Goal: Task Accomplishment & Management: Manage account settings

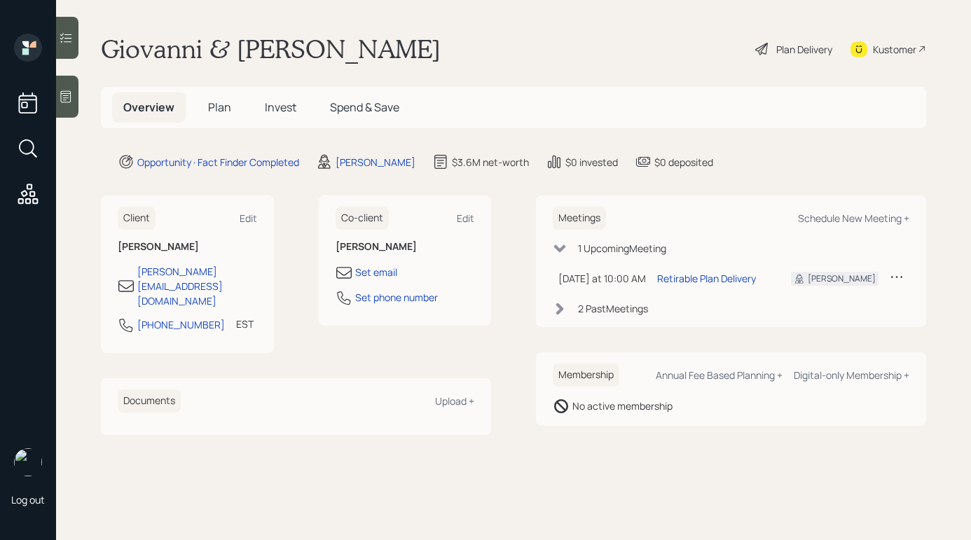
click at [270, 99] on h5 "Invest" at bounding box center [281, 107] width 54 height 30
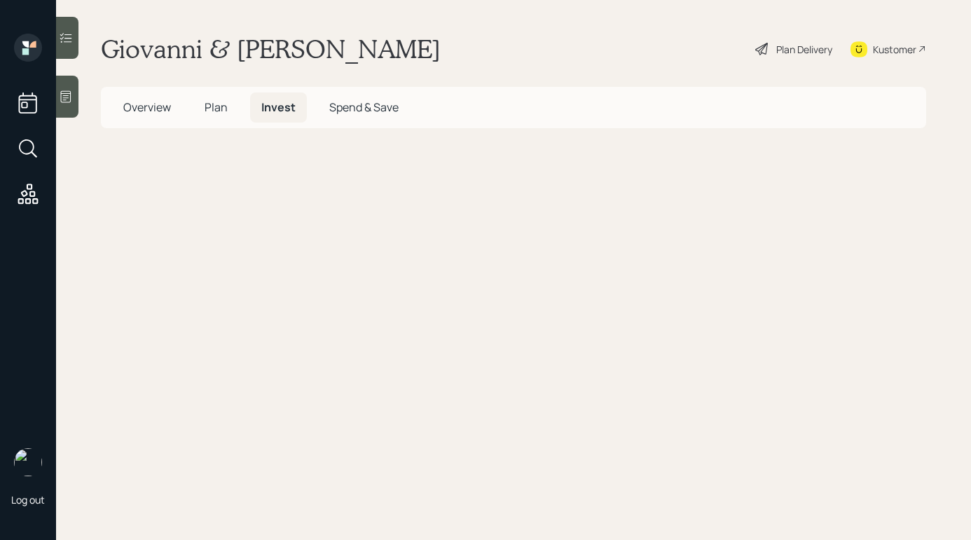
click at [278, 106] on span "Invest" at bounding box center [278, 106] width 34 height 15
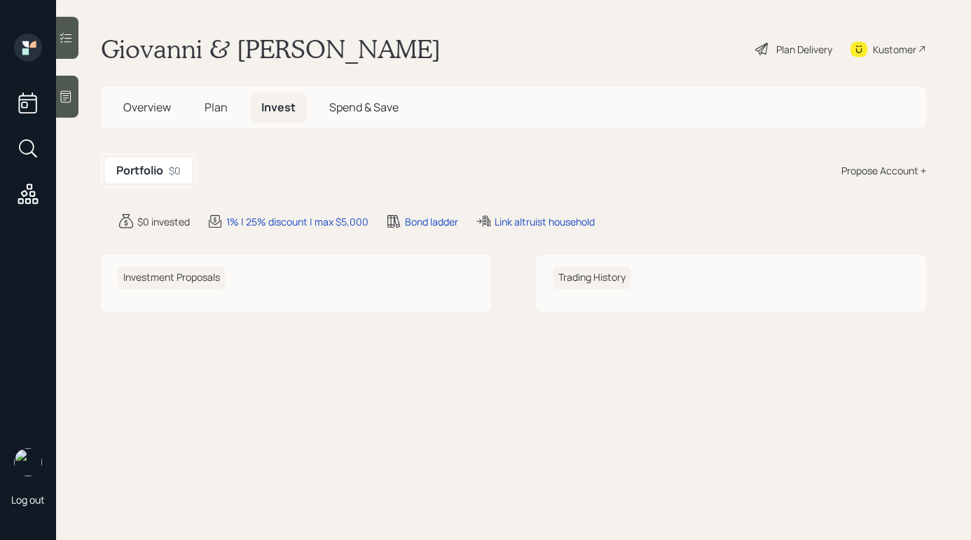
click at [150, 115] on h5 "Overview" at bounding box center [147, 107] width 70 height 30
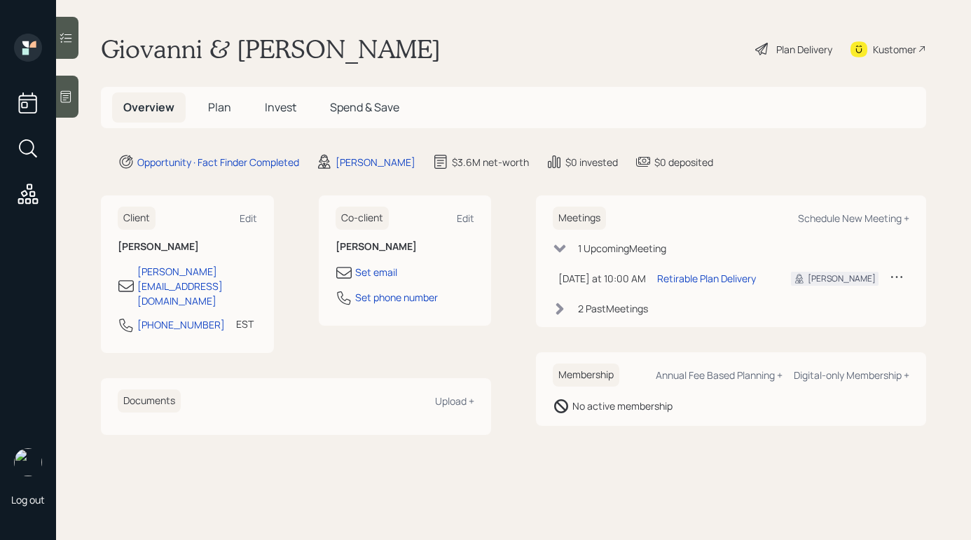
click at [778, 51] on div "Plan Delivery" at bounding box center [804, 49] width 56 height 15
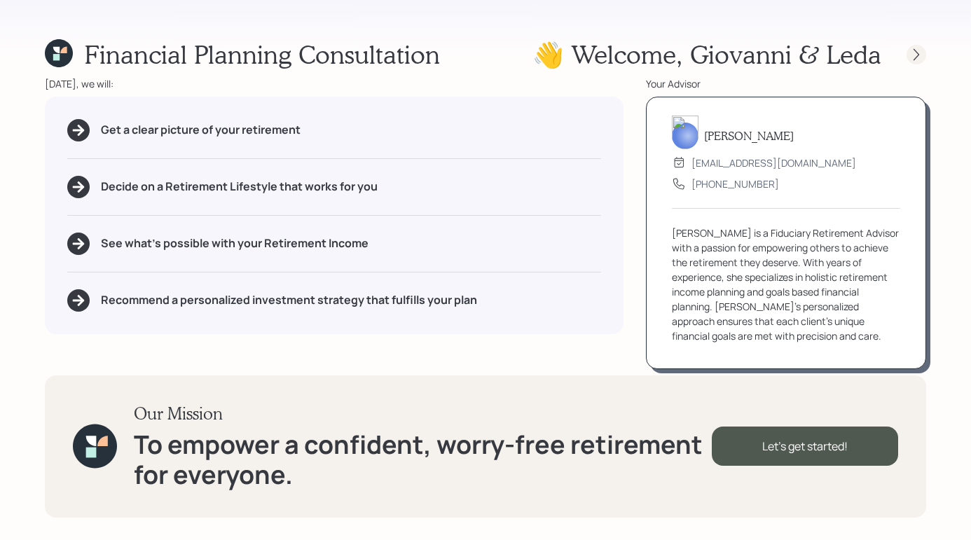
click at [917, 56] on icon at bounding box center [916, 54] width 6 height 12
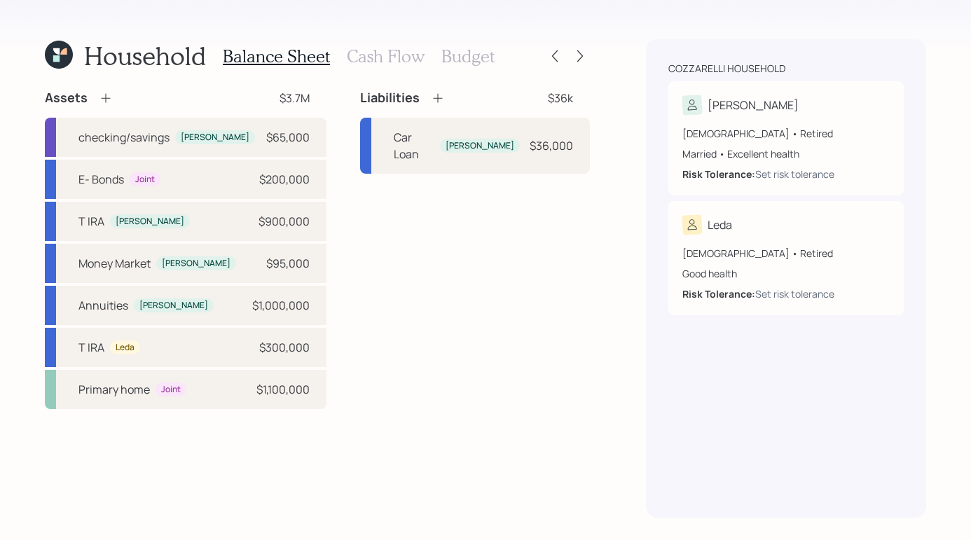
click at [415, 62] on h3 "Cash Flow" at bounding box center [386, 56] width 78 height 20
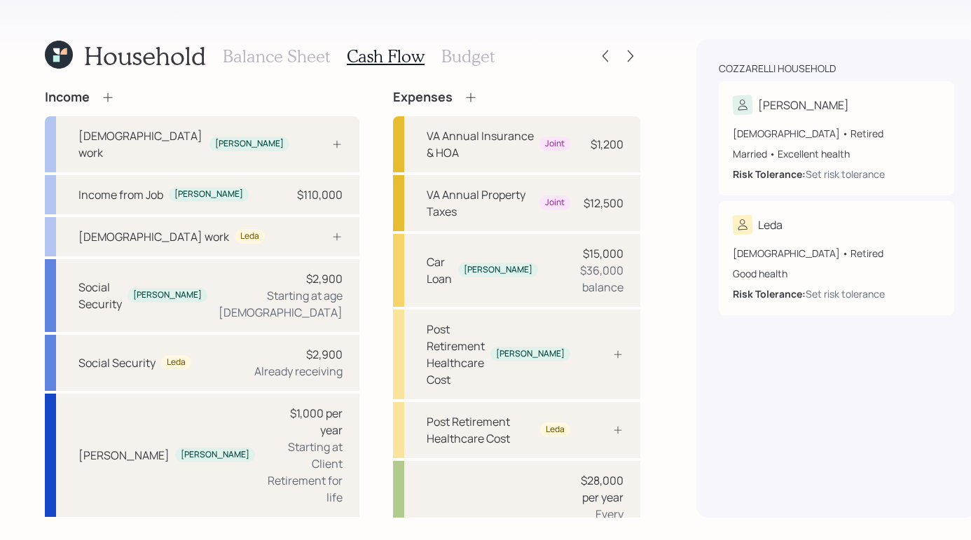
click at [471, 57] on h3 "Budget" at bounding box center [467, 56] width 53 height 20
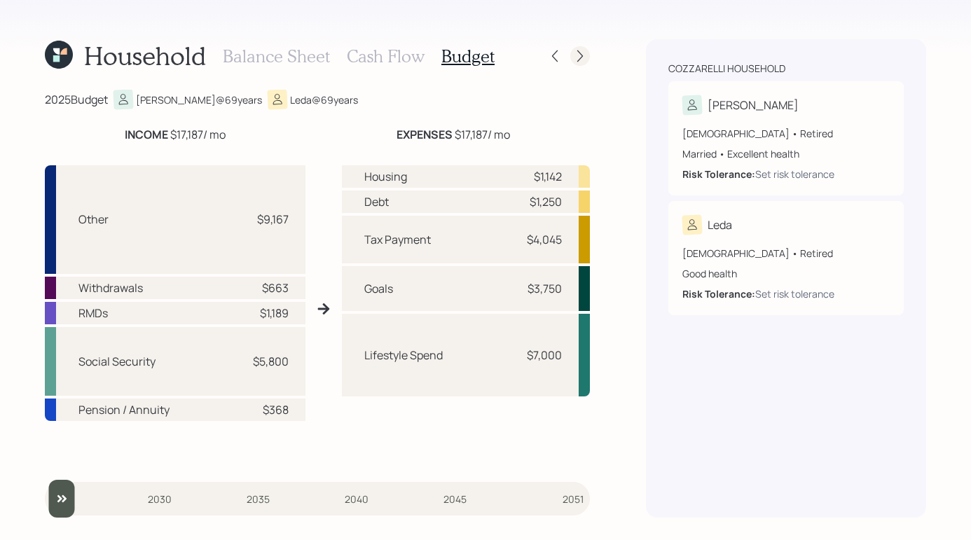
click at [576, 56] on icon at bounding box center [580, 56] width 14 height 14
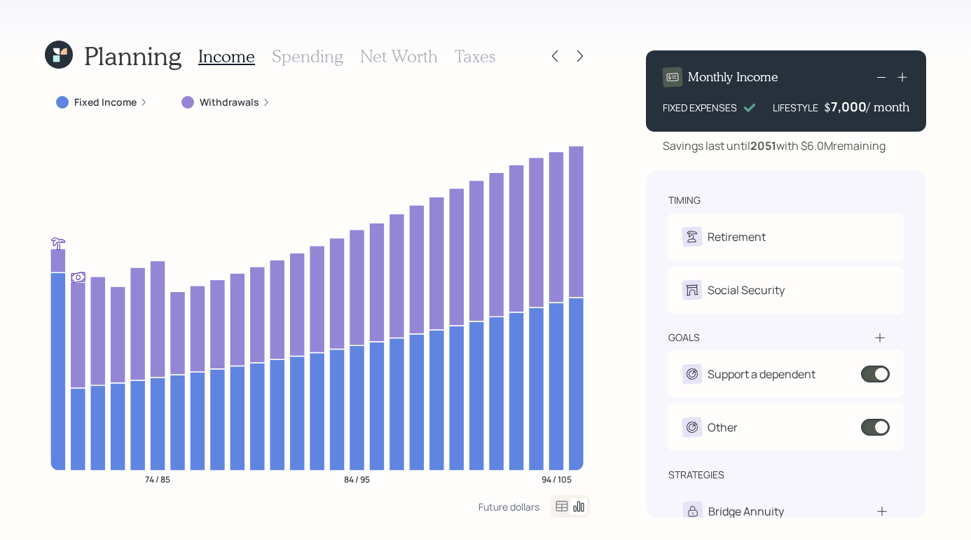
click at [313, 57] on h3 "Spending" at bounding box center [307, 56] width 71 height 20
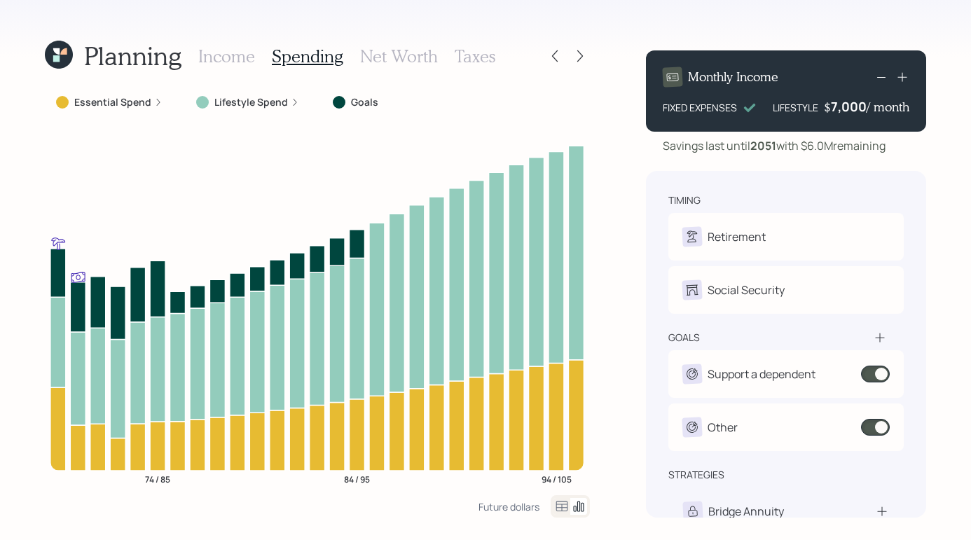
click at [380, 66] on div "Income Spending Net Worth Taxes" at bounding box center [346, 56] width 297 height 34
click at [385, 64] on h3 "Net Worth" at bounding box center [399, 56] width 78 height 20
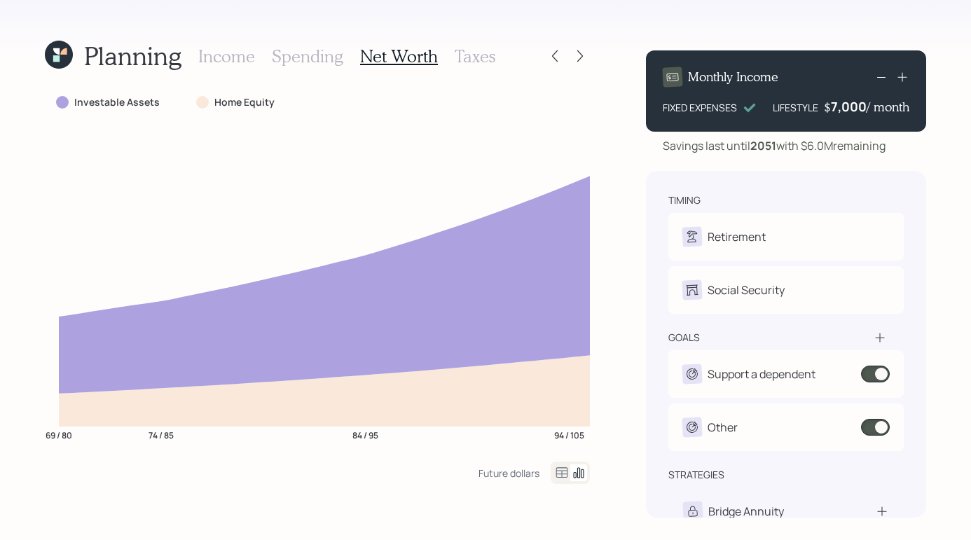
click at [477, 61] on h3 "Taxes" at bounding box center [475, 56] width 41 height 20
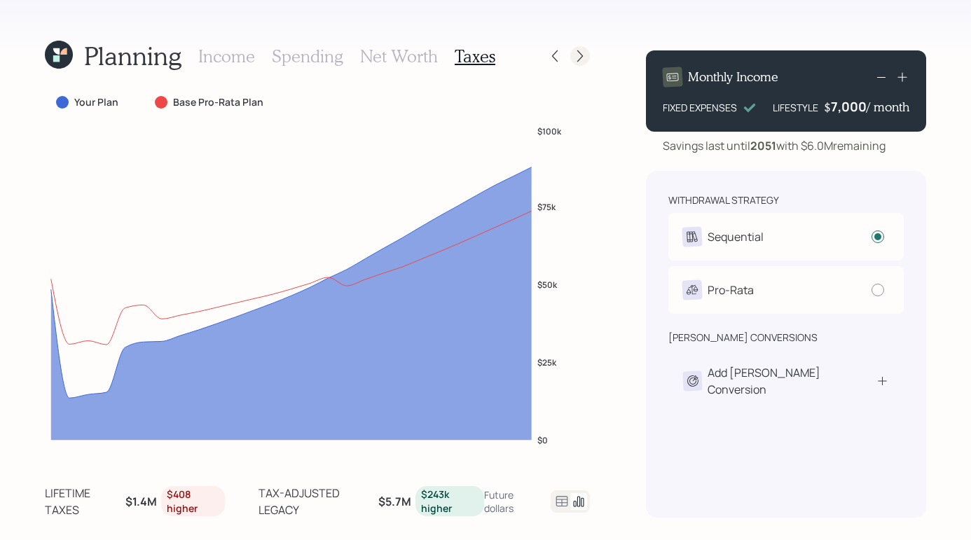
click at [583, 57] on icon at bounding box center [580, 56] width 14 height 14
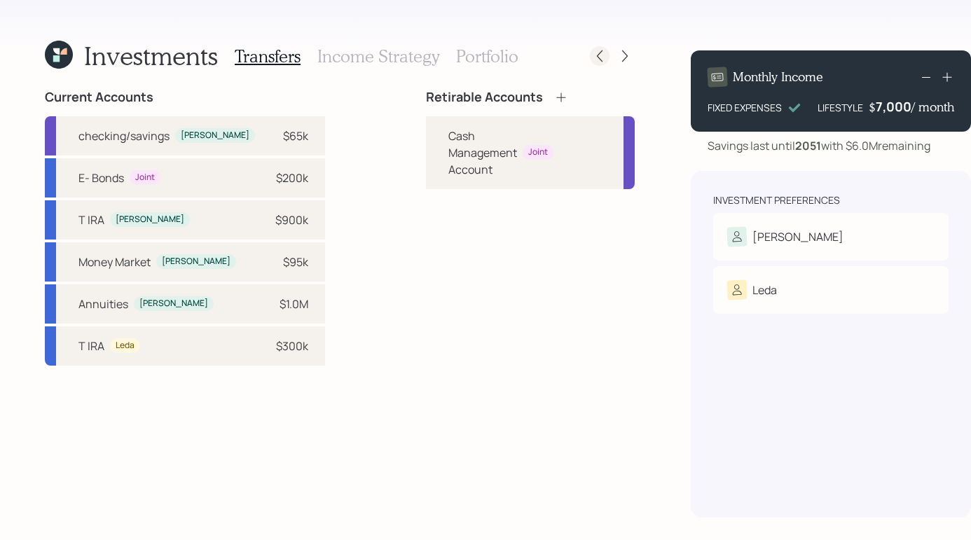
click at [593, 62] on icon at bounding box center [600, 56] width 14 height 14
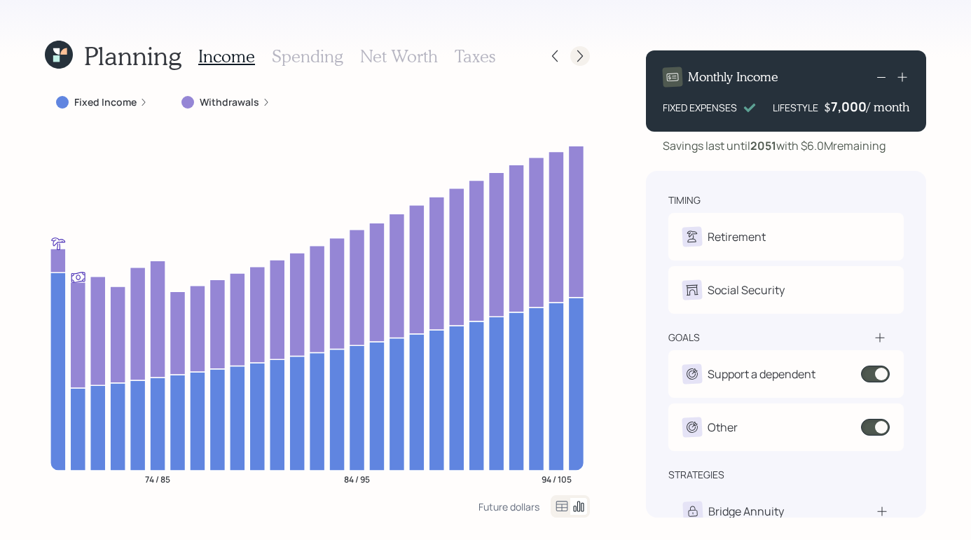
click at [578, 56] on icon at bounding box center [580, 56] width 14 height 14
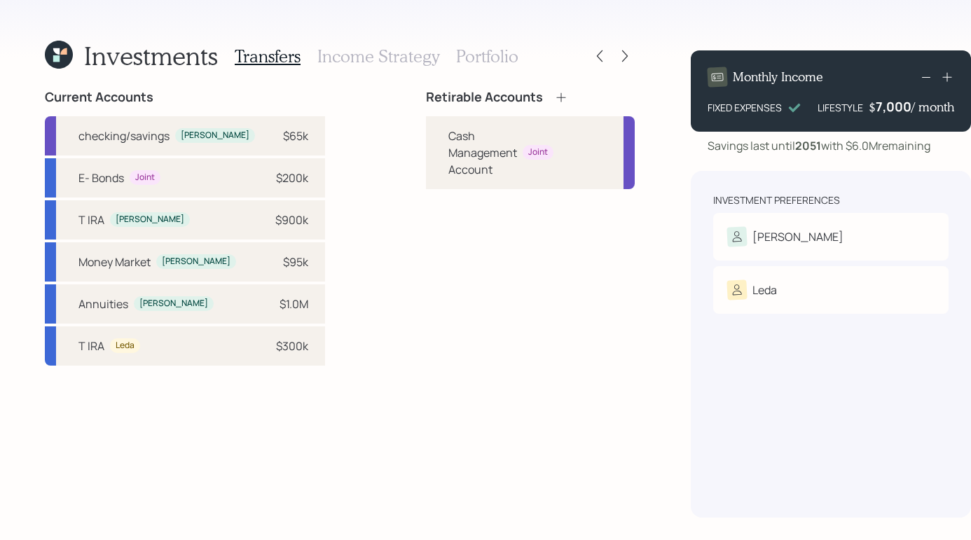
click at [590, 50] on div at bounding box center [612, 56] width 45 height 20
click at [618, 54] on icon at bounding box center [625, 56] width 14 height 14
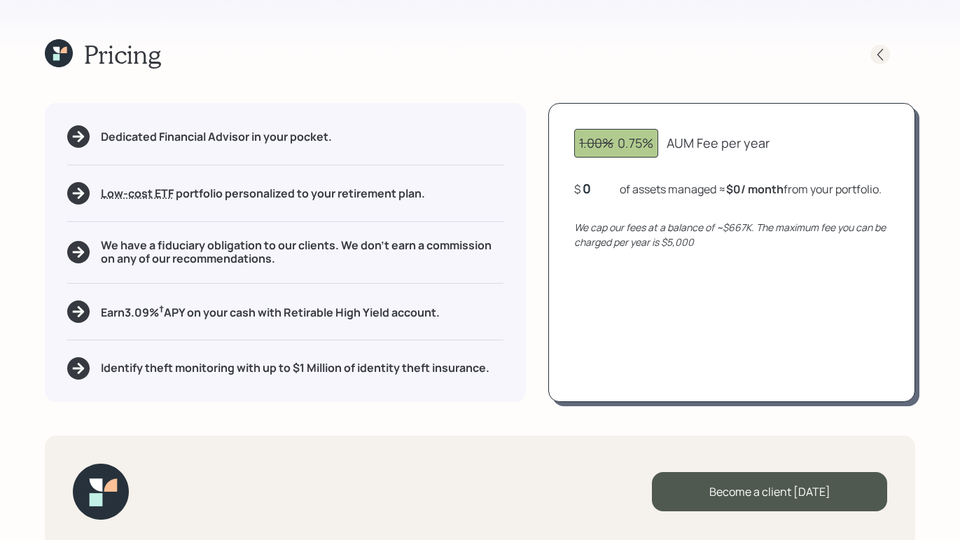
click at [874, 50] on icon at bounding box center [880, 55] width 14 height 14
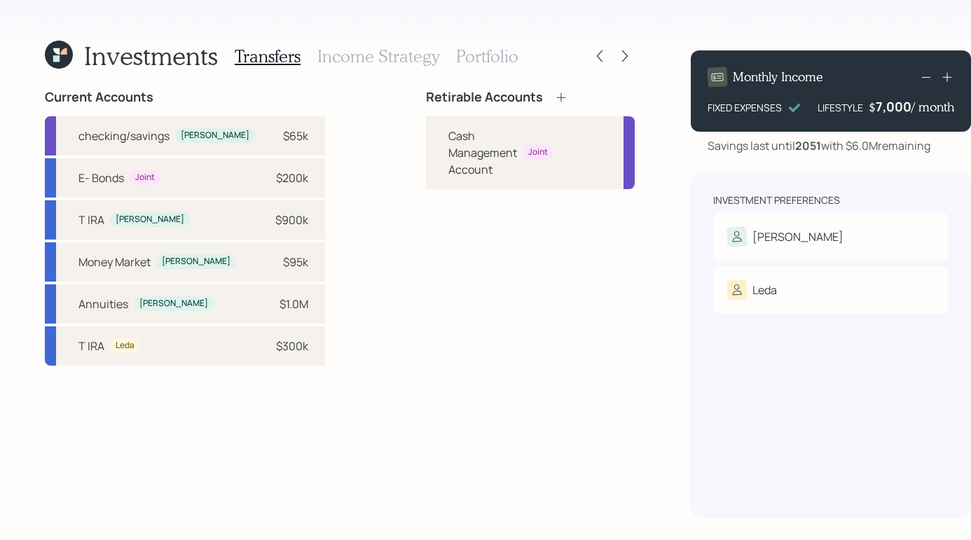
click at [633, 20] on div "Investments Transfers Income Strategy Portfolio Current Accounts checking/savin…" at bounding box center [485, 270] width 971 height 540
drag, startPoint x: 518, startPoint y: 275, endPoint x: 513, endPoint y: 265, distance: 11.6
click at [518, 275] on div "Retirable Accounts Cash Management Account Joint" at bounding box center [530, 304] width 209 height 428
click at [554, 95] on icon at bounding box center [561, 97] width 14 height 14
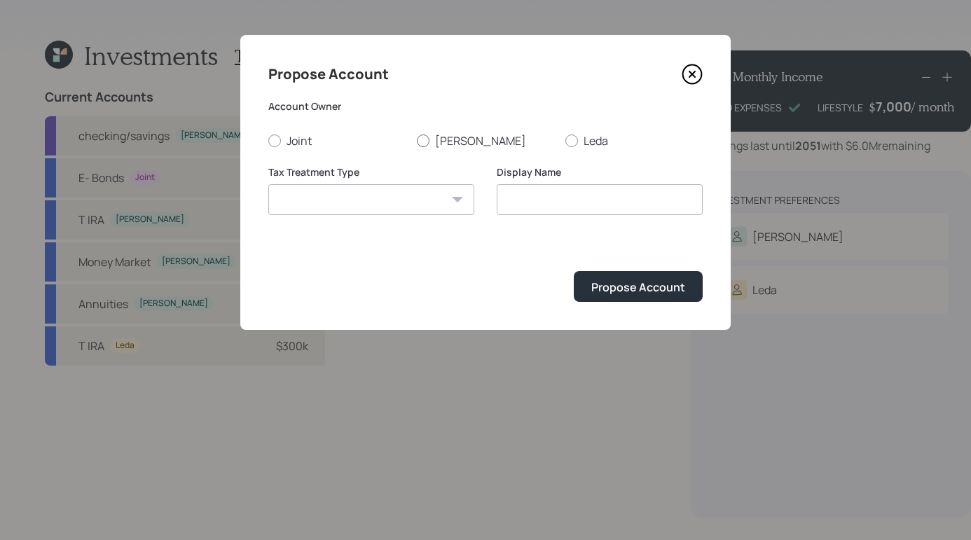
click at [423, 144] on div at bounding box center [423, 140] width 13 height 13
click at [417, 141] on input "[PERSON_NAME]" at bounding box center [416, 140] width 1 height 1
radio input "true"
click at [441, 200] on select "[PERSON_NAME] Taxable Traditional" at bounding box center [371, 199] width 206 height 31
select select "taxable"
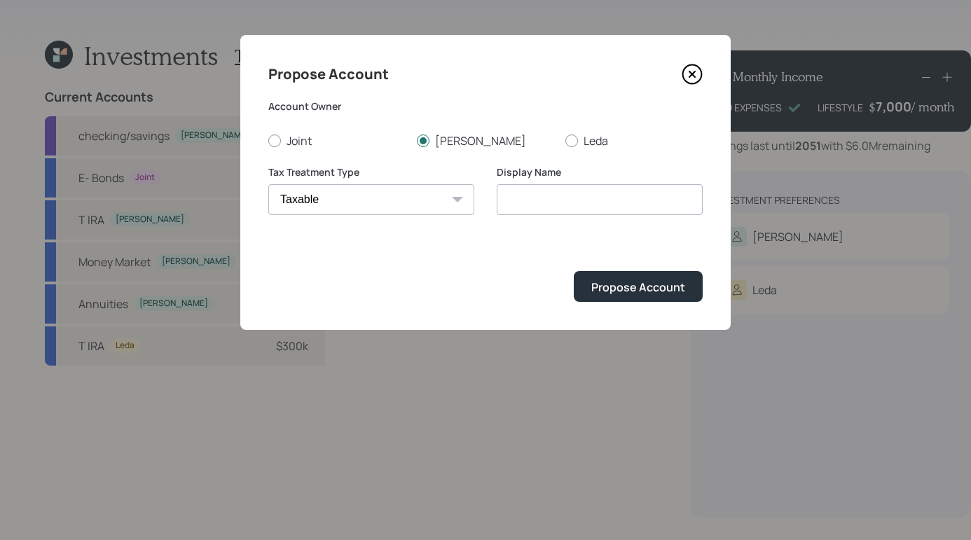
click at [268, 184] on select "[PERSON_NAME] Taxable Traditional" at bounding box center [371, 199] width 206 height 31
type input "Taxable"
click at [558, 182] on div "Display Name Taxable" at bounding box center [600, 190] width 206 height 50
click at [572, 199] on input "Taxable" at bounding box center [600, 199] width 206 height 31
drag, startPoint x: 574, startPoint y: 198, endPoint x: 422, endPoint y: 181, distance: 152.8
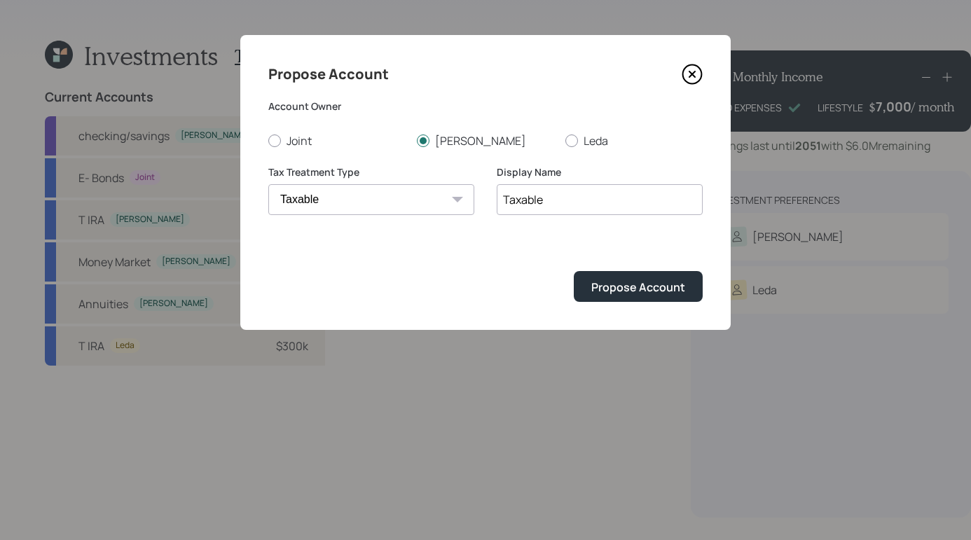
click at [354, 201] on div "Tax Treatment Type [PERSON_NAME] Taxable Traditional Display Name Taxable" at bounding box center [485, 198] width 434 height 67
type input "Brokerage"
click at [643, 298] on button "Propose Account" at bounding box center [638, 286] width 129 height 30
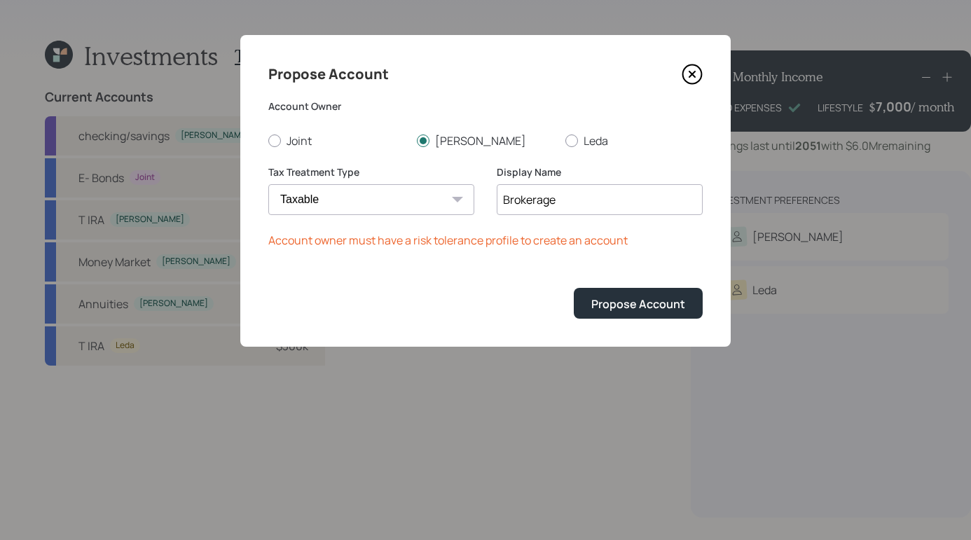
click at [689, 77] on icon at bounding box center [692, 74] width 6 height 6
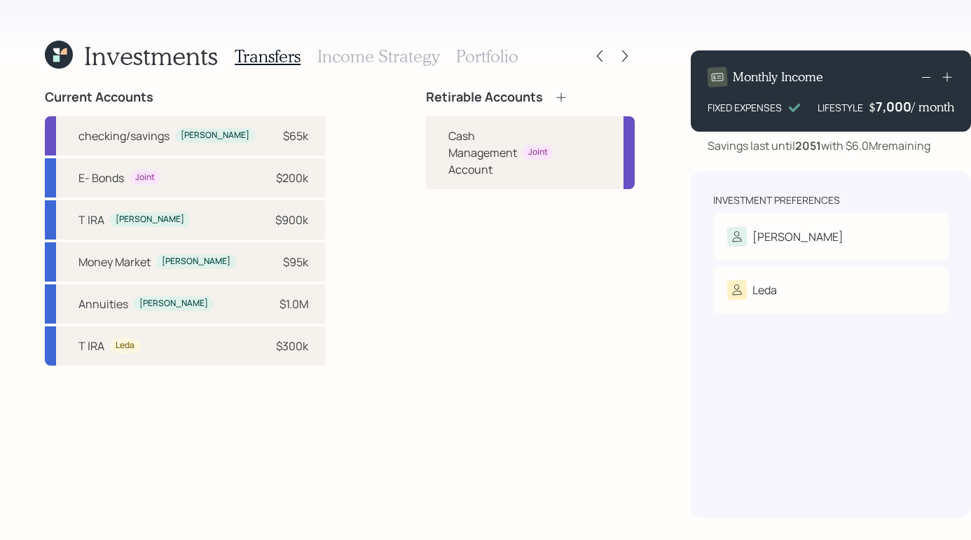
click at [504, 34] on div "Investments Transfers Income Strategy Portfolio Current Accounts checking/savin…" at bounding box center [485, 270] width 971 height 540
click at [479, 57] on h3 "Portfolio" at bounding box center [487, 56] width 62 height 20
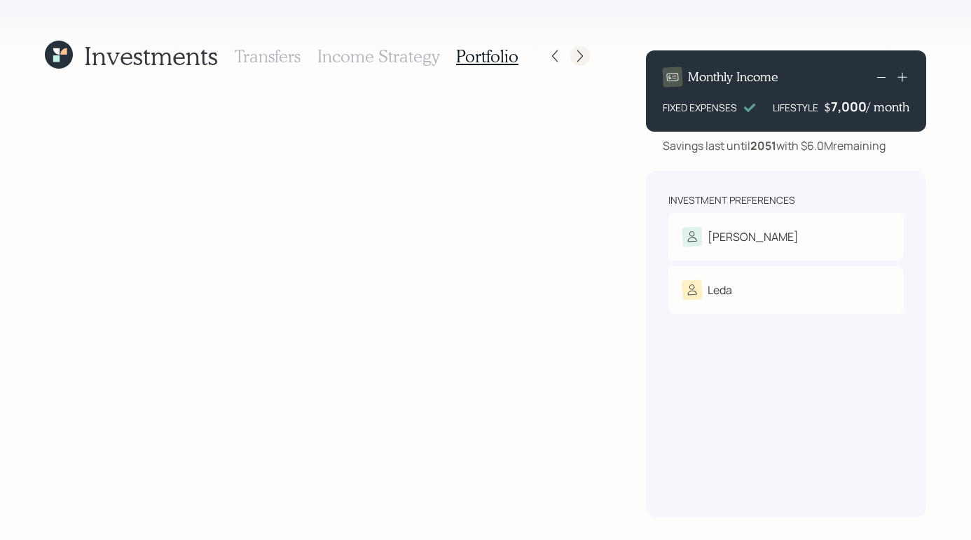
click at [587, 58] on div at bounding box center [580, 56] width 20 height 20
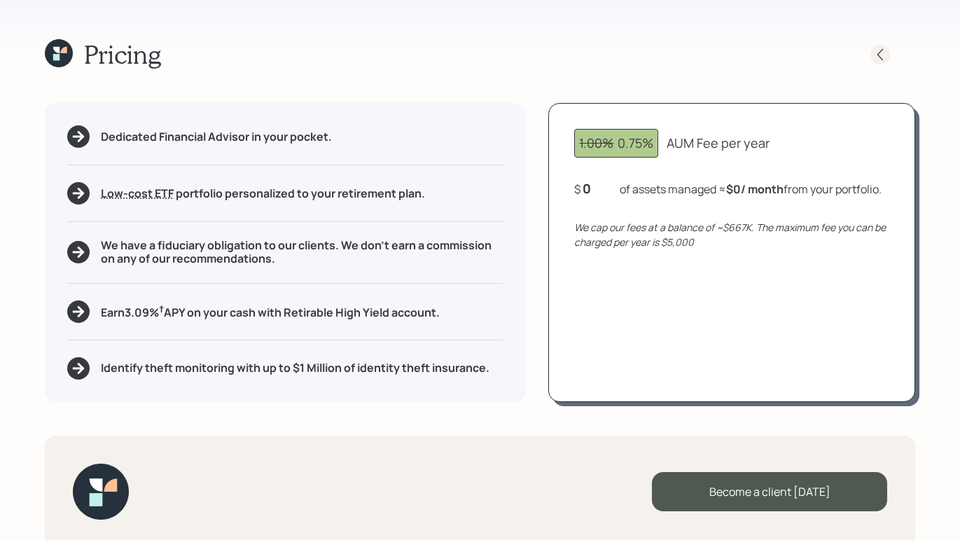
click at [883, 59] on icon at bounding box center [880, 55] width 14 height 14
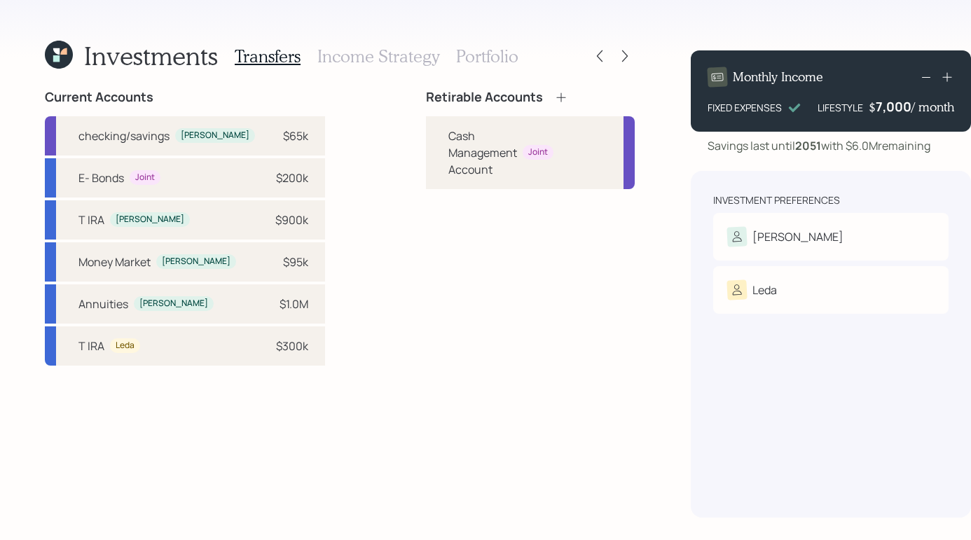
click at [381, 62] on h3 "Income Strategy" at bounding box center [378, 56] width 122 height 20
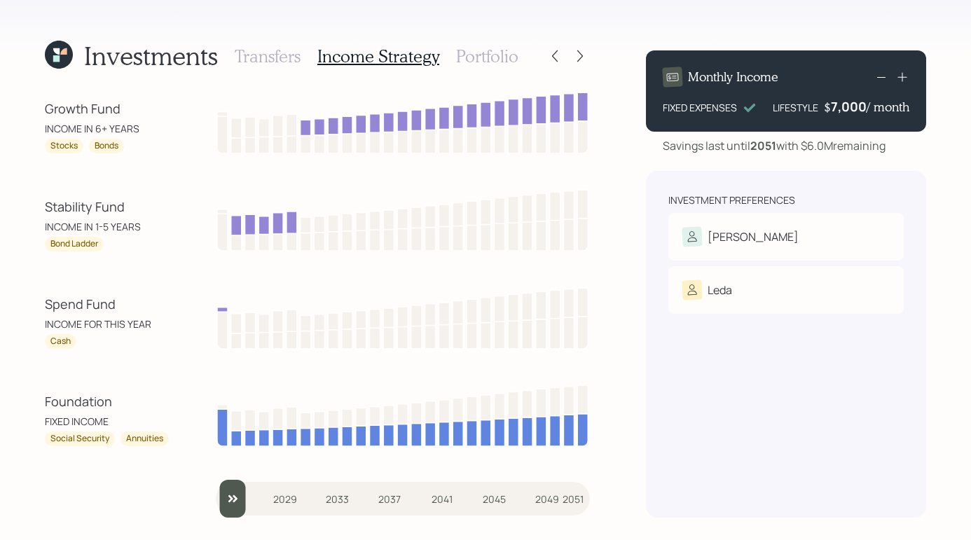
click at [541, 62] on div "Investments Transfers Income Strategy Portfolio" at bounding box center [317, 56] width 545 height 34
click at [545, 58] on div at bounding box center [555, 56] width 20 height 20
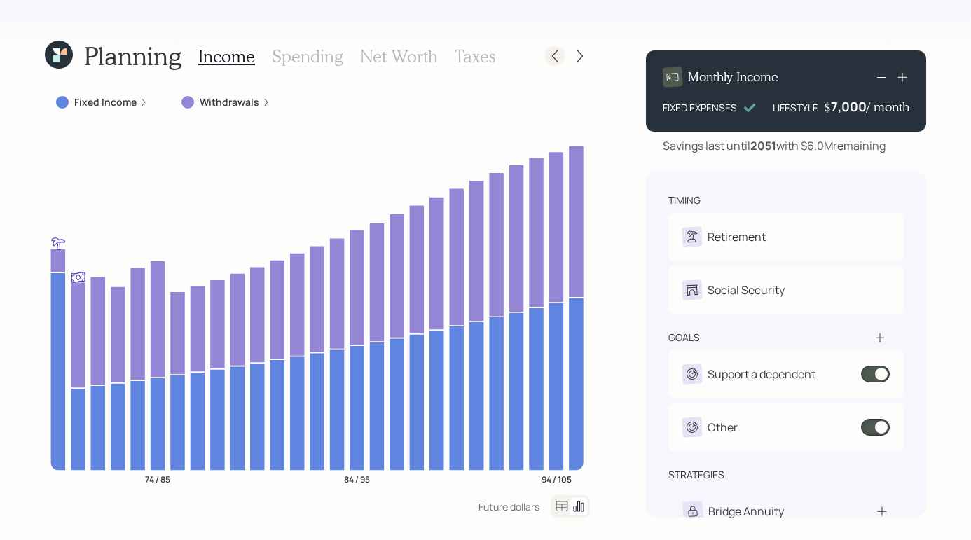
click at [550, 56] on icon at bounding box center [555, 56] width 14 height 14
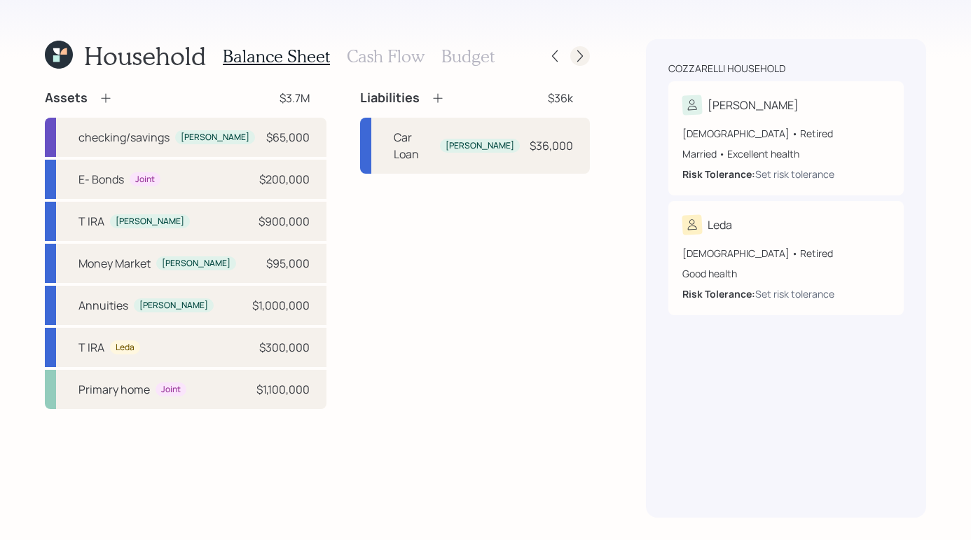
click at [573, 54] on icon at bounding box center [580, 56] width 14 height 14
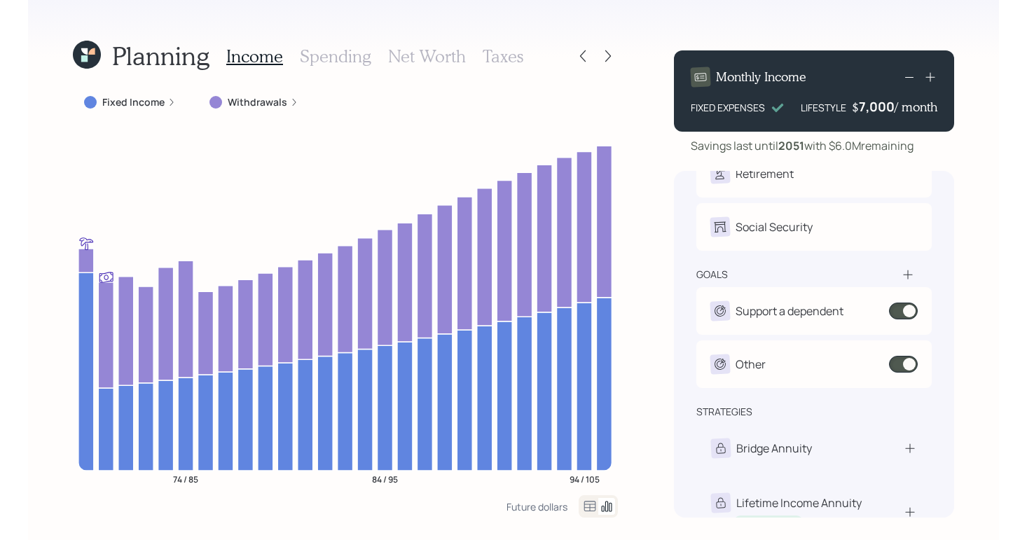
scroll to position [99, 0]
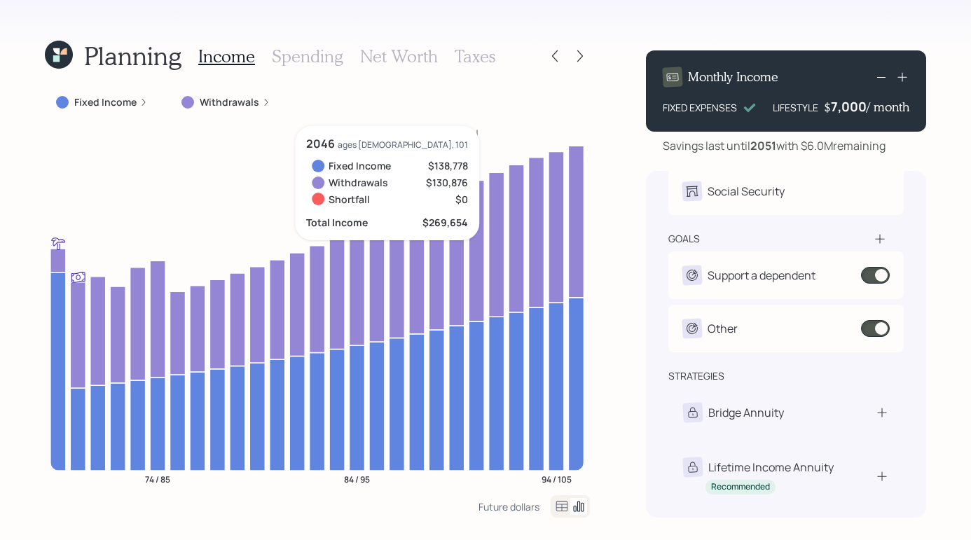
click at [481, 211] on icon at bounding box center [476, 250] width 15 height 141
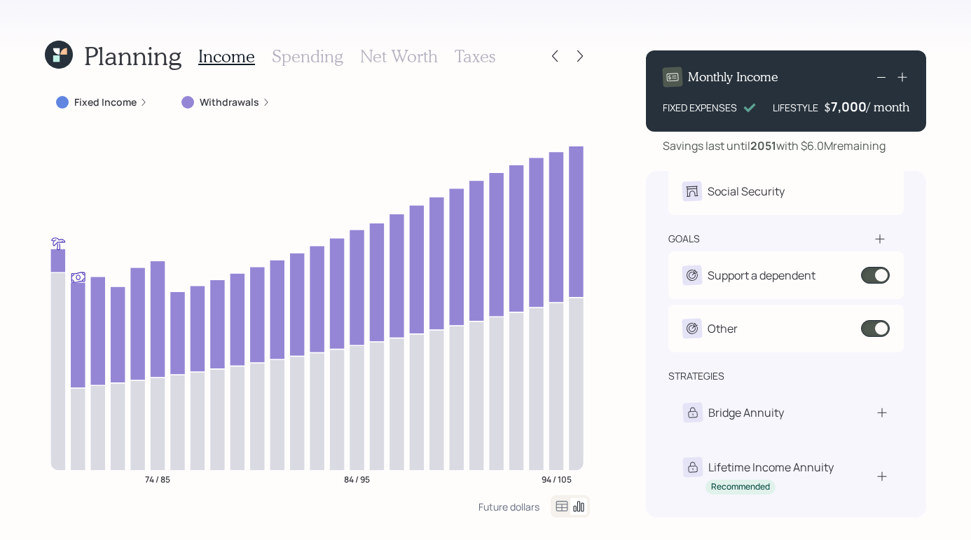
click at [240, 100] on label "Withdrawals" at bounding box center [230, 102] width 60 height 14
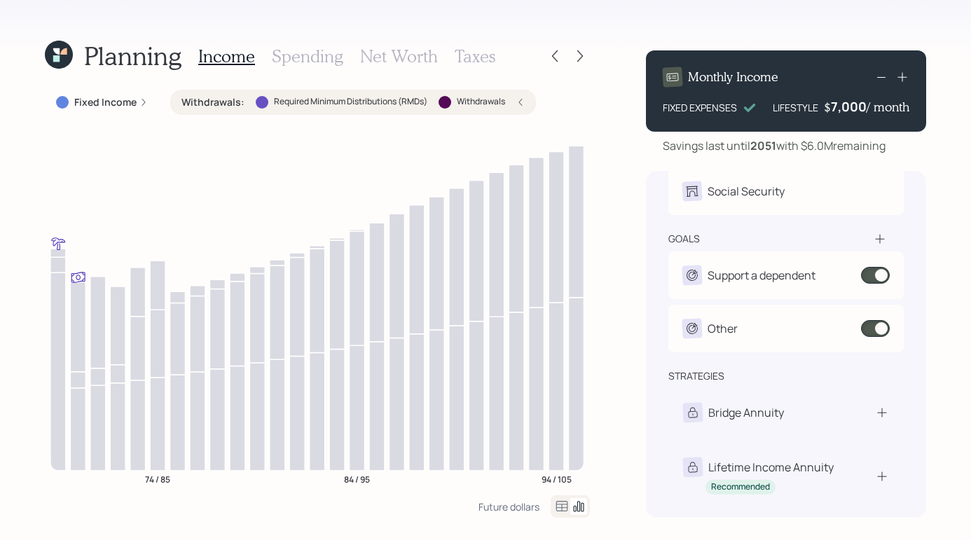
click at [317, 106] on label "Required Minimum Distributions (RMDs)" at bounding box center [350, 102] width 153 height 12
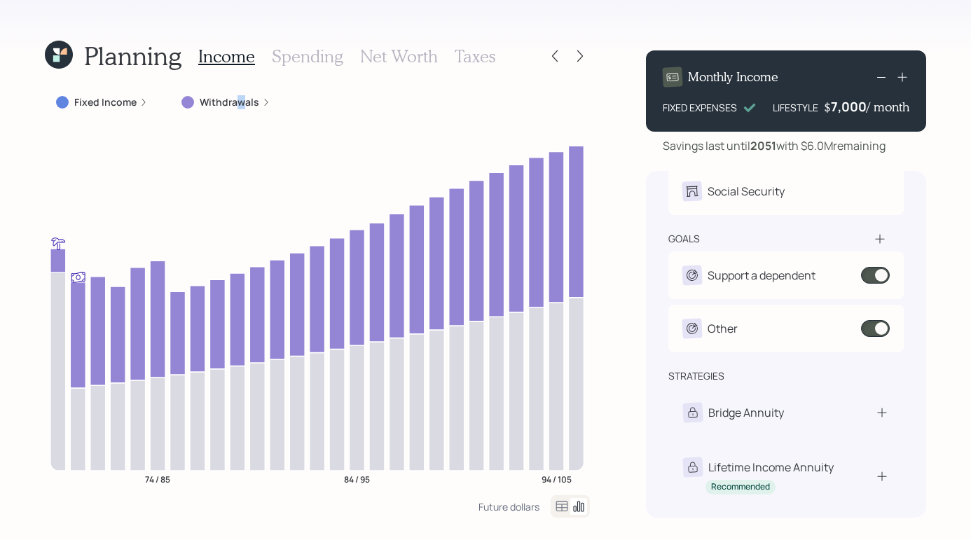
click at [239, 104] on label "Withdrawals" at bounding box center [230, 102] width 60 height 14
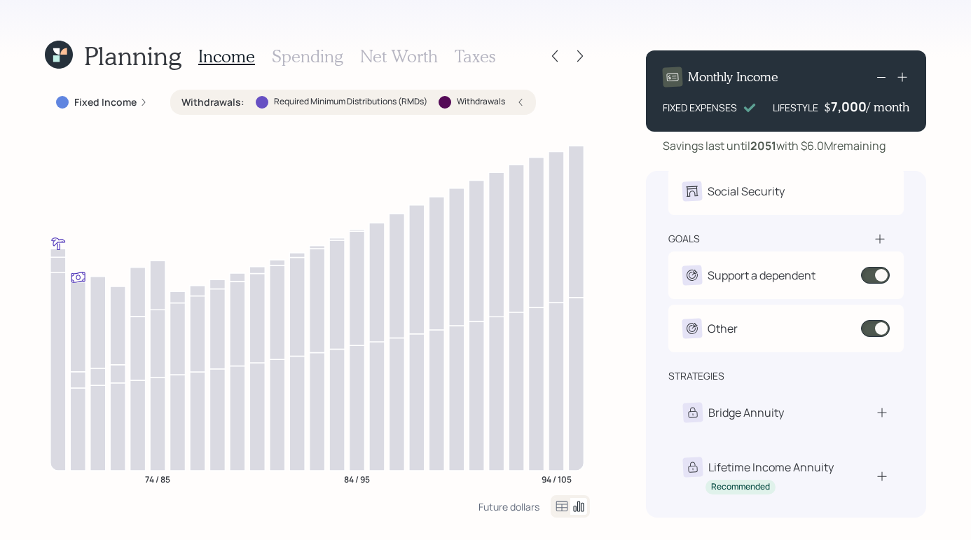
click at [520, 105] on icon at bounding box center [520, 102] width 8 height 8
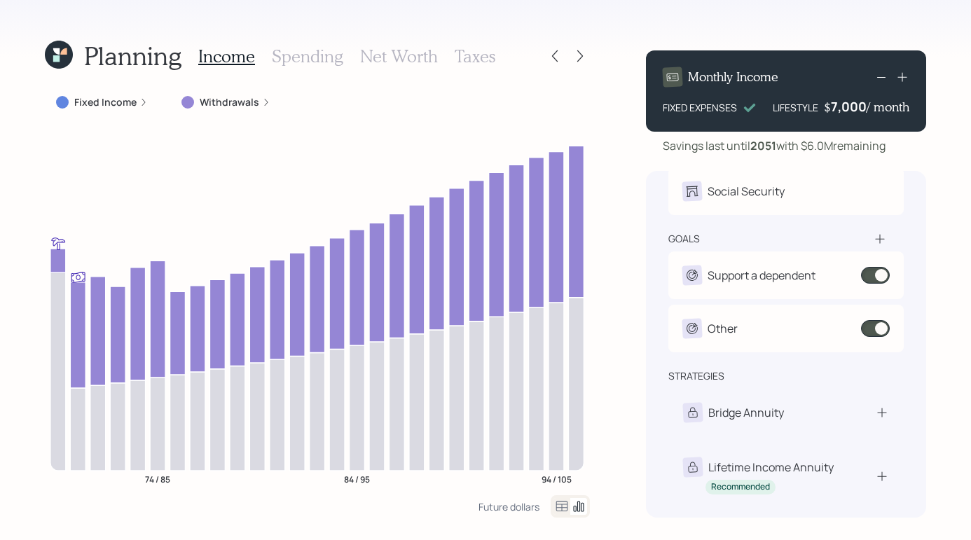
click at [212, 104] on label "Withdrawals" at bounding box center [230, 102] width 60 height 14
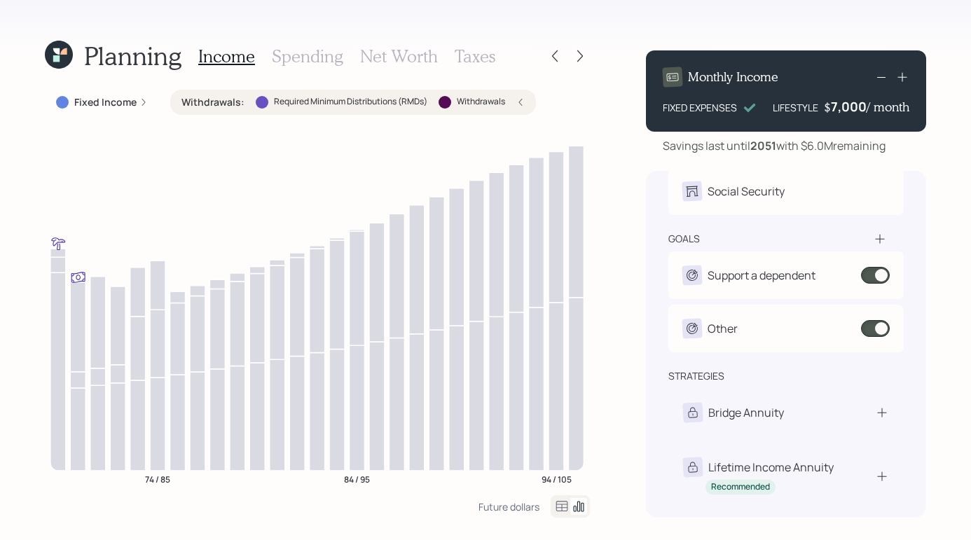
click at [523, 102] on icon at bounding box center [520, 102] width 8 height 8
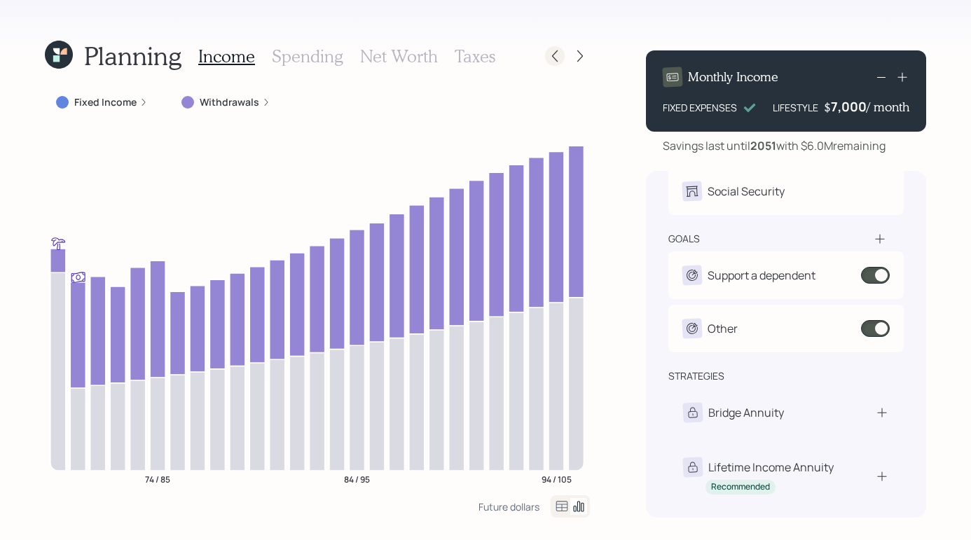
click at [557, 49] on icon at bounding box center [555, 56] width 14 height 14
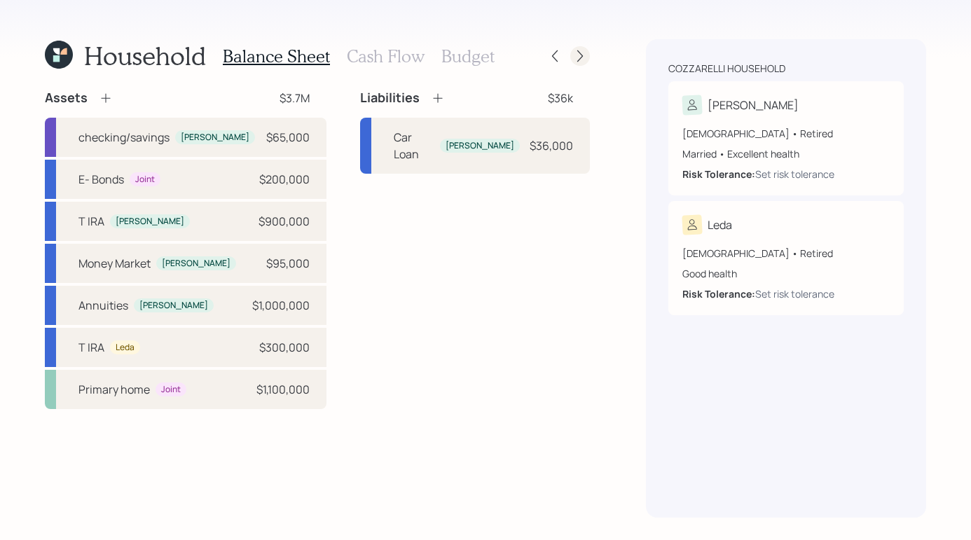
click at [576, 50] on icon at bounding box center [580, 56] width 14 height 14
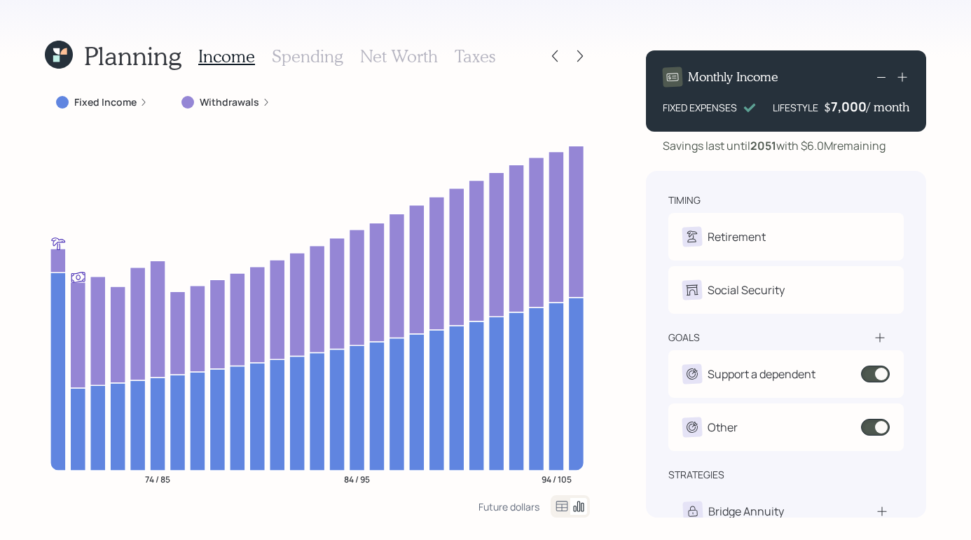
click at [607, 251] on div "Planning Income Spending Net Worth Taxes Fixed Income Withdrawals 74 / 85 84 / …" at bounding box center [485, 270] width 971 height 540
click at [249, 104] on label "Withdrawals" at bounding box center [230, 102] width 60 height 14
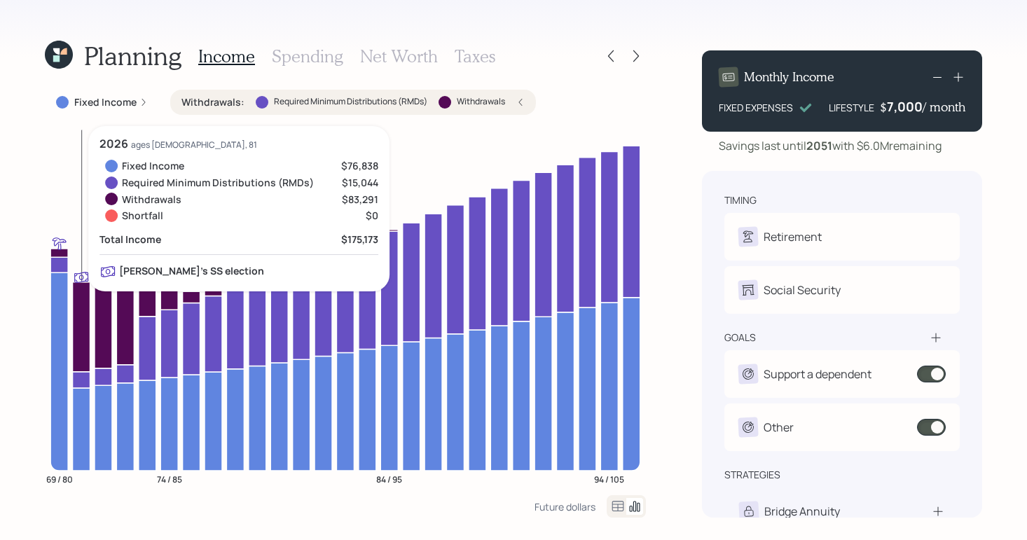
click at [81, 348] on icon at bounding box center [82, 327] width 18 height 90
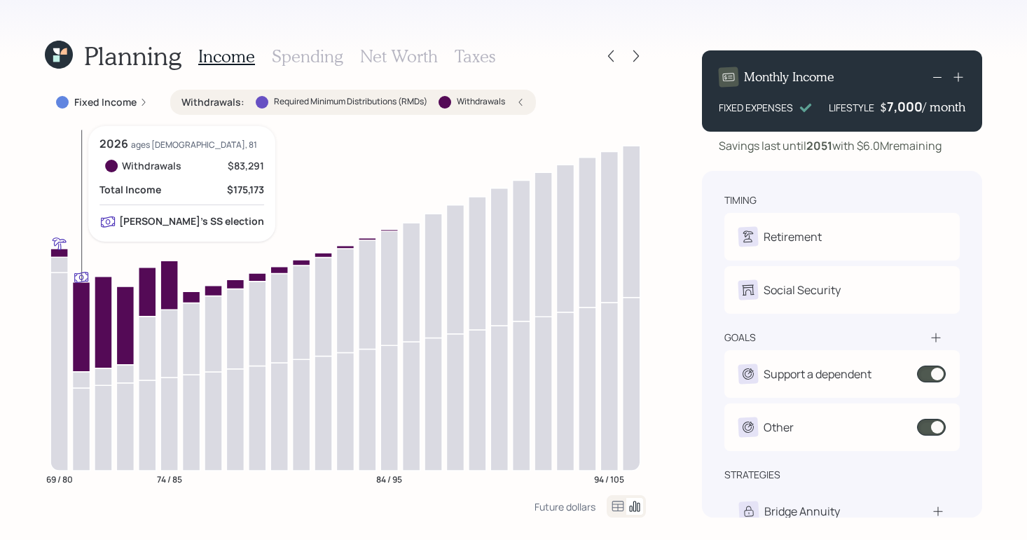
click at [83, 348] on icon at bounding box center [82, 327] width 18 height 90
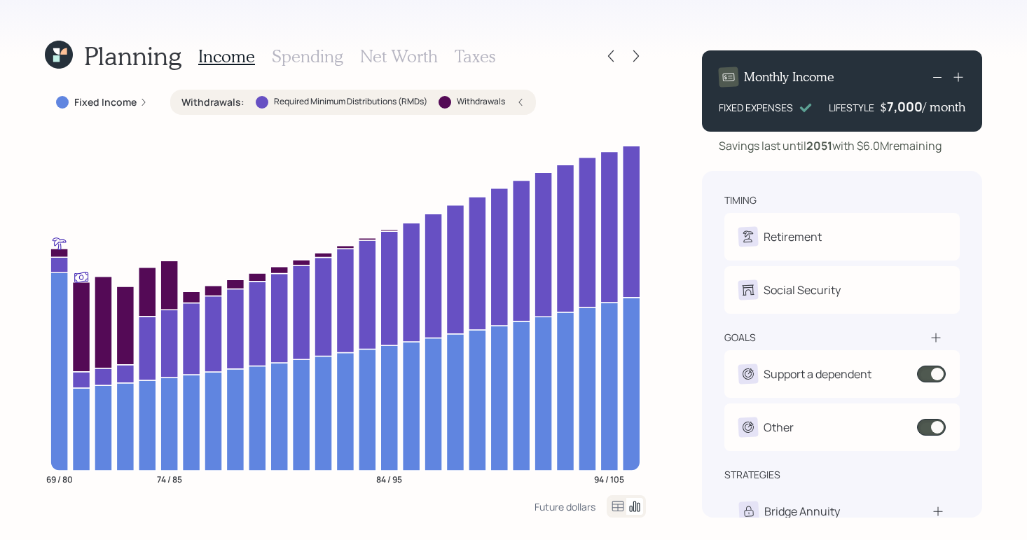
click at [612, 504] on icon at bounding box center [618, 506] width 12 height 11
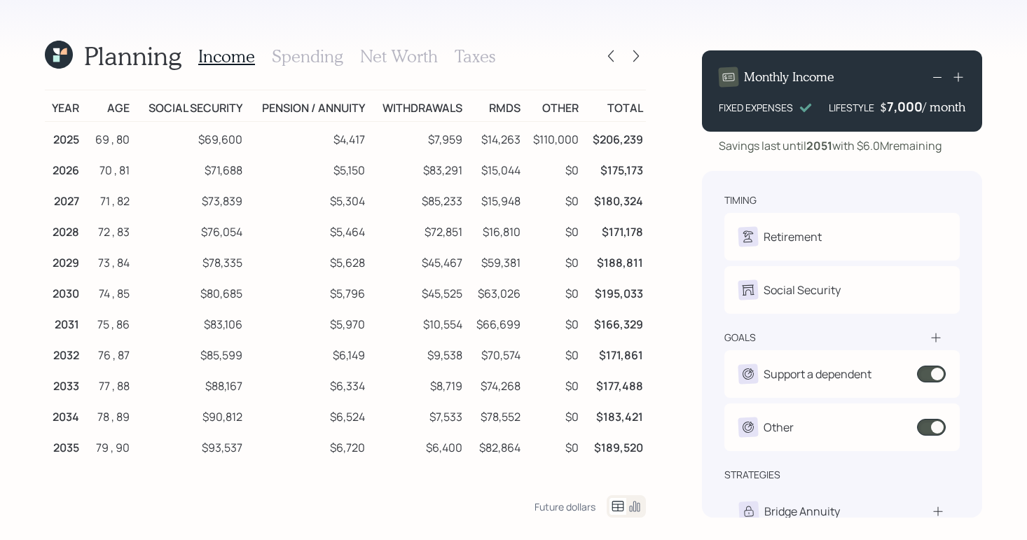
click at [251, 62] on h3 "Income" at bounding box center [226, 56] width 57 height 20
click at [632, 503] on icon at bounding box center [634, 506] width 17 height 17
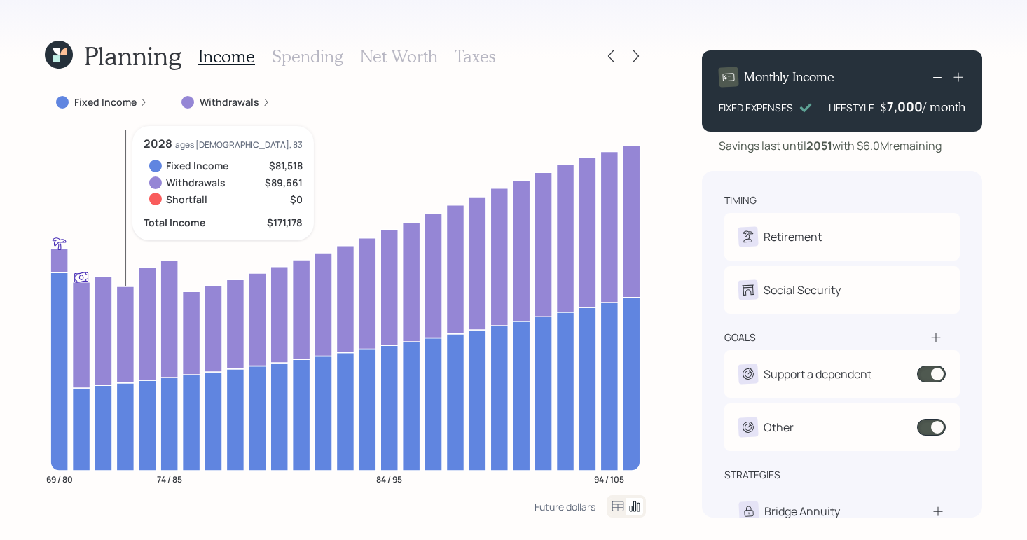
click at [119, 315] on icon at bounding box center [125, 334] width 18 height 97
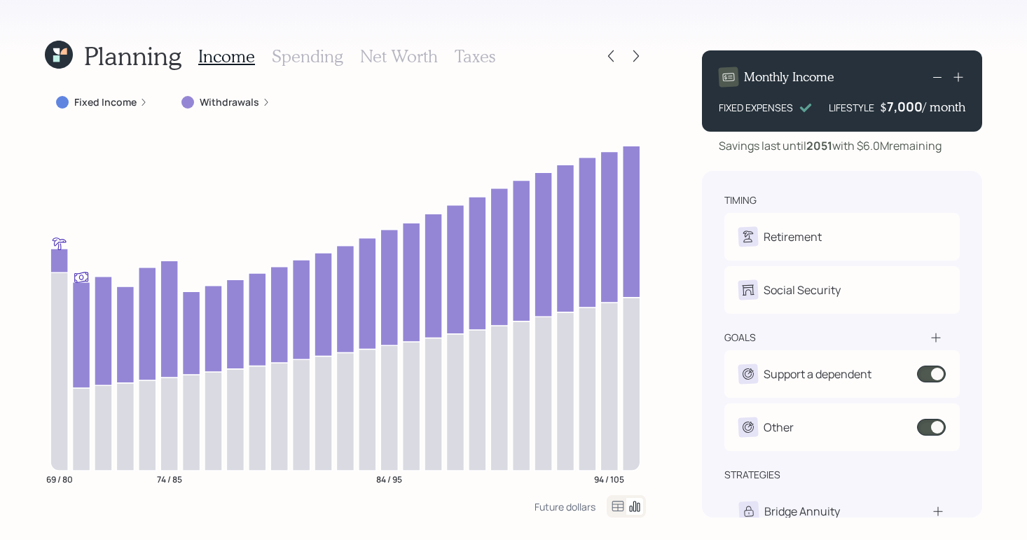
click at [233, 106] on label "Withdrawals" at bounding box center [230, 102] width 60 height 14
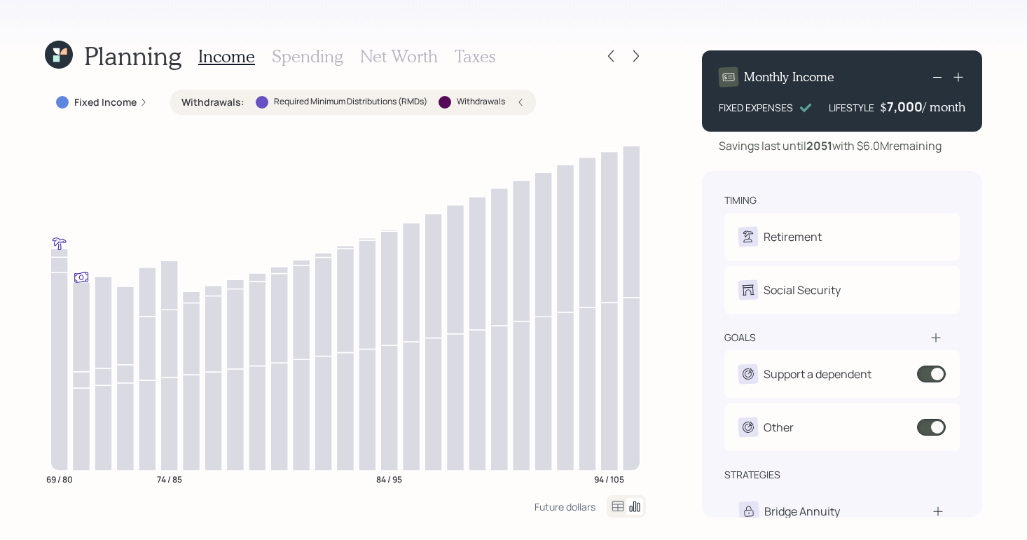
click at [320, 139] on icon "69 / 80 74 / 85 84 / 95 94 / 105" at bounding box center [345, 310] width 601 height 369
click at [275, 174] on icon "69 / 80 74 / 85 84 / 95 94 / 105" at bounding box center [345, 310] width 601 height 369
click at [203, 101] on label "Withdrawals :" at bounding box center [212, 102] width 63 height 14
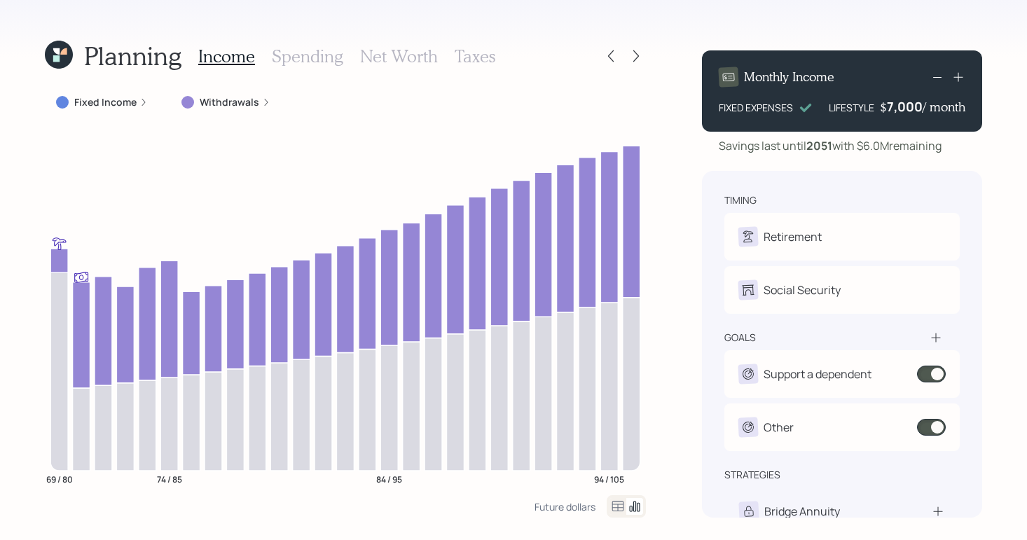
click at [265, 99] on icon at bounding box center [266, 102] width 8 height 8
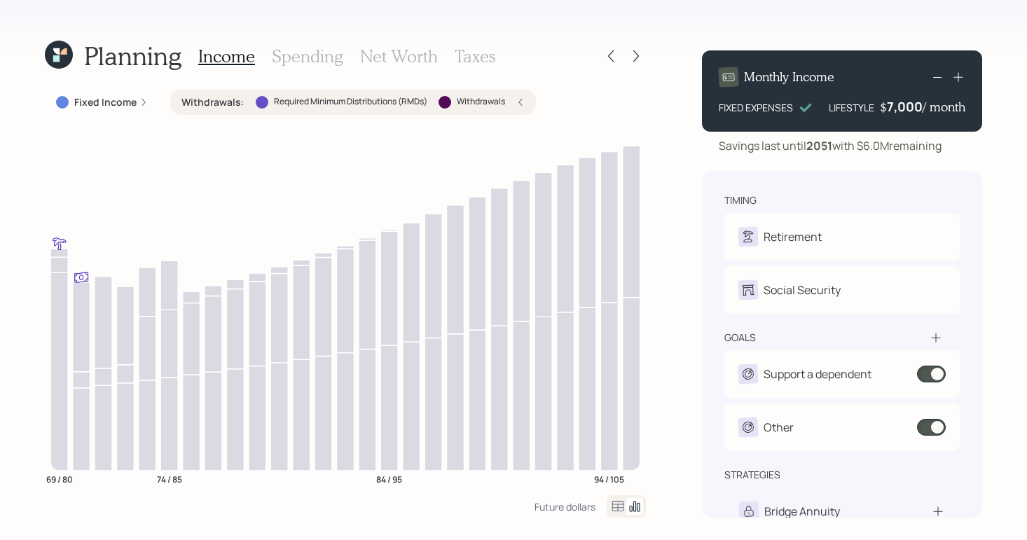
click at [261, 99] on div at bounding box center [262, 102] width 13 height 13
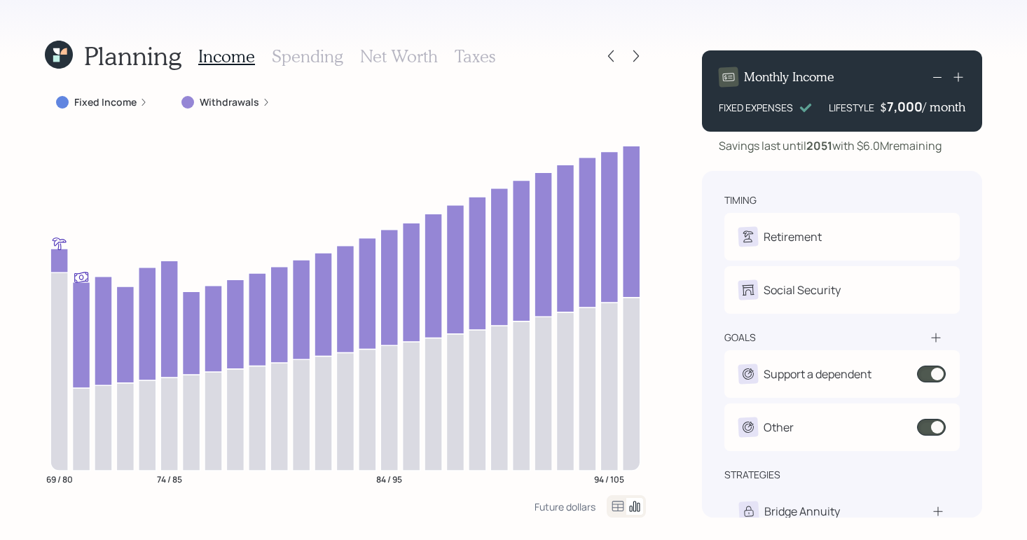
click at [86, 127] on icon "69 / 80 74 / 85 84 / 95 94 / 105" at bounding box center [345, 310] width 601 height 369
drag, startPoint x: 97, startPoint y: 389, endPoint x: 102, endPoint y: 403, distance: 14.8
click at [100, 401] on icon "69 / 80 74 / 85 84 / 95 94 / 105" at bounding box center [345, 310] width 601 height 369
click at [102, 401] on icon at bounding box center [104, 427] width 18 height 85
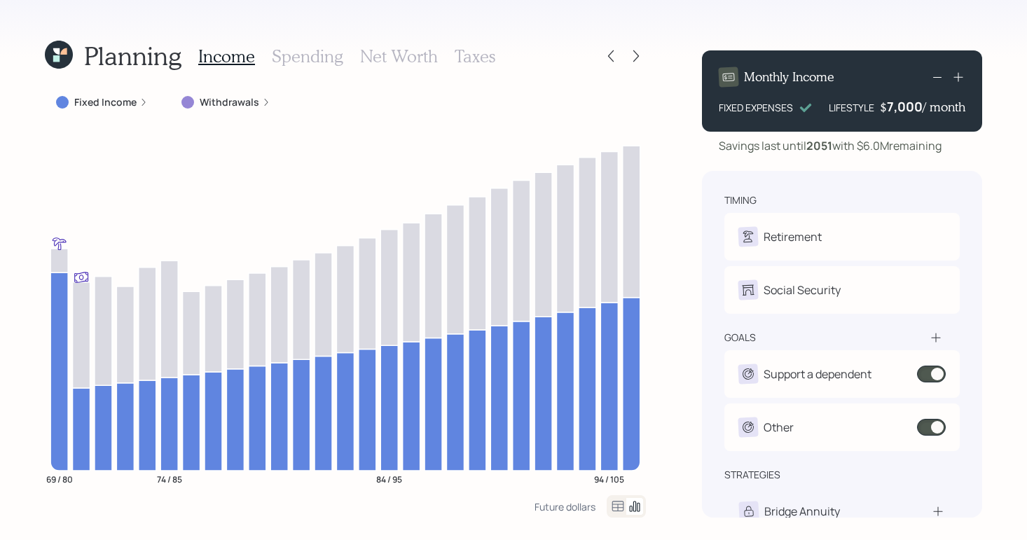
click at [122, 108] on label "Fixed Income" at bounding box center [105, 102] width 62 height 14
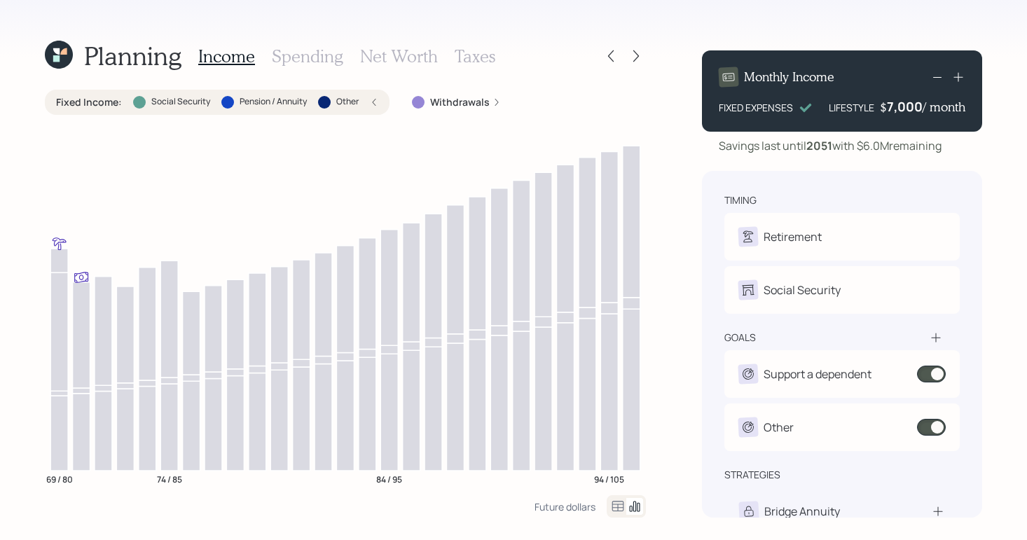
click at [122, 108] on div "Fixed Income : Social Security Pension / Annuity Other" at bounding box center [217, 102] width 322 height 14
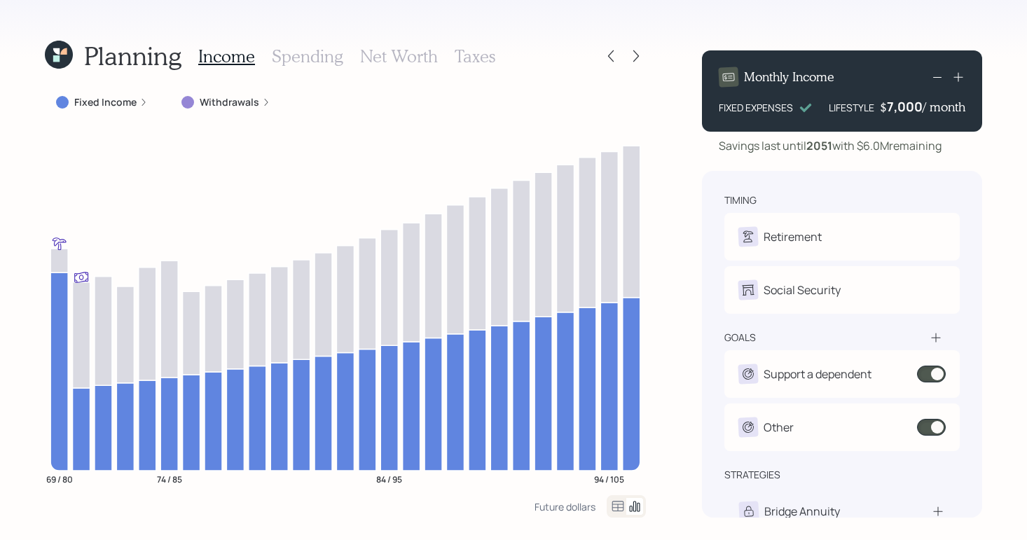
click at [122, 106] on label "Fixed Income" at bounding box center [105, 102] width 62 height 14
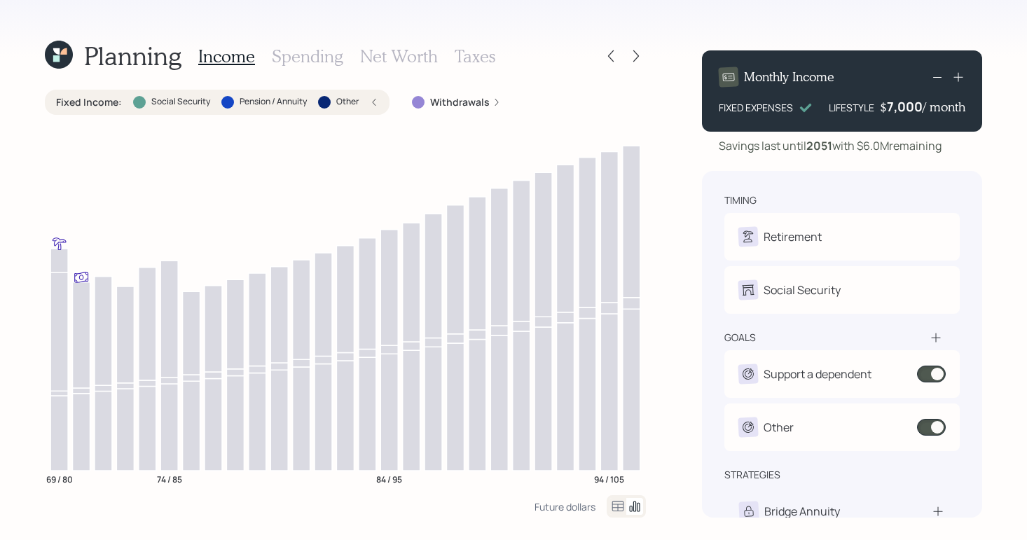
click at [196, 106] on label "Social Security" at bounding box center [180, 102] width 59 height 12
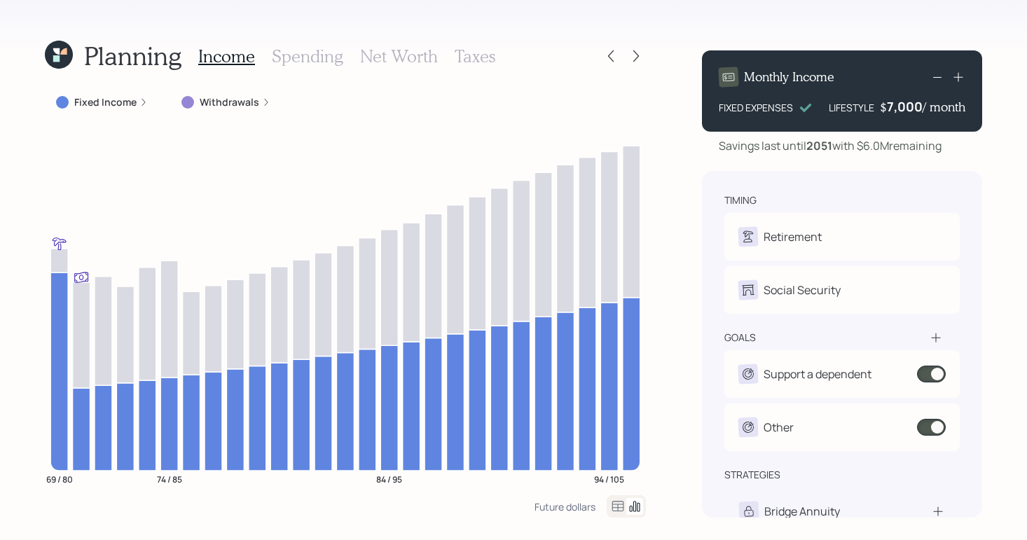
click at [226, 67] on div "Income Spending Net Worth Taxes" at bounding box center [346, 56] width 297 height 34
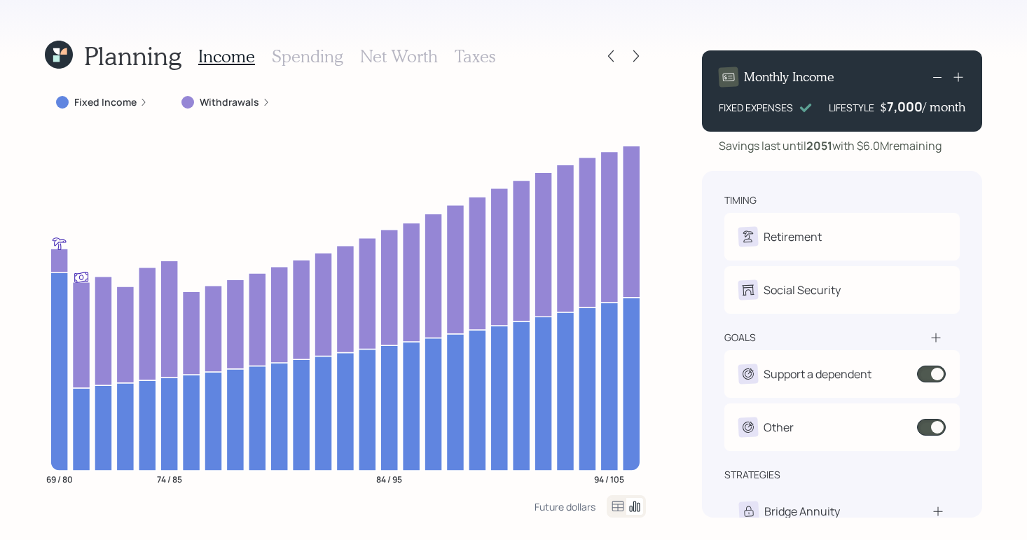
click at [228, 64] on h3 "Income" at bounding box center [226, 56] width 57 height 20
click at [240, 95] on label "Withdrawals" at bounding box center [230, 102] width 60 height 14
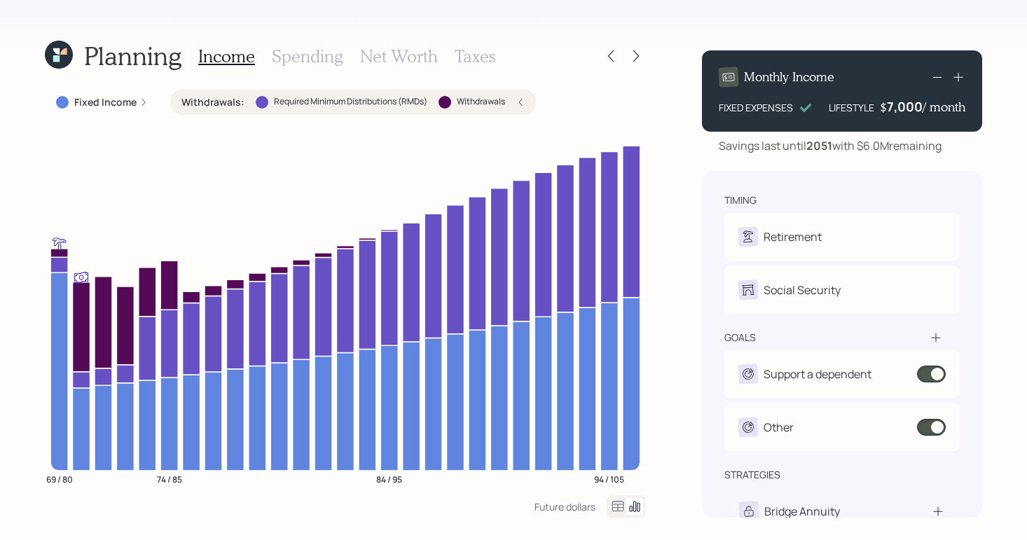
click at [241, 98] on div "Withdrawals : Required Minimum Distributions (RMDs) Withdrawals" at bounding box center [352, 102] width 343 height 14
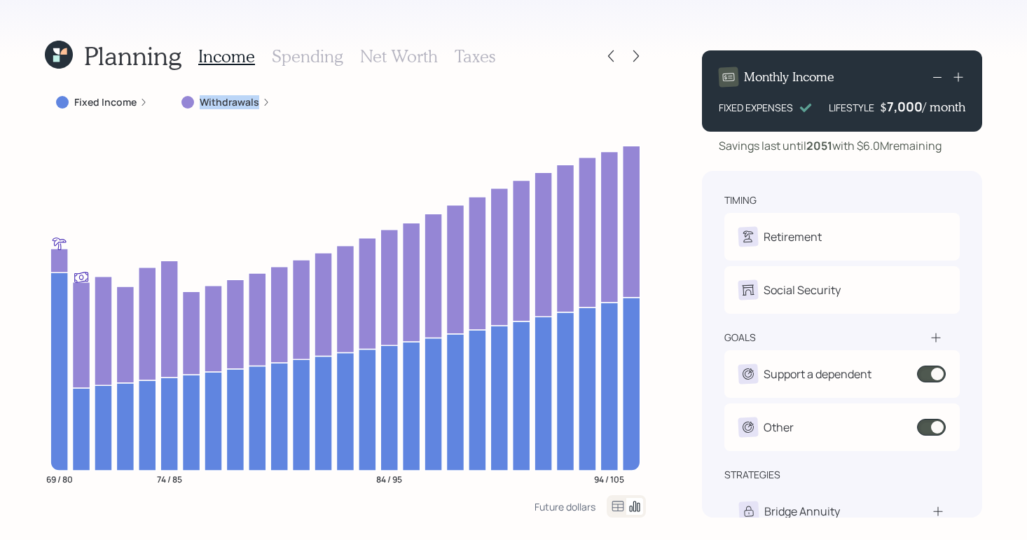
click at [241, 98] on label "Withdrawals" at bounding box center [230, 102] width 60 height 14
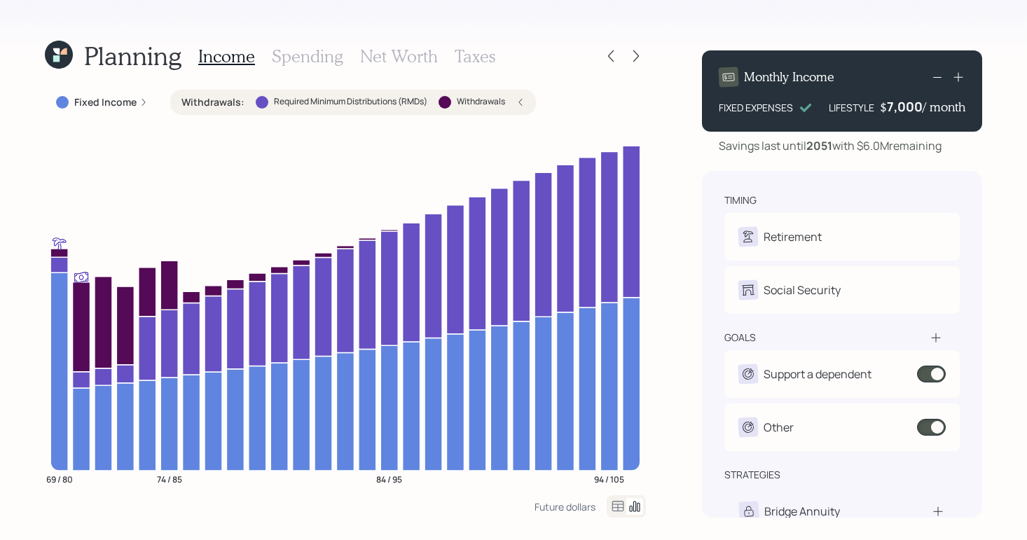
click at [621, 506] on icon at bounding box center [617, 506] width 17 height 17
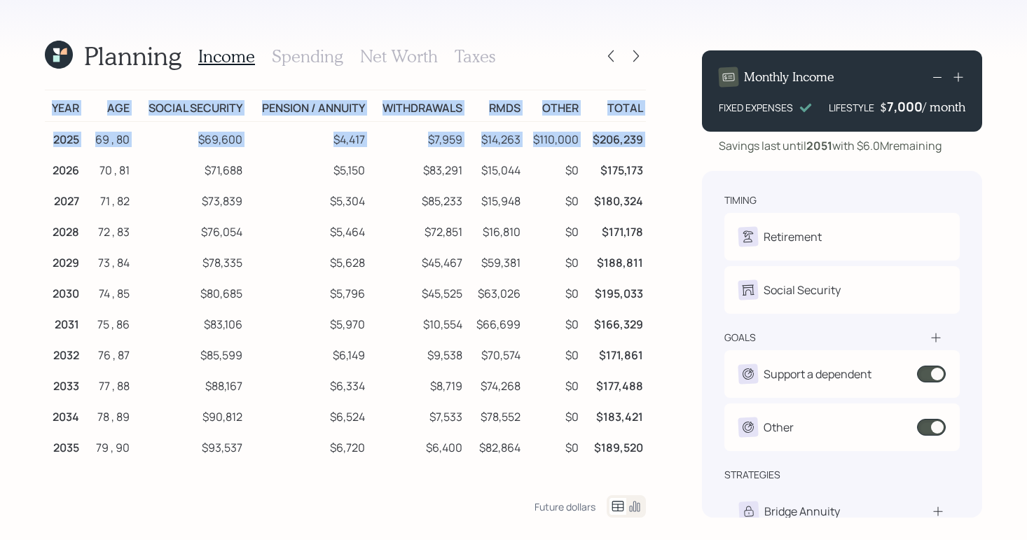
drag, startPoint x: 54, startPoint y: 174, endPoint x: 656, endPoint y: 167, distance: 602.4
click at [656, 167] on div "Planning Income Spending Net Worth Taxes Year Age Social Security Pension / Ann…" at bounding box center [513, 270] width 1027 height 540
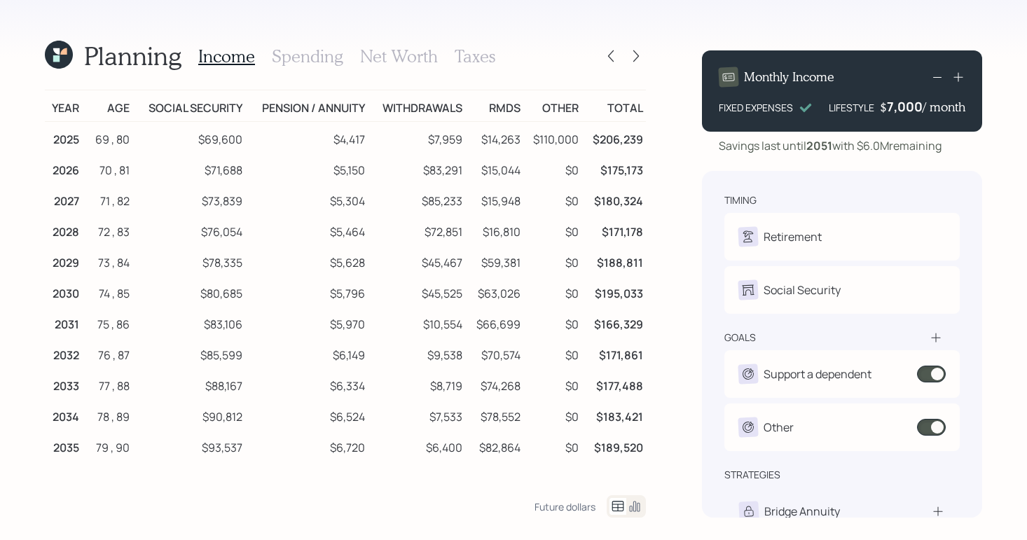
click at [687, 172] on div "Planning Income Spending Net Worth Taxes Year Age Social Security Pension / Ann…" at bounding box center [513, 270] width 1027 height 540
drag, startPoint x: 530, startPoint y: 141, endPoint x: 489, endPoint y: 141, distance: 40.6
click at [523, 141] on td "$110,000" at bounding box center [552, 138] width 58 height 32
click at [544, 139] on td "$110,000" at bounding box center [552, 138] width 58 height 32
click at [624, 58] on div at bounding box center [623, 56] width 45 height 20
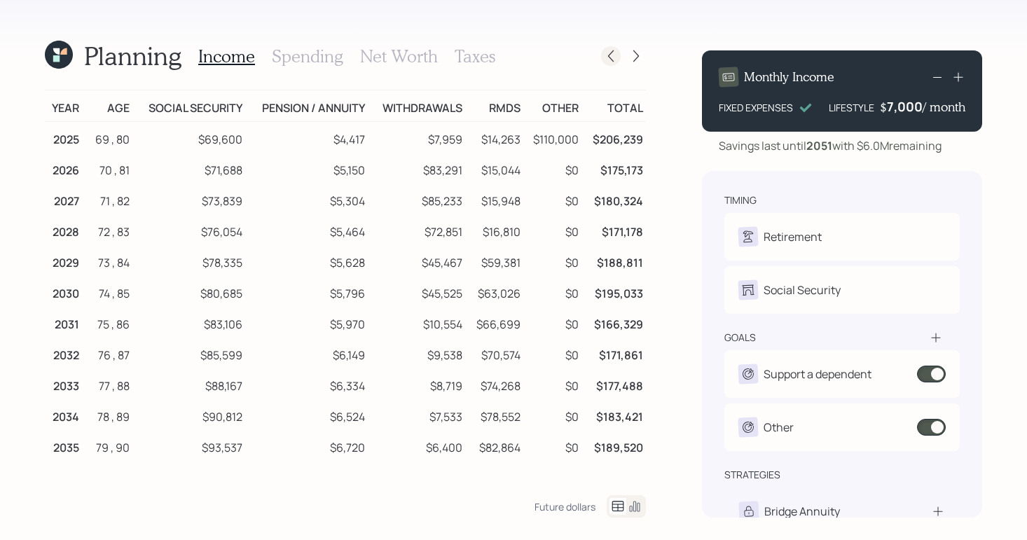
click at [620, 57] on div at bounding box center [623, 56] width 45 height 20
click at [618, 56] on div at bounding box center [611, 56] width 20 height 20
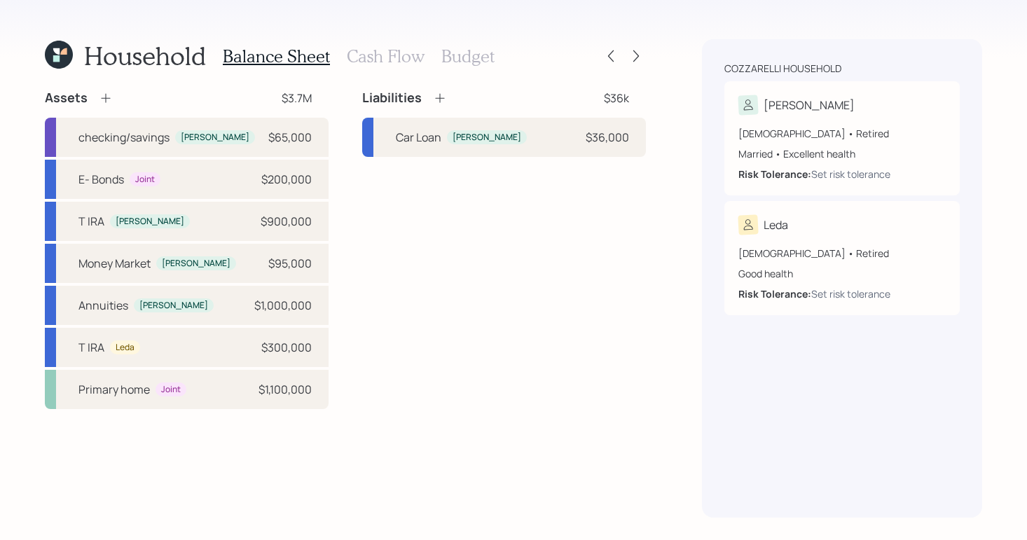
click at [394, 55] on h3 "Cash Flow" at bounding box center [386, 56] width 78 height 20
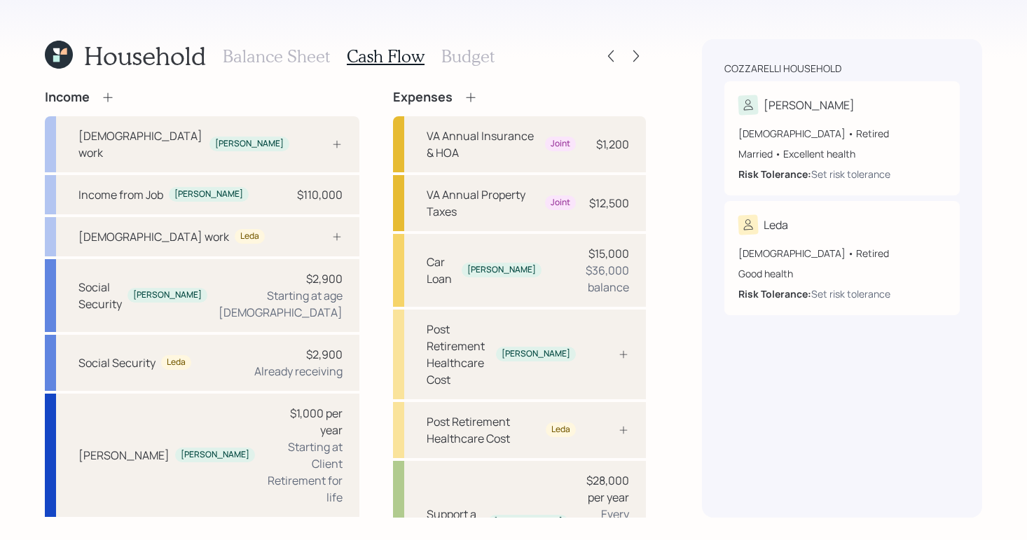
click at [276, 49] on h3 "Balance Sheet" at bounding box center [276, 56] width 107 height 20
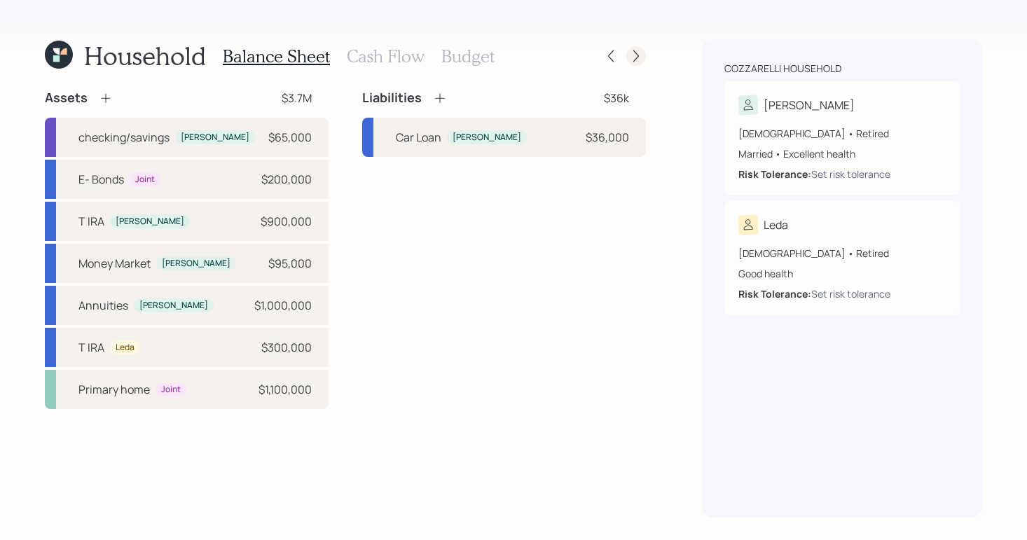
click at [642, 57] on icon at bounding box center [636, 56] width 14 height 14
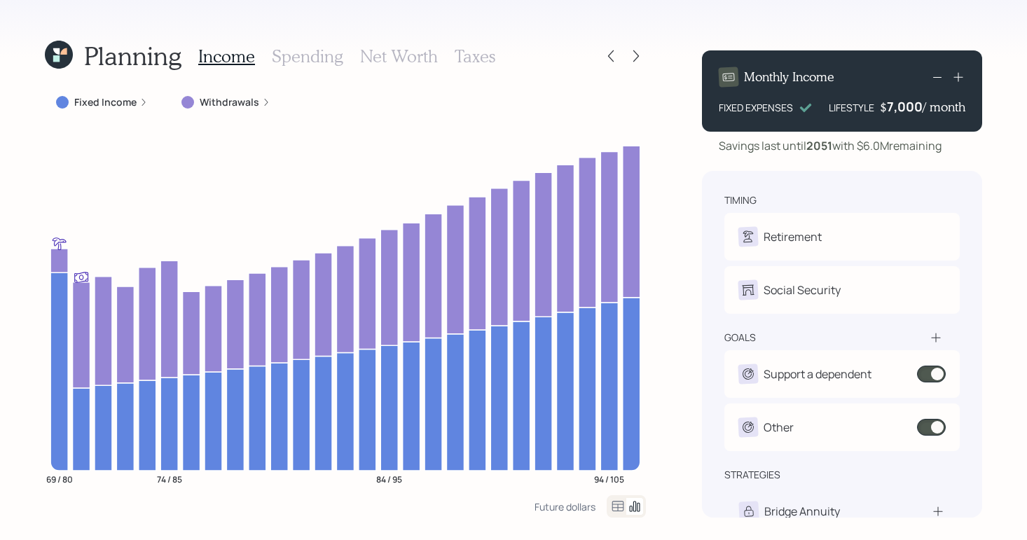
click at [560, 27] on div "Planning Income Spending Net Worth Taxes Fixed Income Withdrawals 69 / 80 74 / …" at bounding box center [513, 270] width 1027 height 540
click at [613, 55] on icon at bounding box center [611, 56] width 14 height 14
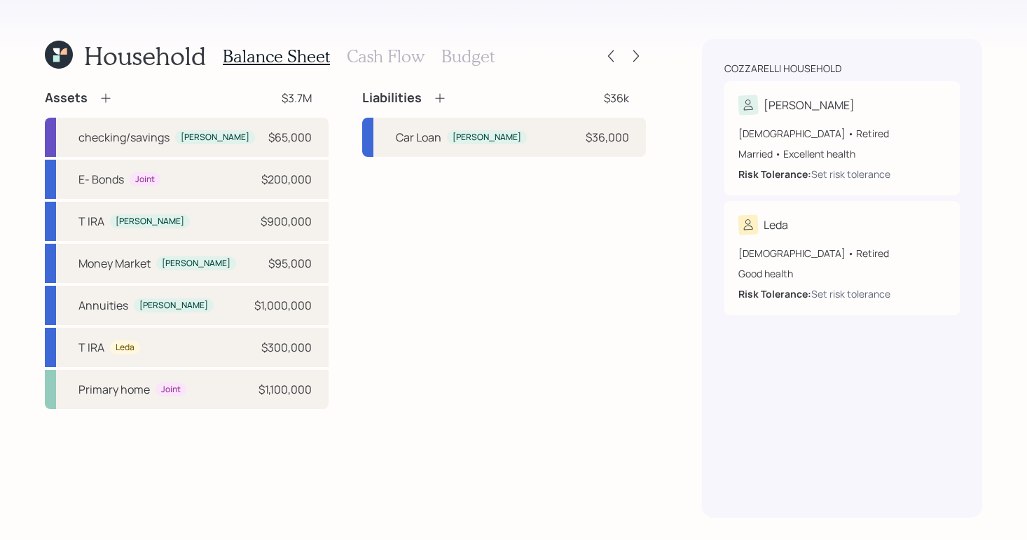
click at [383, 56] on h3 "Cash Flow" at bounding box center [386, 56] width 78 height 20
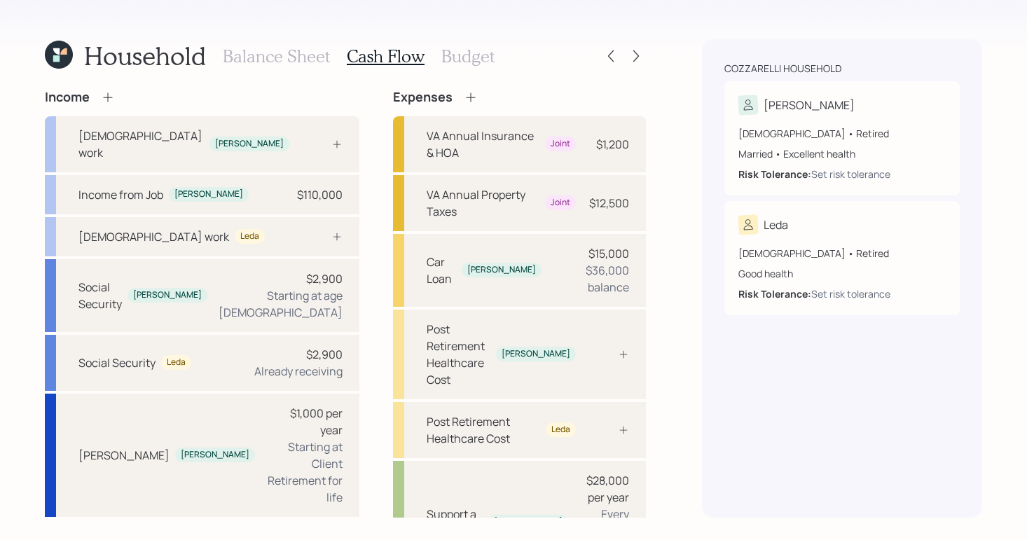
click at [473, 55] on h3 "Budget" at bounding box center [467, 56] width 53 height 20
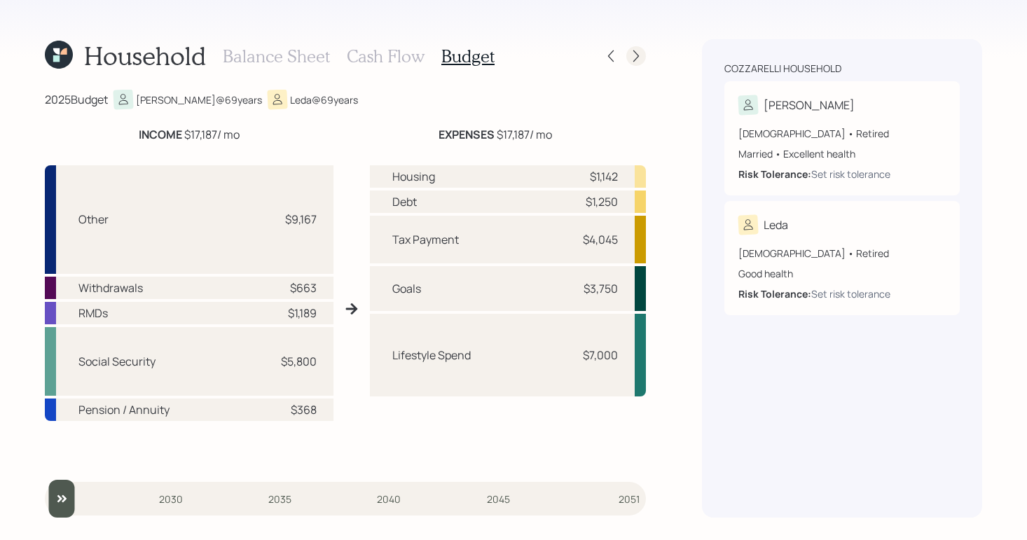
click at [632, 51] on icon at bounding box center [636, 56] width 14 height 14
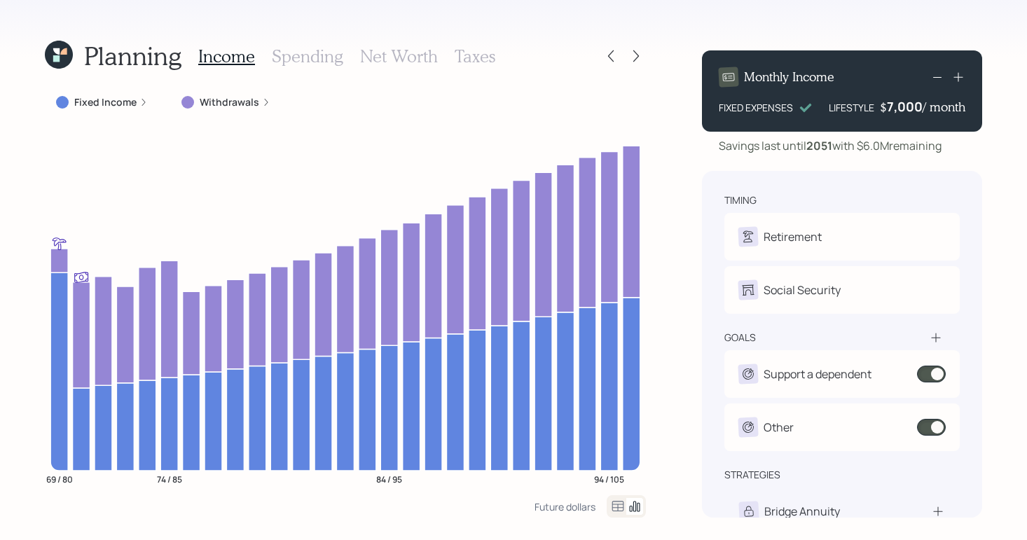
click at [251, 98] on label "Withdrawals" at bounding box center [230, 102] width 60 height 14
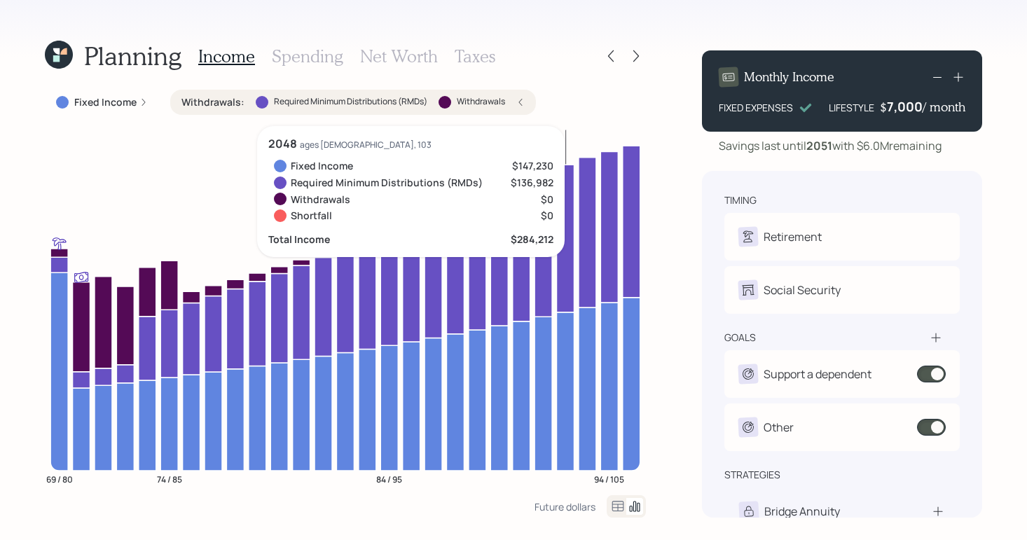
click at [617, 507] on icon at bounding box center [618, 506] width 12 height 11
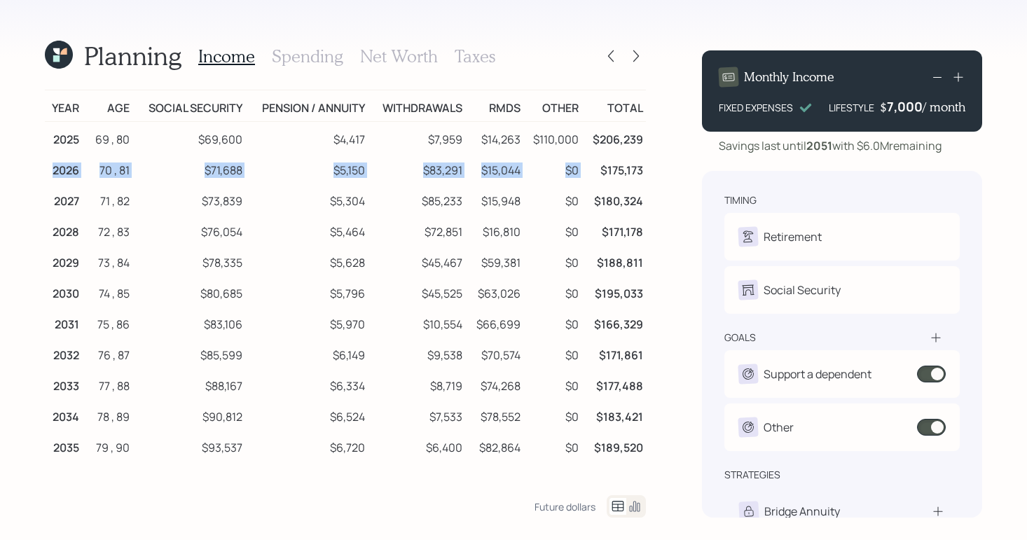
drag, startPoint x: 47, startPoint y: 173, endPoint x: 578, endPoint y: 167, distance: 531.0
click at [578, 167] on tr "2026 70 , 81 $71,688 $5,150 $83,291 $15,044 $0 $175,173" at bounding box center [345, 168] width 601 height 31
drag, startPoint x: 527, startPoint y: 139, endPoint x: 594, endPoint y: 145, distance: 67.5
click at [594, 145] on tr "2025 69 , 80 $69,600 $4,417 $7,959 $14,263 $110,000 $206,239" at bounding box center [345, 138] width 601 height 32
click at [216, 61] on h3 "Income" at bounding box center [226, 56] width 57 height 20
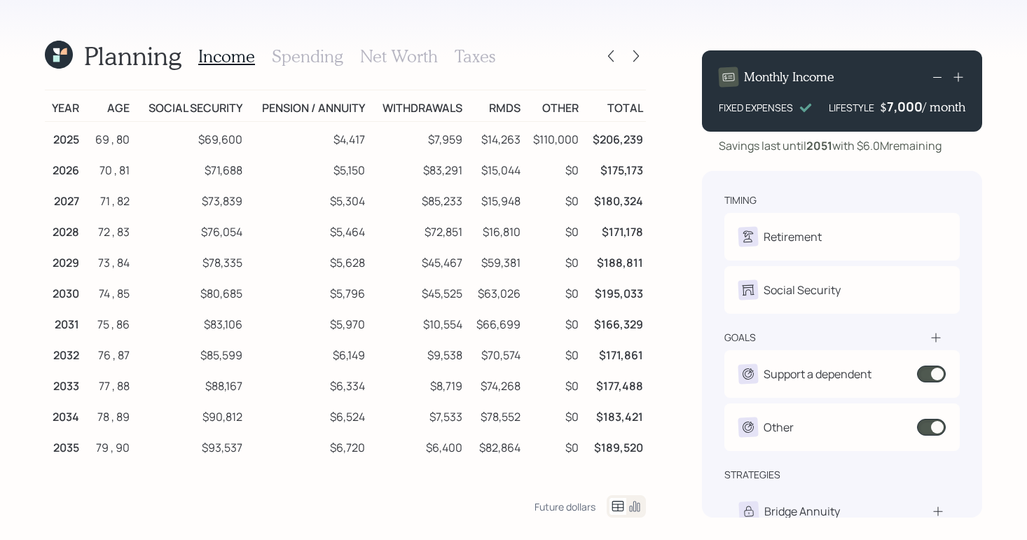
click at [638, 505] on icon at bounding box center [634, 506] width 17 height 17
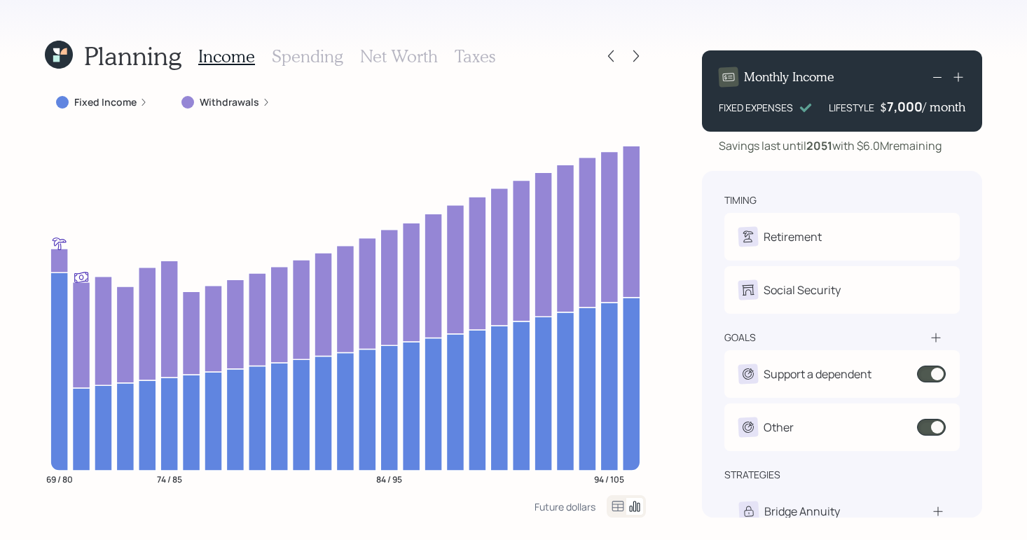
click at [222, 108] on label "Withdrawals" at bounding box center [230, 102] width 60 height 14
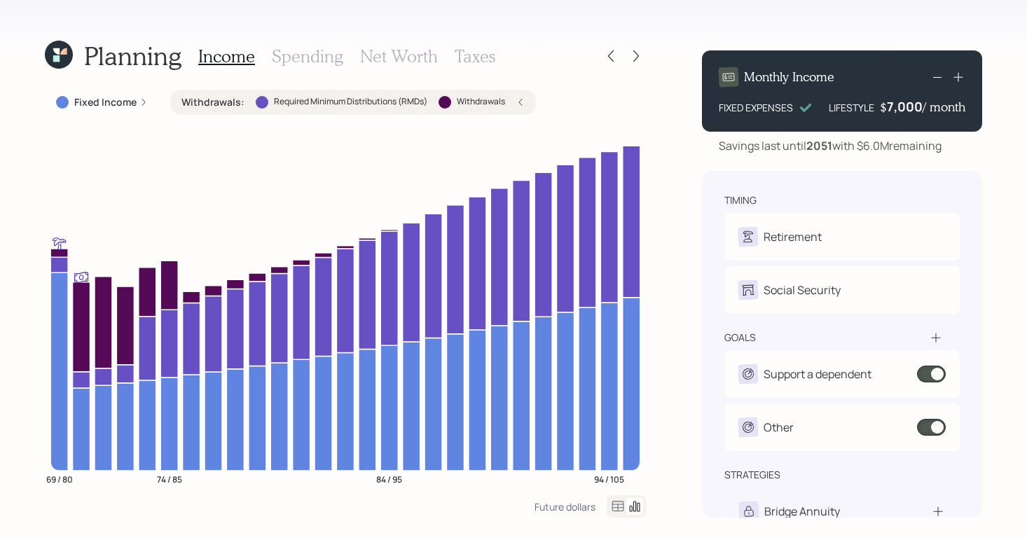
click at [223, 103] on label "Withdrawals :" at bounding box center [212, 102] width 63 height 14
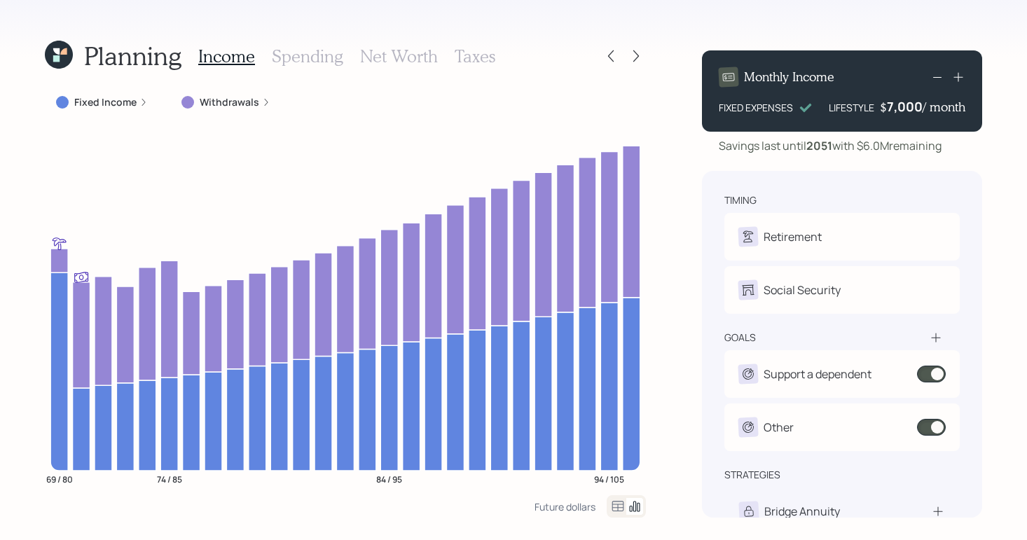
click at [220, 86] on div "Planning Income Spending Net Worth Taxes Fixed Income Withdrawals 69 / 80 74 / …" at bounding box center [345, 278] width 601 height 478
click at [219, 95] on div "Withdrawals" at bounding box center [225, 102] width 111 height 25
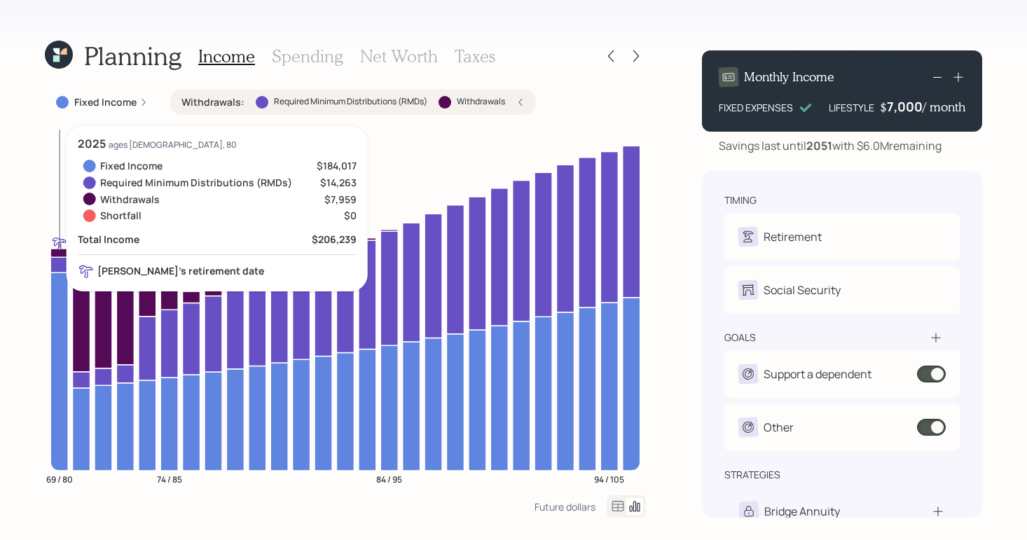
click at [60, 277] on icon at bounding box center [59, 371] width 18 height 198
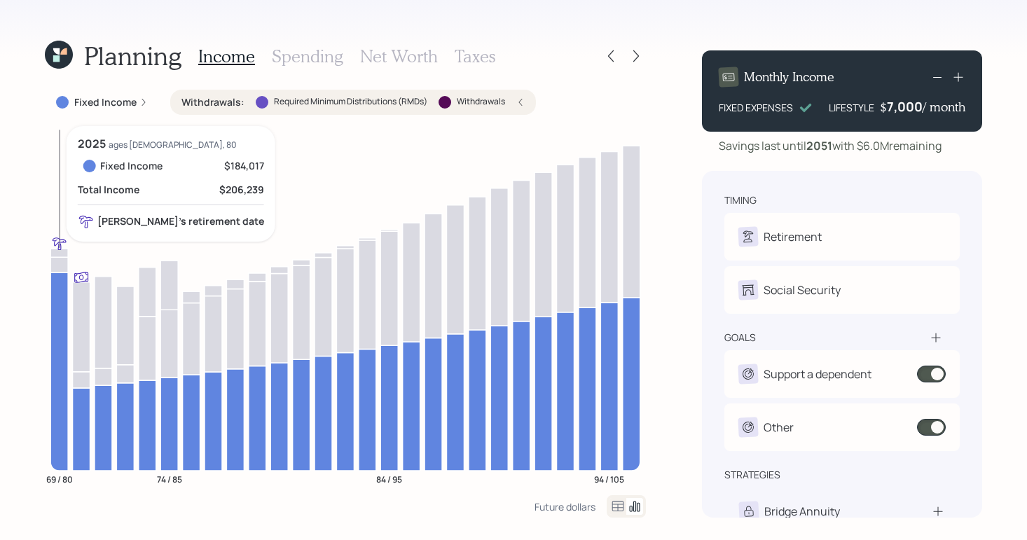
click at [60, 277] on icon at bounding box center [59, 371] width 18 height 198
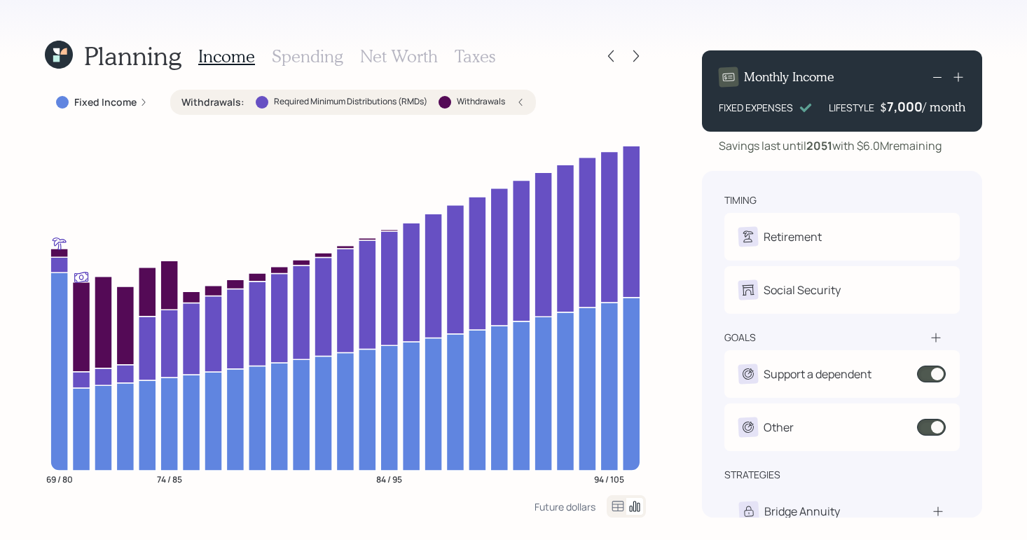
click at [142, 106] on icon at bounding box center [143, 102] width 8 height 8
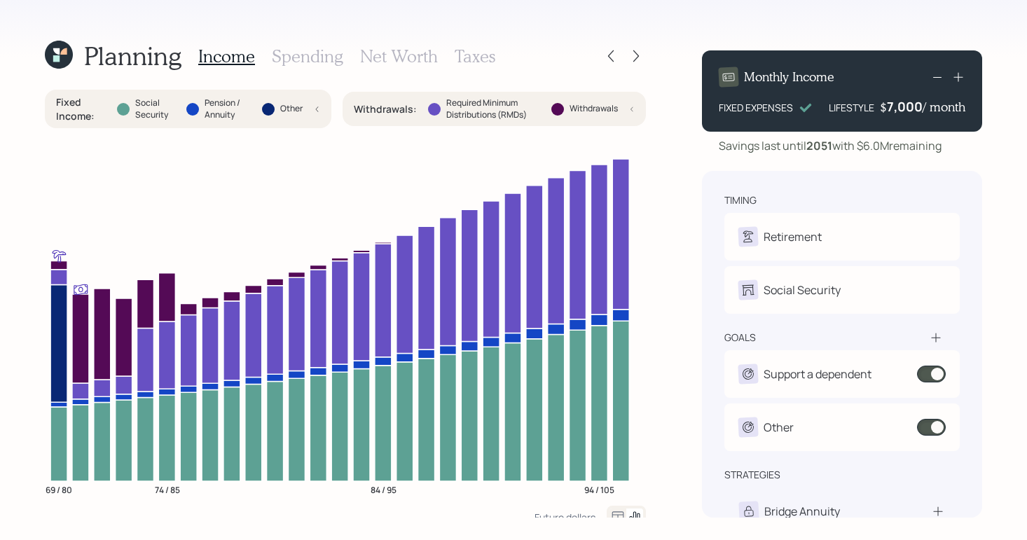
click at [622, 58] on div at bounding box center [623, 56] width 45 height 20
click at [618, 56] on div at bounding box center [611, 56] width 20 height 20
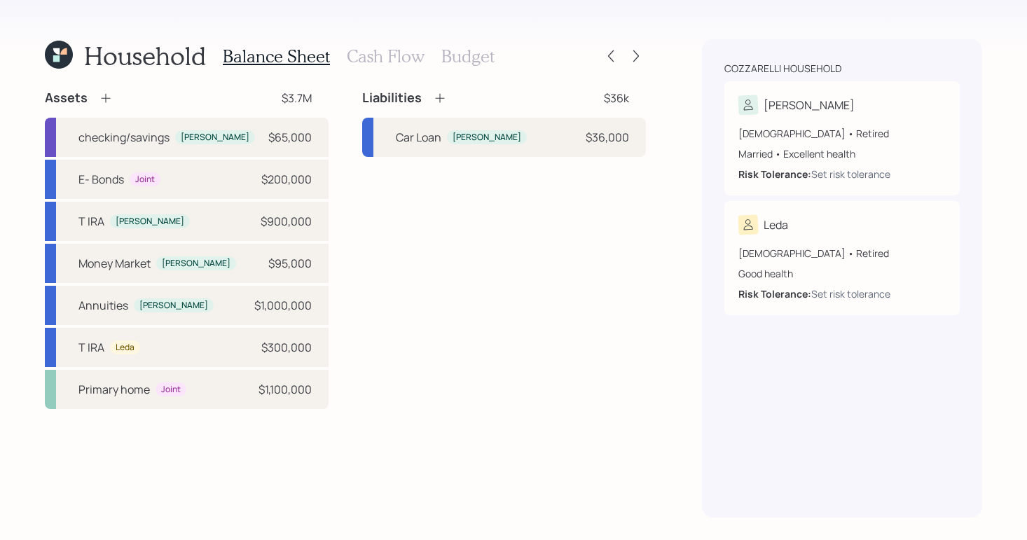
click at [403, 51] on h3 "Cash Flow" at bounding box center [386, 56] width 78 height 20
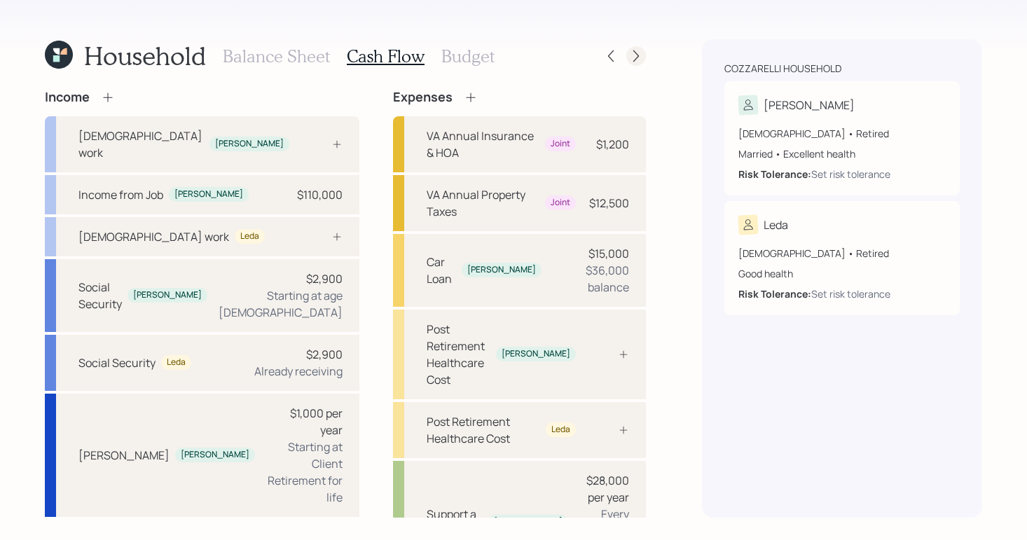
click at [640, 60] on icon at bounding box center [636, 56] width 14 height 14
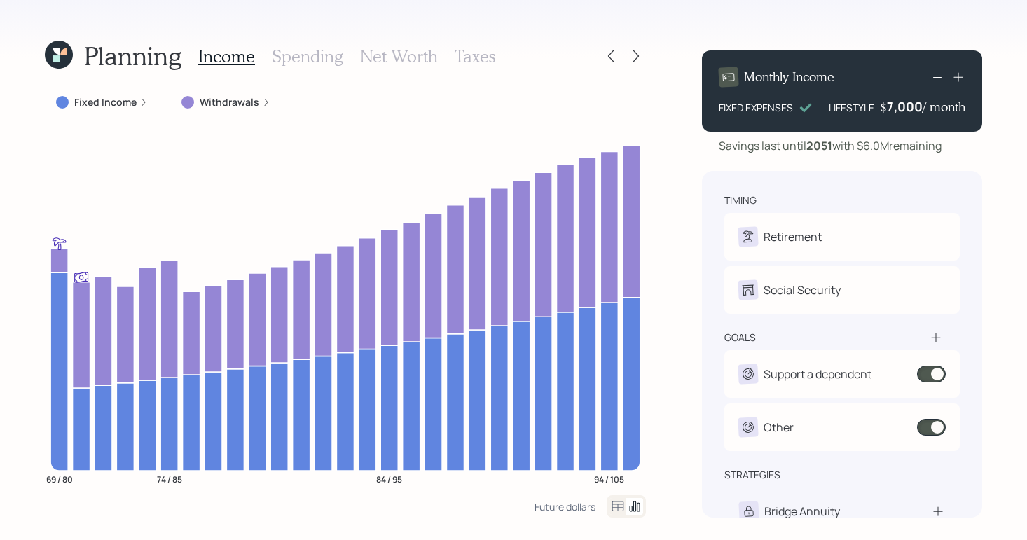
click at [206, 107] on label "Withdrawals" at bounding box center [230, 102] width 60 height 14
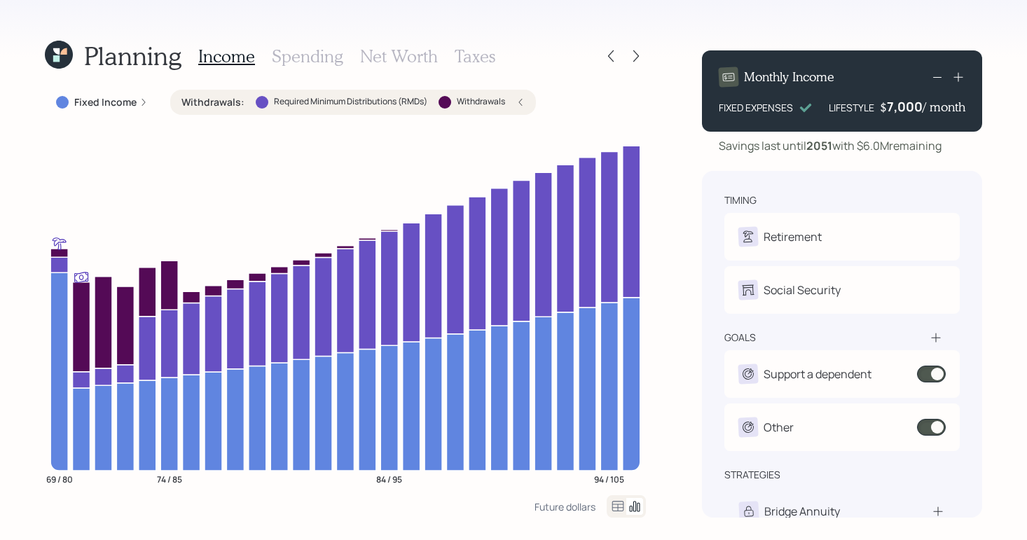
click at [219, 103] on label "Withdrawals :" at bounding box center [212, 102] width 63 height 14
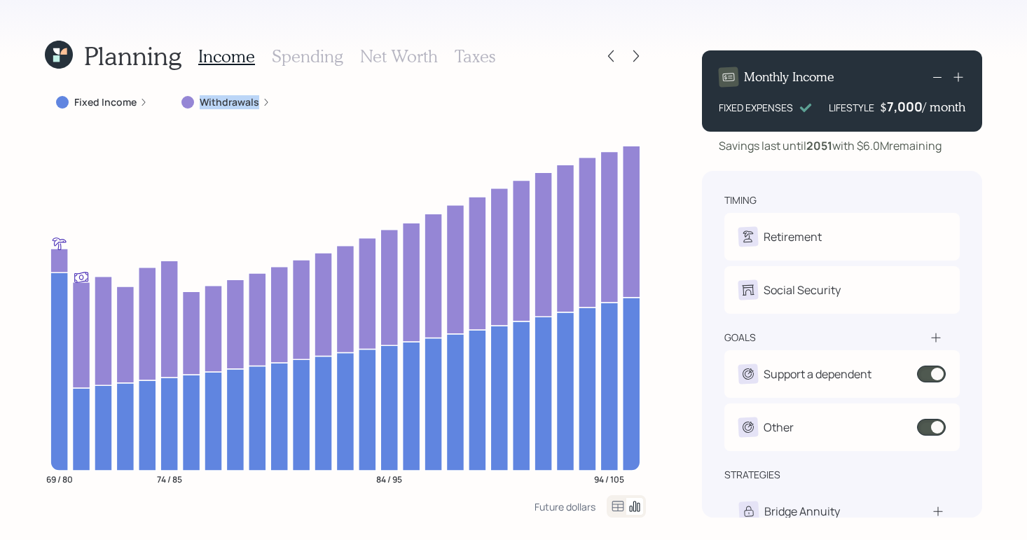
click at [219, 103] on label "Withdrawals" at bounding box center [230, 102] width 60 height 14
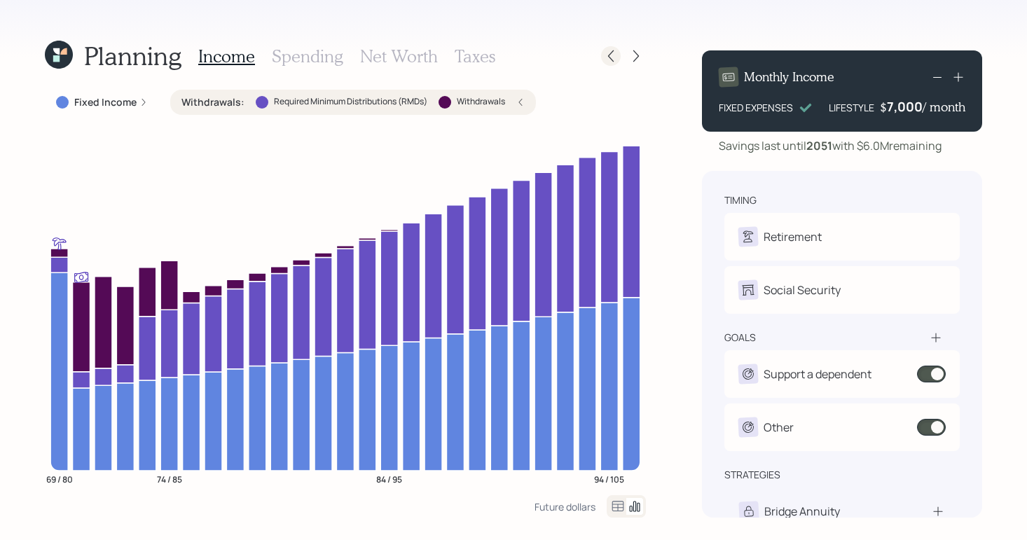
click at [617, 55] on icon at bounding box center [611, 56] width 14 height 14
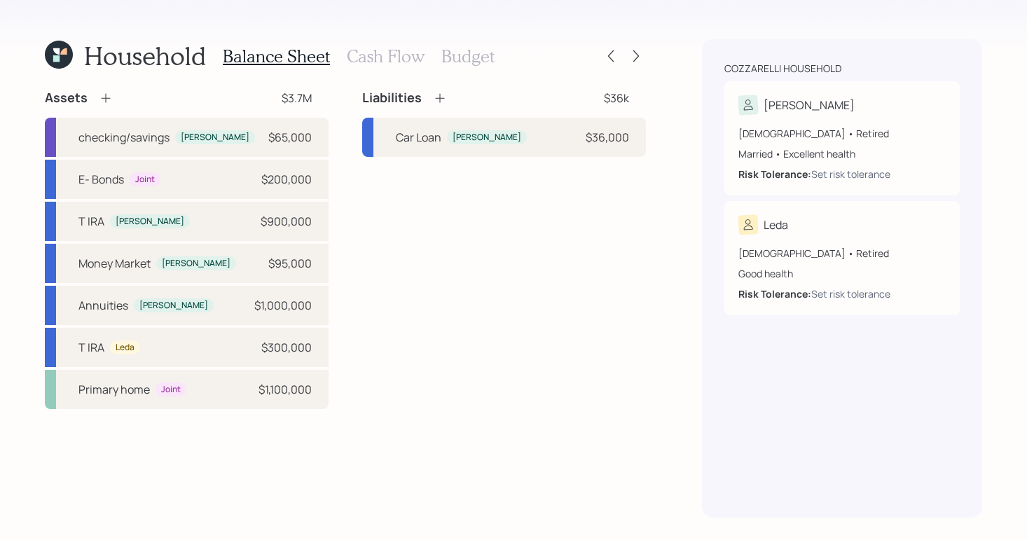
click at [413, 60] on h3 "Cash Flow" at bounding box center [386, 56] width 78 height 20
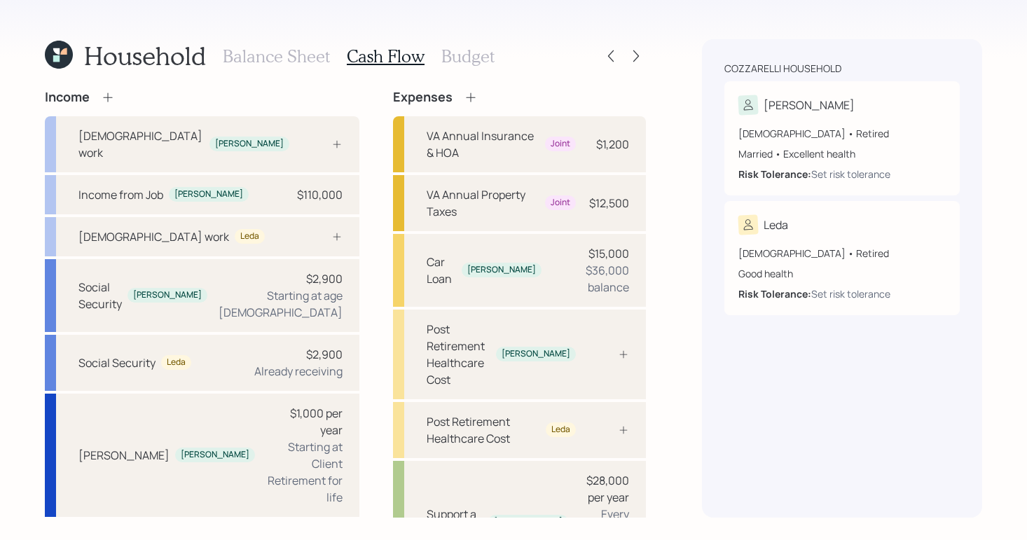
click at [485, 49] on h3 "Budget" at bounding box center [467, 56] width 53 height 20
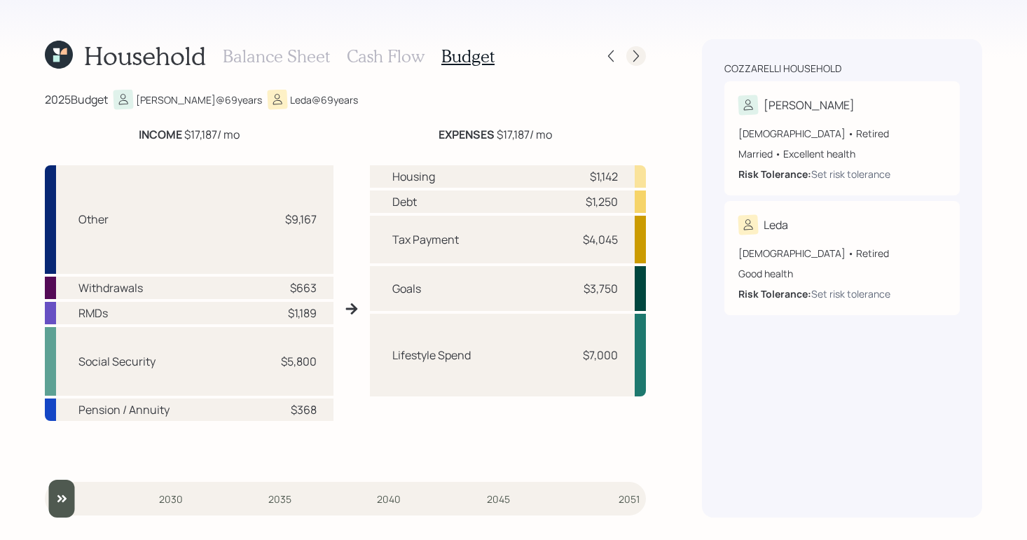
click at [637, 63] on div at bounding box center [636, 56] width 20 height 20
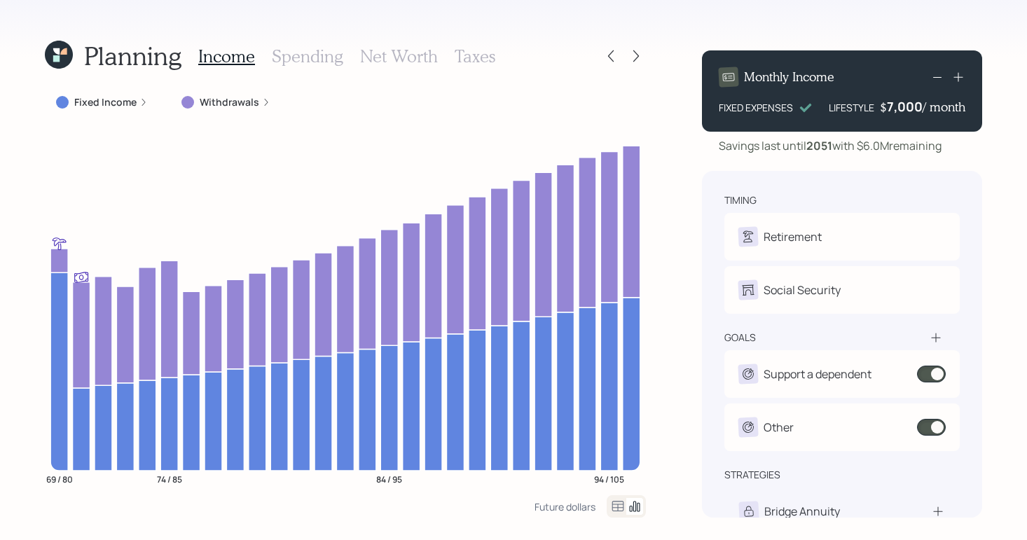
click at [302, 54] on h3 "Spending" at bounding box center [307, 56] width 71 height 20
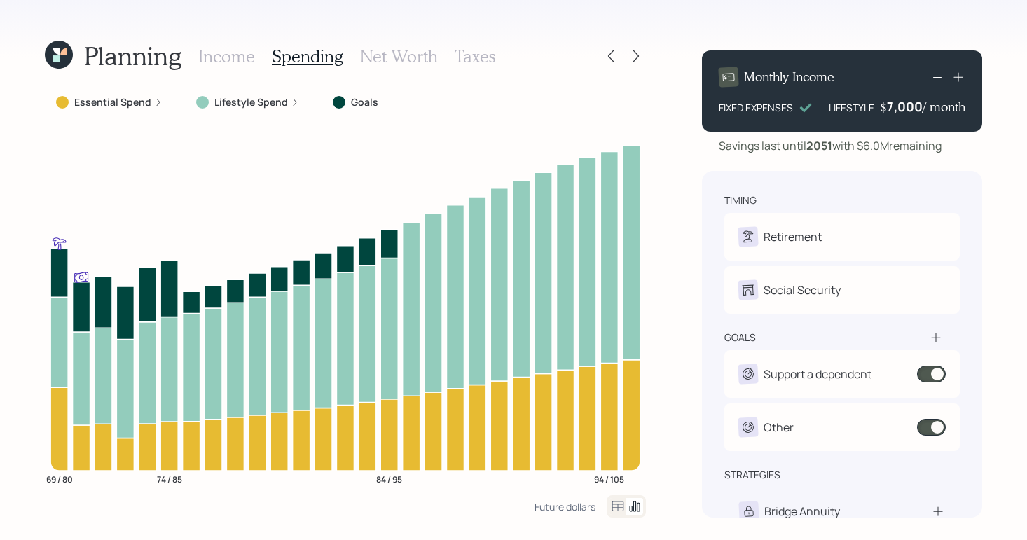
click at [258, 95] on label "Lifestyle Spend" at bounding box center [251, 102] width 74 height 14
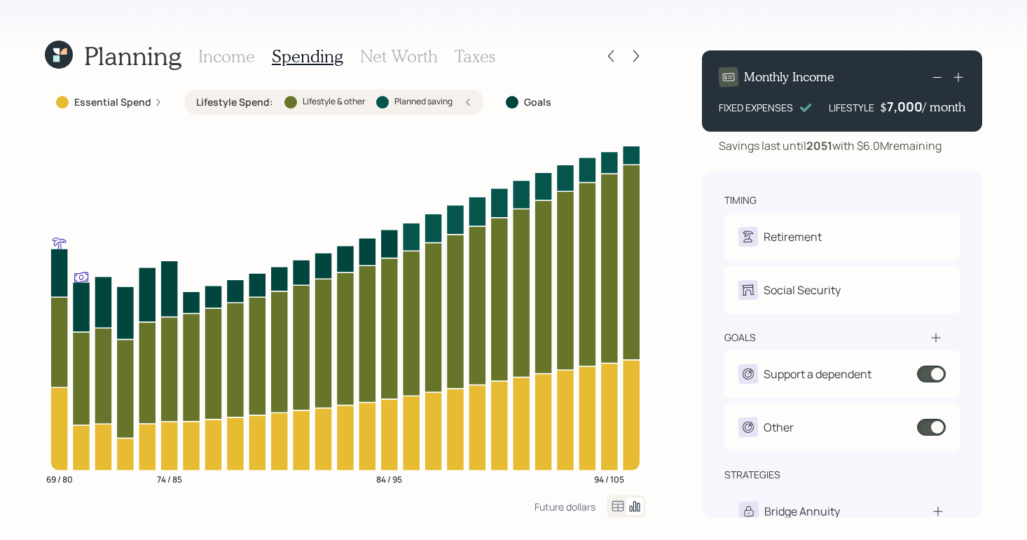
click at [263, 97] on label "Lifestyle Spend :" at bounding box center [234, 102] width 77 height 14
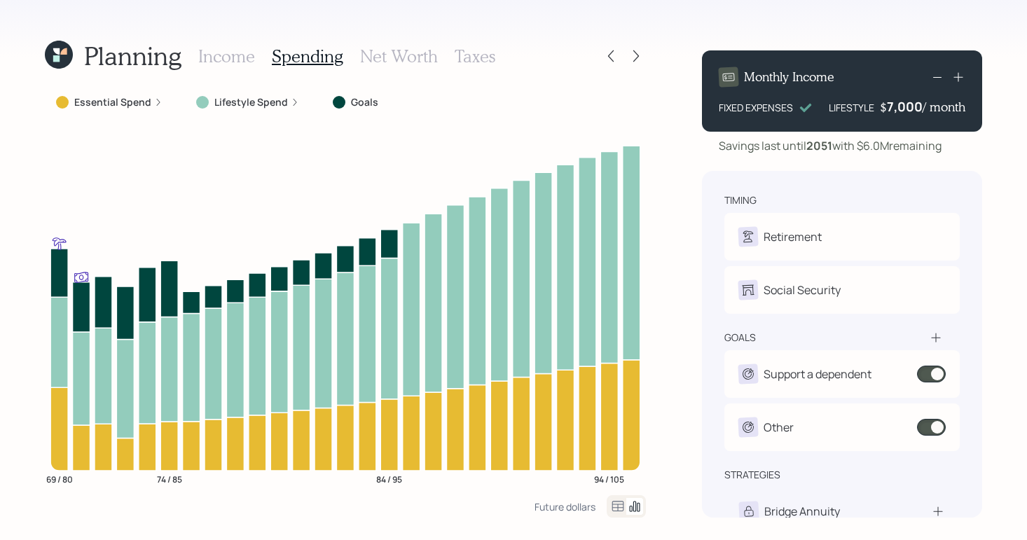
click at [263, 97] on label "Lifestyle Spend" at bounding box center [251, 102] width 74 height 14
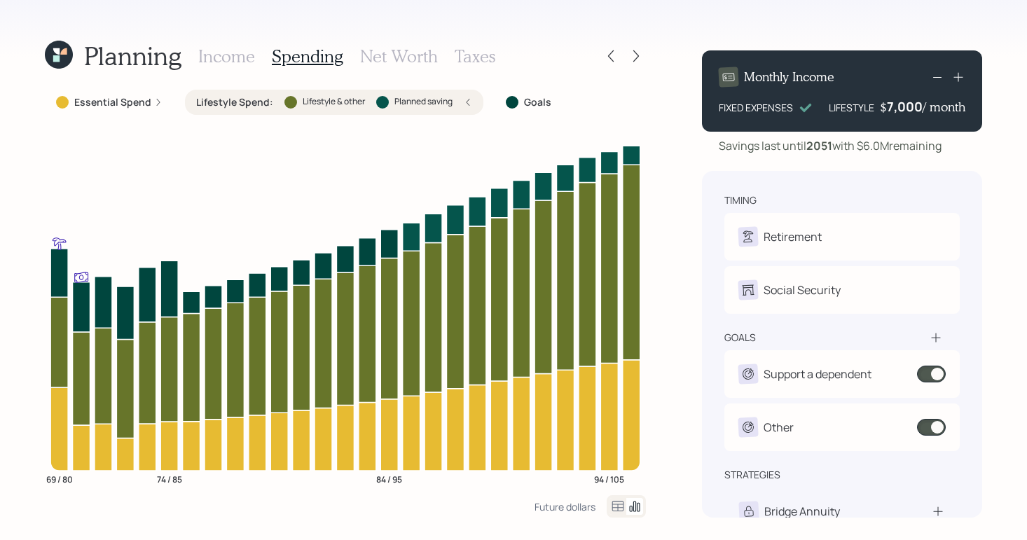
click at [263, 97] on label "Lifestyle Spend :" at bounding box center [234, 102] width 77 height 14
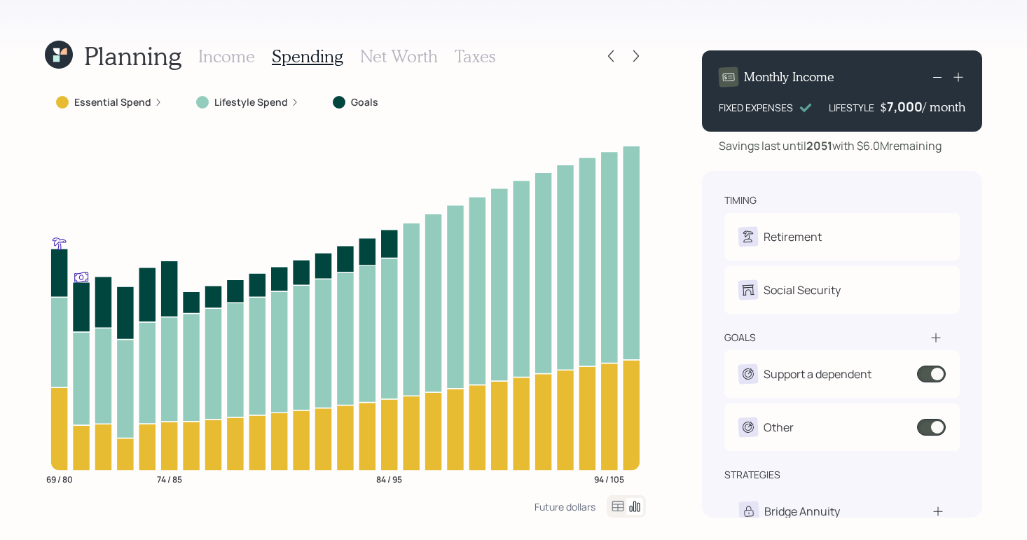
click at [226, 58] on h3 "Income" at bounding box center [226, 56] width 57 height 20
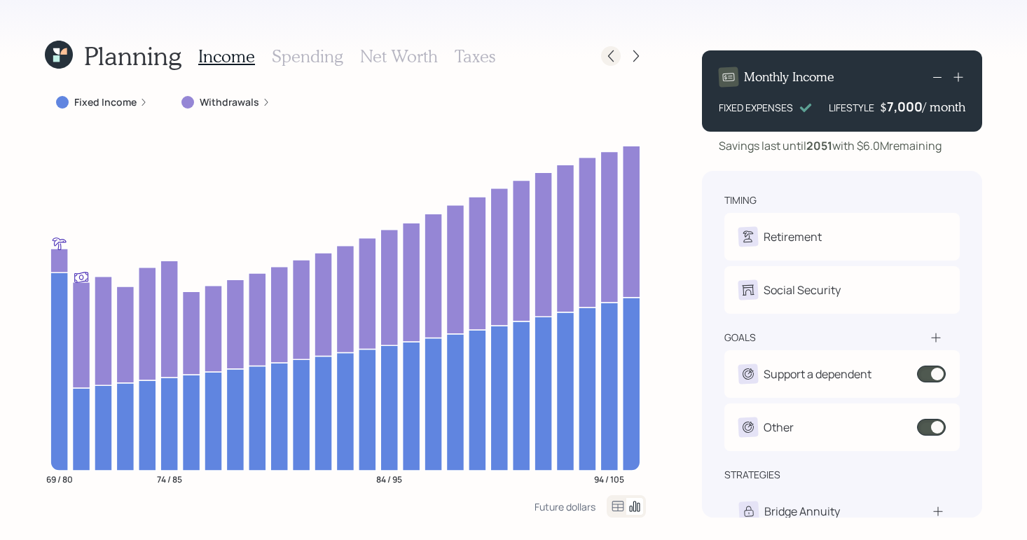
click at [613, 53] on icon at bounding box center [611, 56] width 14 height 14
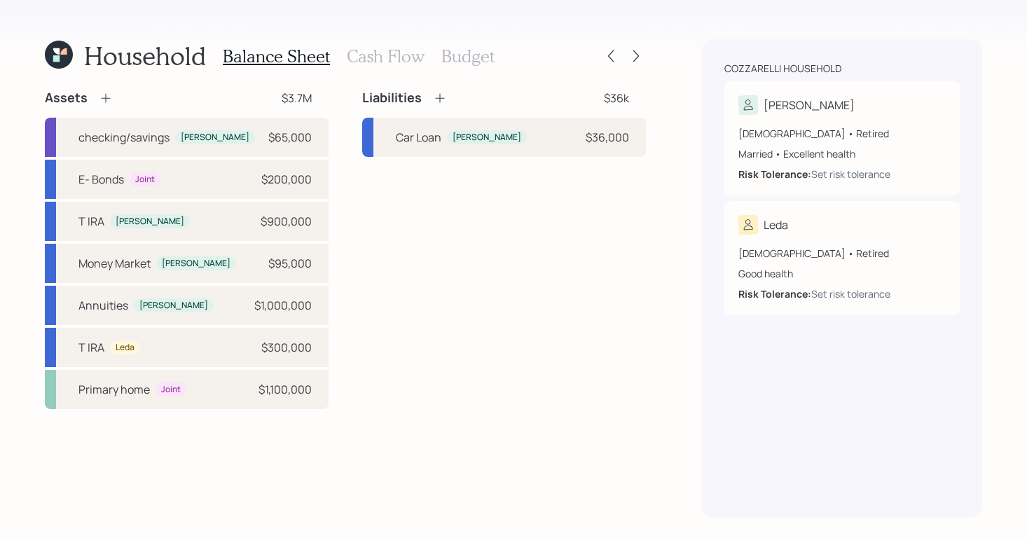
click at [370, 66] on div "Balance Sheet Cash Flow Budget" at bounding box center [359, 56] width 272 height 34
click at [371, 62] on h3 "Cash Flow" at bounding box center [386, 56] width 78 height 20
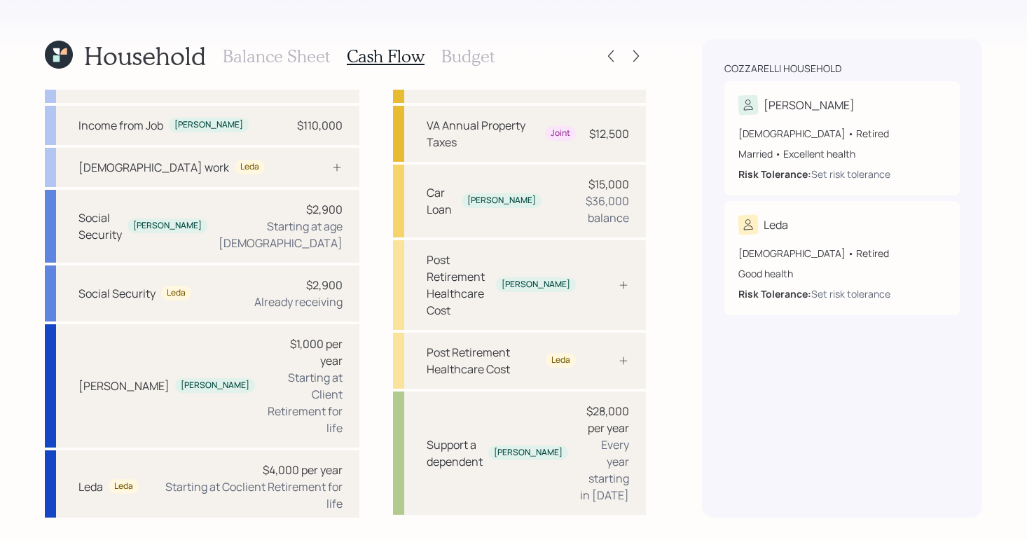
scroll to position [108, 0]
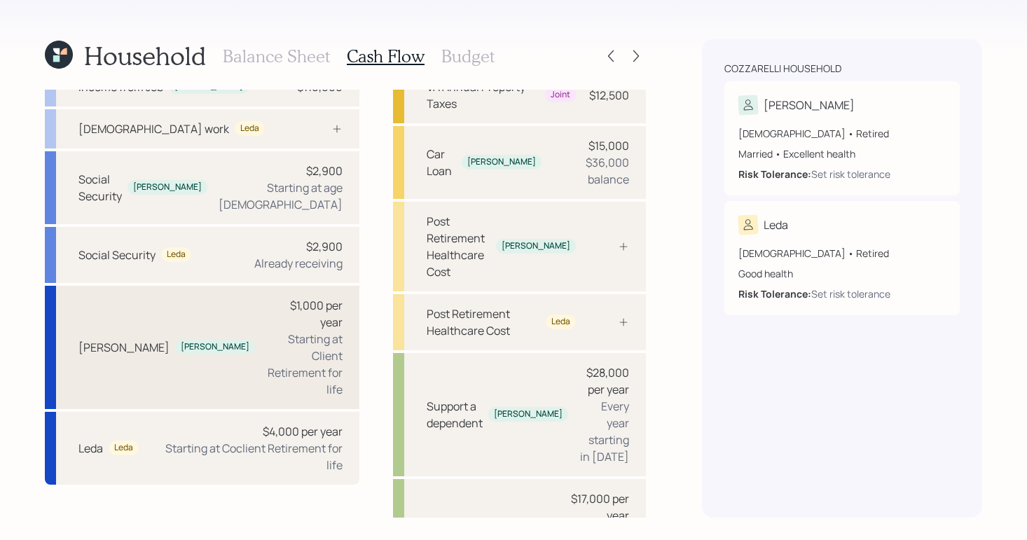
click at [266, 331] on div "Starting at Client Retirement for life" at bounding box center [304, 364] width 76 height 67
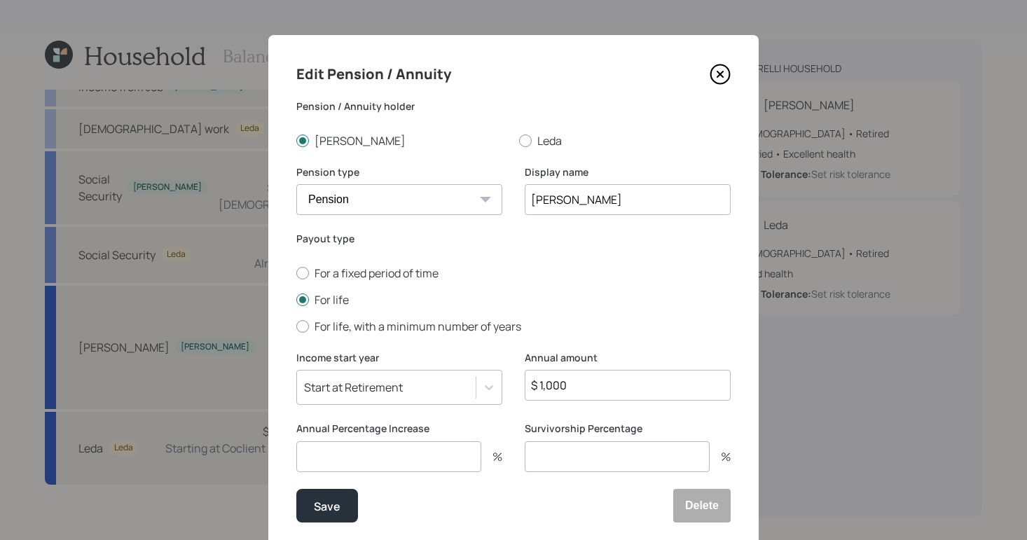
click at [719, 69] on icon at bounding box center [720, 74] width 21 height 21
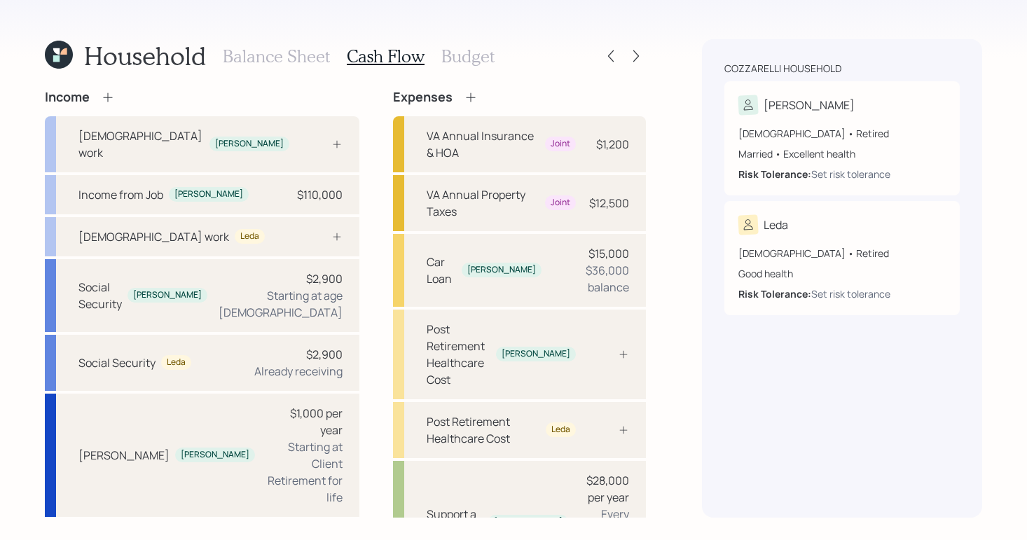
click at [470, 74] on div "Household Balance Sheet Cash Flow Budget Income [DEMOGRAPHIC_DATA] work [PERSON…" at bounding box center [345, 278] width 601 height 478
click at [471, 64] on h3 "Budget" at bounding box center [467, 56] width 53 height 20
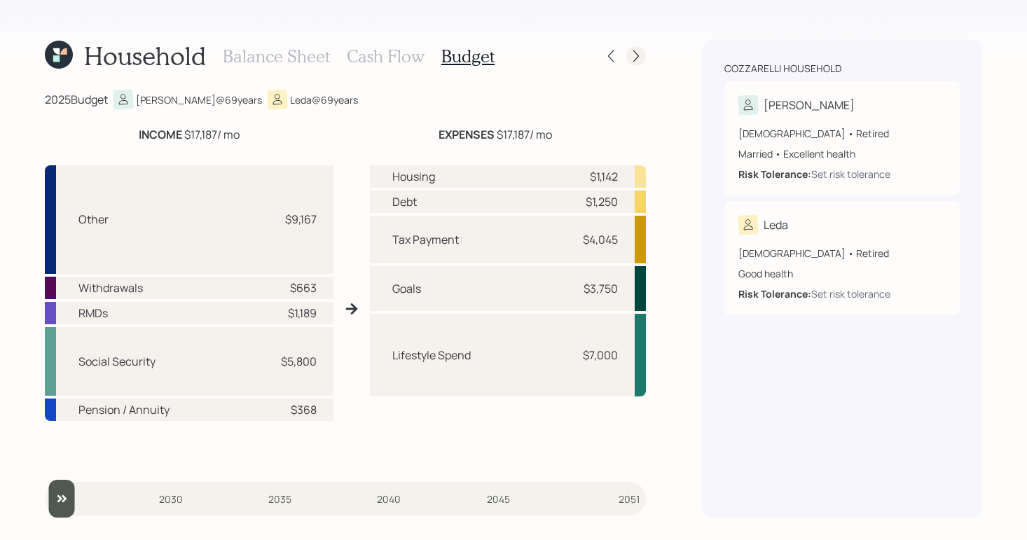
click at [635, 50] on icon at bounding box center [636, 56] width 14 height 14
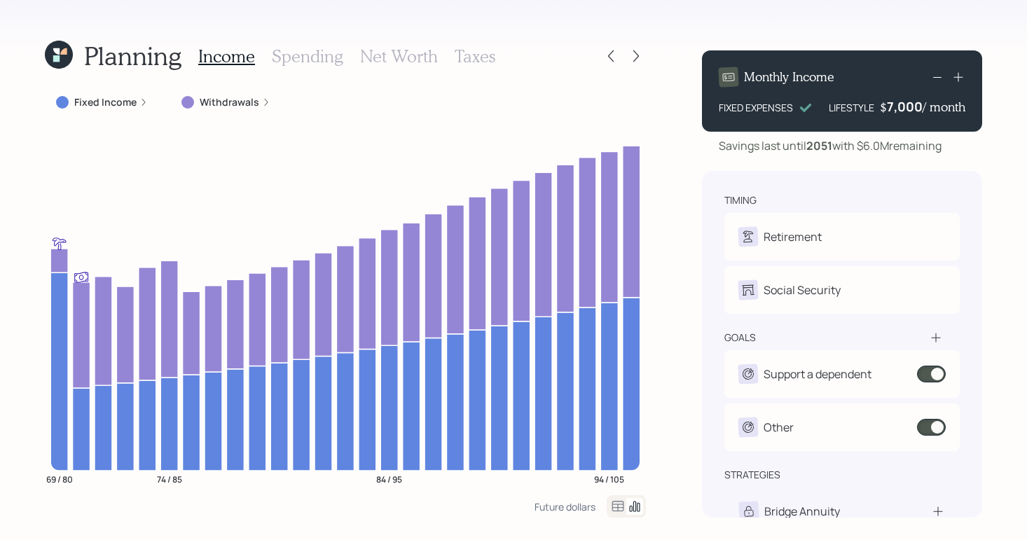
click at [247, 116] on div "Fixed Income Withdrawals 69 / 80 74 / 85 84 / 95 94 / 105" at bounding box center [345, 293] width 601 height 406
click at [244, 101] on label "Withdrawals" at bounding box center [230, 102] width 60 height 14
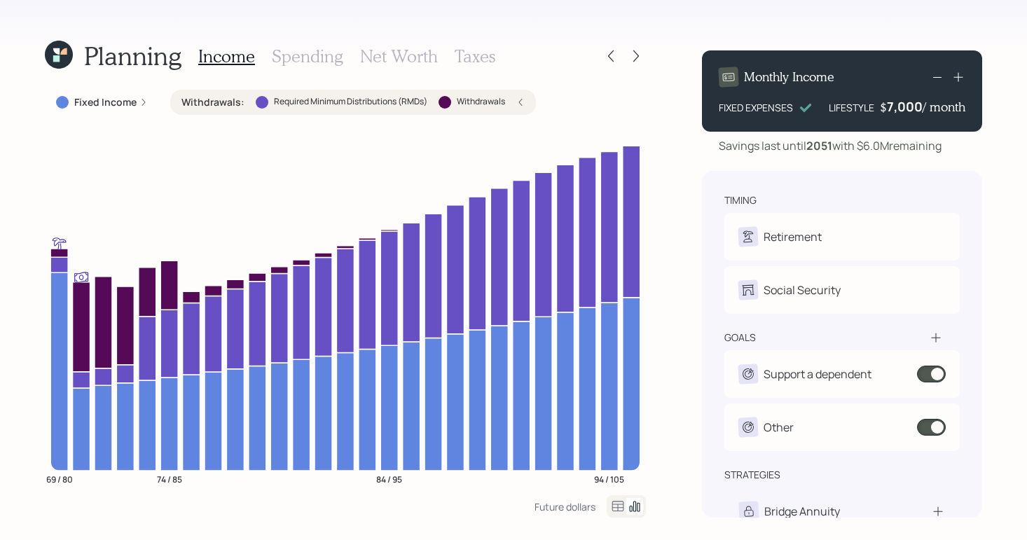
click at [317, 53] on h3 "Spending" at bounding box center [307, 56] width 71 height 20
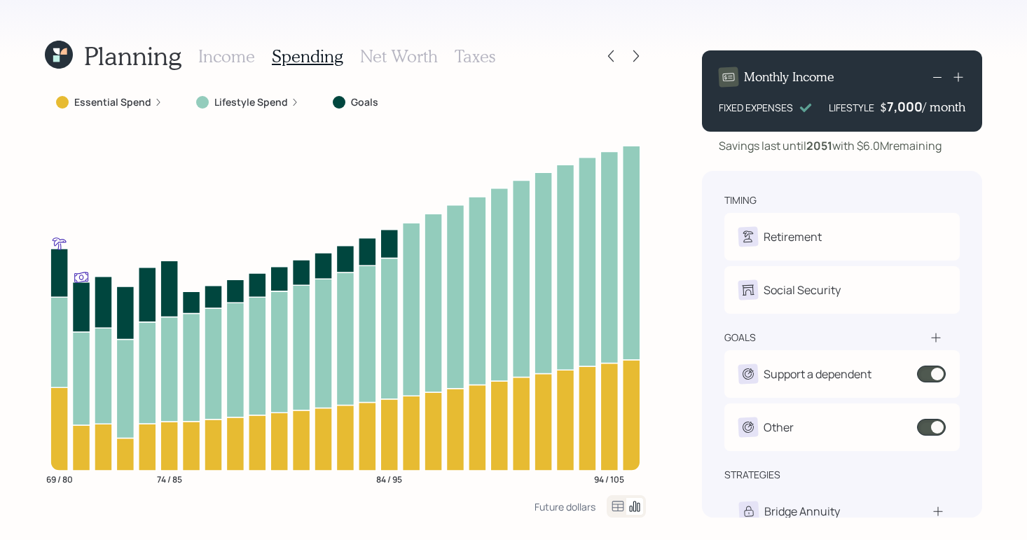
click at [244, 65] on h3 "Income" at bounding box center [226, 56] width 57 height 20
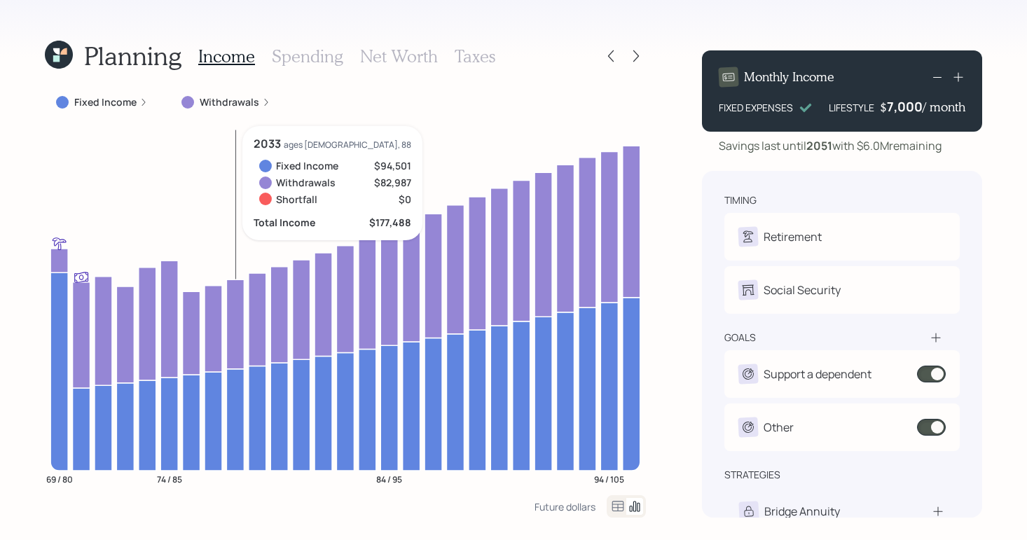
click at [291, 53] on h3 "Spending" at bounding box center [307, 56] width 71 height 20
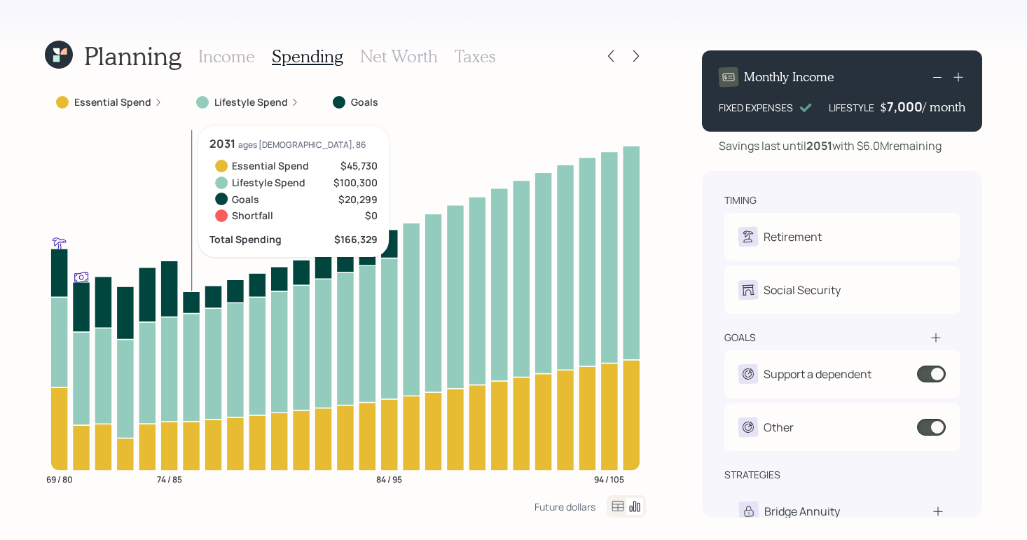
click at [193, 296] on icon at bounding box center [192, 302] width 18 height 22
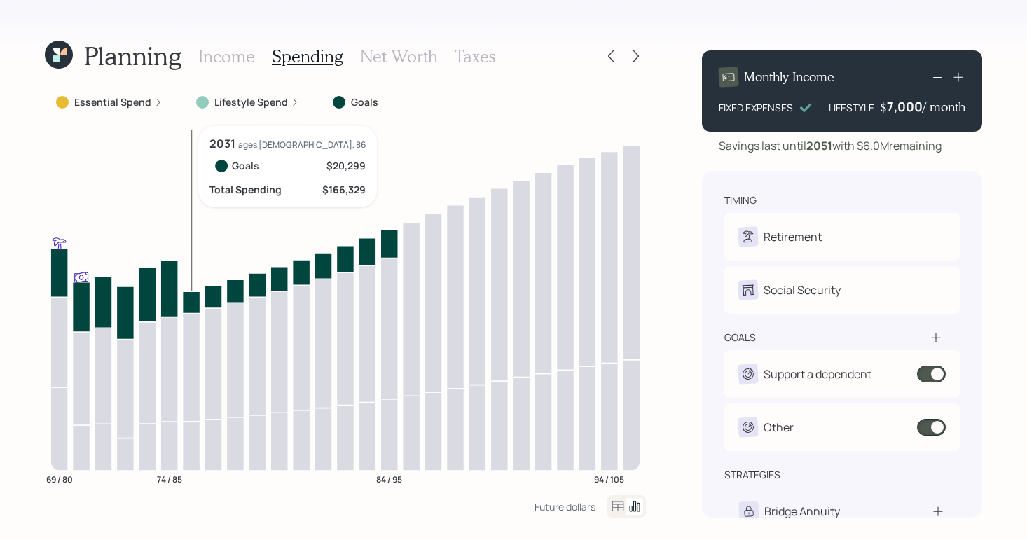
click at [193, 296] on icon at bounding box center [192, 302] width 18 height 22
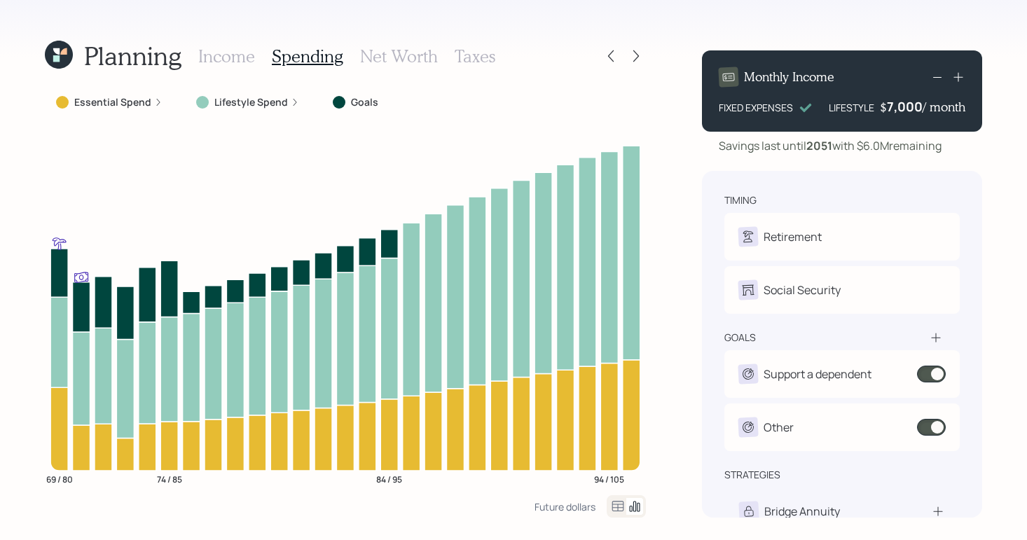
click at [231, 57] on h3 "Income" at bounding box center [226, 56] width 57 height 20
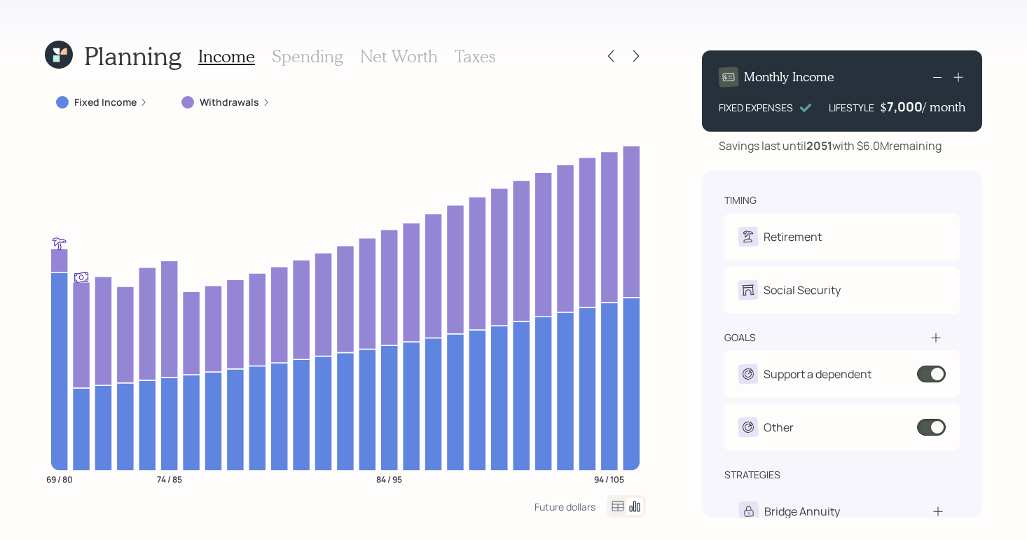
drag, startPoint x: 305, startPoint y: 53, endPoint x: 291, endPoint y: 43, distance: 17.7
click at [306, 53] on h3 "Spending" at bounding box center [307, 56] width 71 height 20
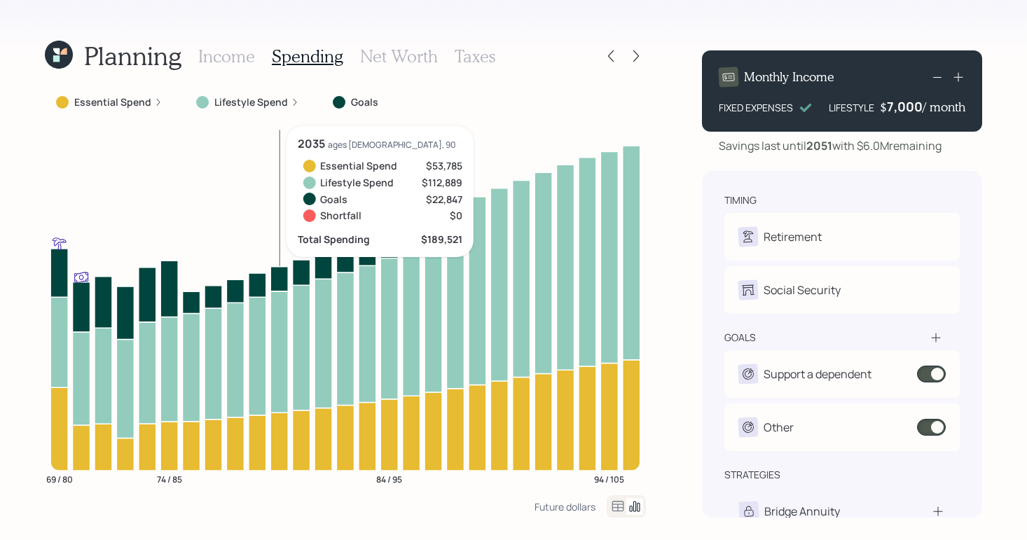
click at [623, 506] on icon at bounding box center [617, 506] width 17 height 17
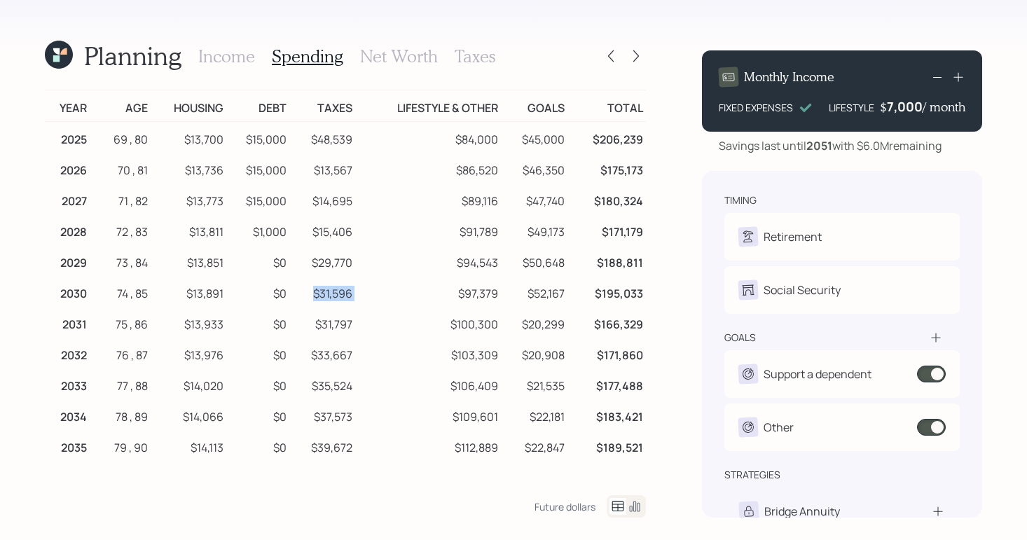
drag, startPoint x: 305, startPoint y: 294, endPoint x: 361, endPoint y: 300, distance: 57.1
click at [361, 300] on tr "2030 74 , 85 $13,891 $0 $31,596 $97,379 $52,167 $195,033" at bounding box center [345, 291] width 601 height 31
click at [229, 55] on h3 "Income" at bounding box center [226, 56] width 57 height 20
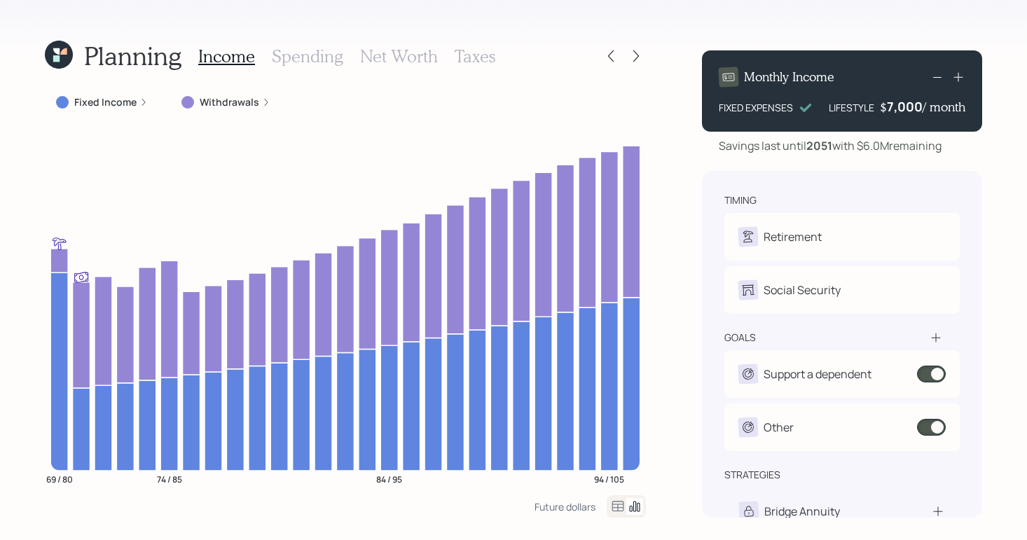
click at [481, 57] on h3 "Taxes" at bounding box center [475, 56] width 41 height 20
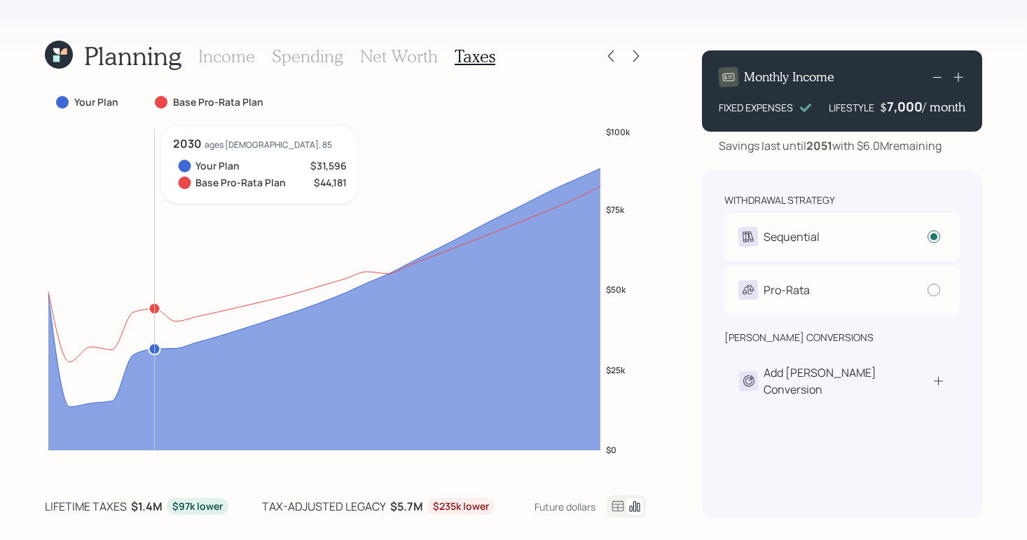
click at [235, 64] on h3 "Income" at bounding box center [226, 56] width 57 height 20
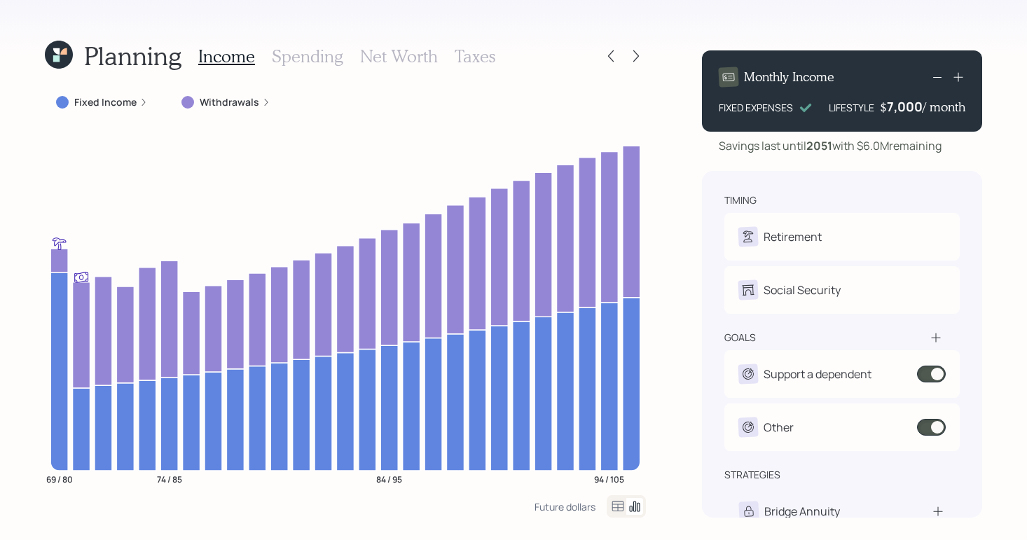
click at [492, 62] on div "Planning Income Spending Net Worth Taxes" at bounding box center [345, 56] width 601 height 34
click at [490, 60] on h3 "Taxes" at bounding box center [475, 56] width 41 height 20
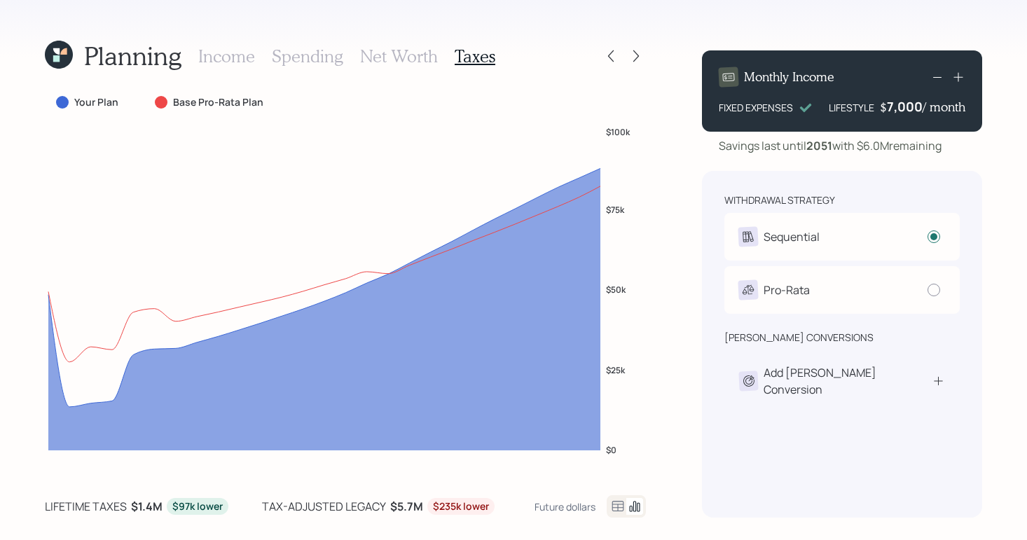
click at [24, 165] on div "Planning Income Spending Net Worth Taxes Your Plan Base Pro-Rata Plan $0 $25k $…" at bounding box center [513, 270] width 1027 height 540
click at [243, 60] on h3 "Income" at bounding box center [226, 56] width 57 height 20
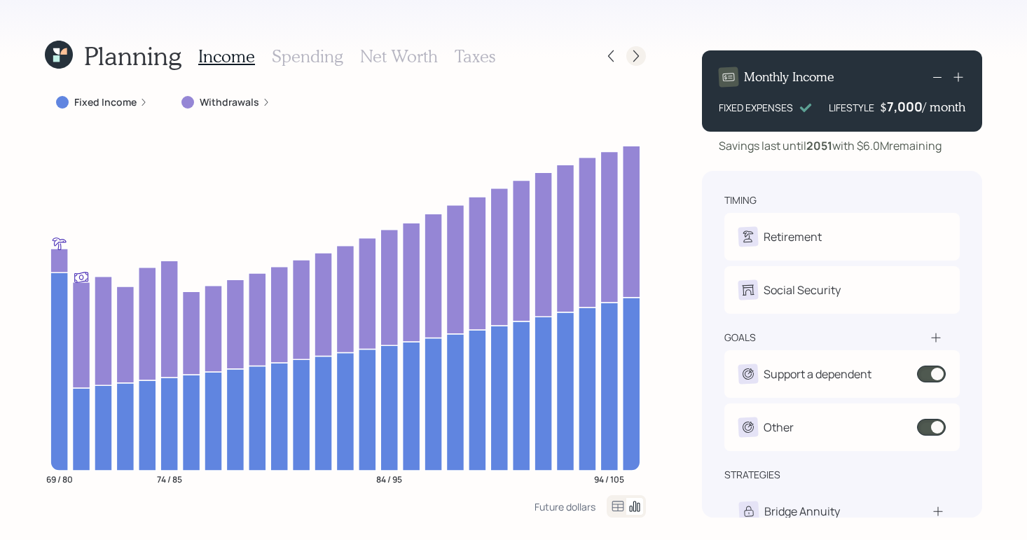
click at [633, 57] on icon at bounding box center [636, 56] width 14 height 14
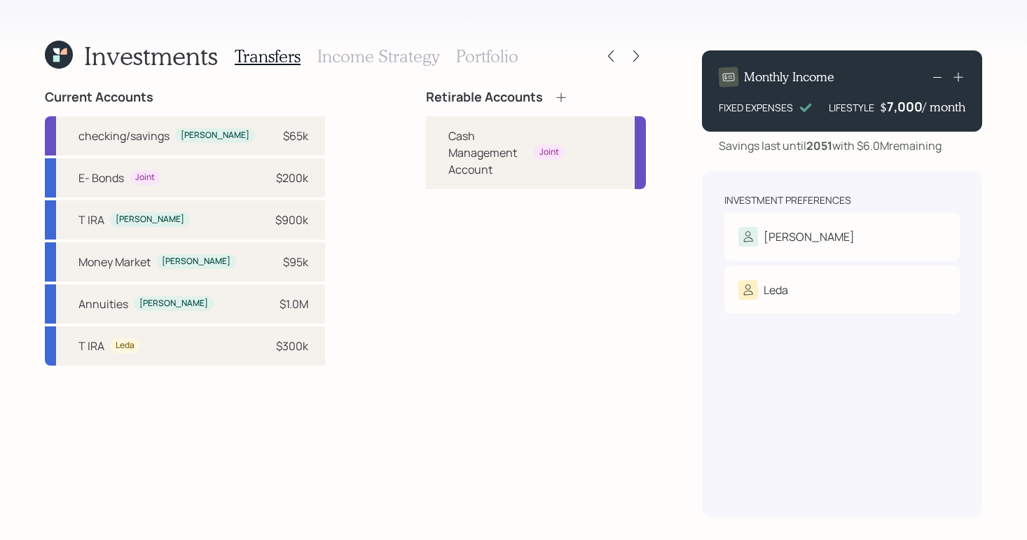
click at [362, 378] on div "Current Accounts checking/savings [PERSON_NAME] $65k E- Bonds Joint $200k T [PE…" at bounding box center [345, 304] width 601 height 428
click at [611, 323] on div "Retirable Accounts Cash Management Account Joint" at bounding box center [536, 304] width 220 height 428
click at [469, 391] on div "Retirable Accounts Cash Management Account Joint" at bounding box center [536, 304] width 220 height 428
click at [674, 47] on div "Investments Transfers Income Strategy Portfolio Current Accounts checking/savin…" at bounding box center [513, 270] width 1027 height 540
click at [556, 97] on icon at bounding box center [560, 96] width 9 height 9
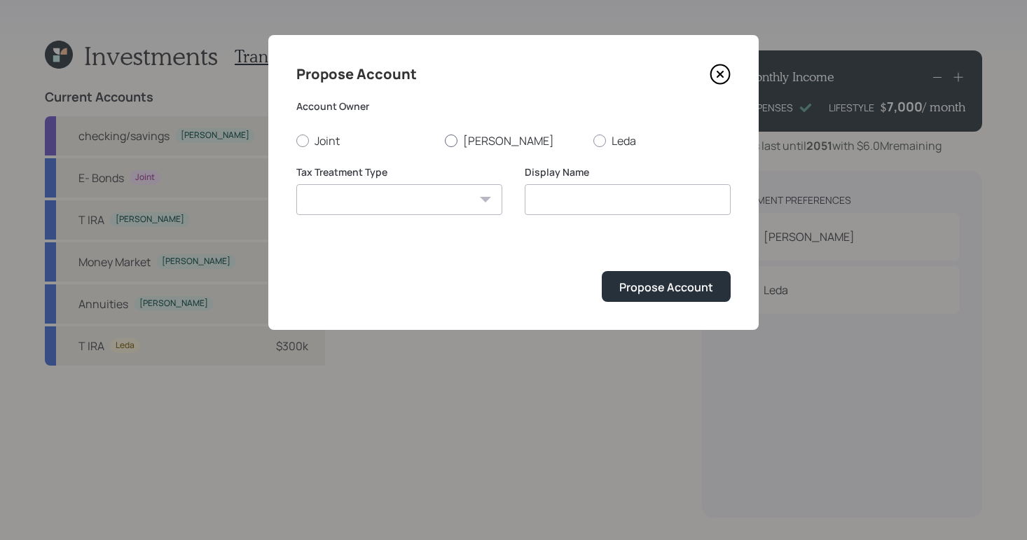
click at [459, 146] on label "[PERSON_NAME]" at bounding box center [513, 140] width 137 height 15
click at [445, 141] on input "[PERSON_NAME]" at bounding box center [444, 140] width 1 height 1
radio input "true"
click at [726, 73] on icon at bounding box center [720, 74] width 21 height 21
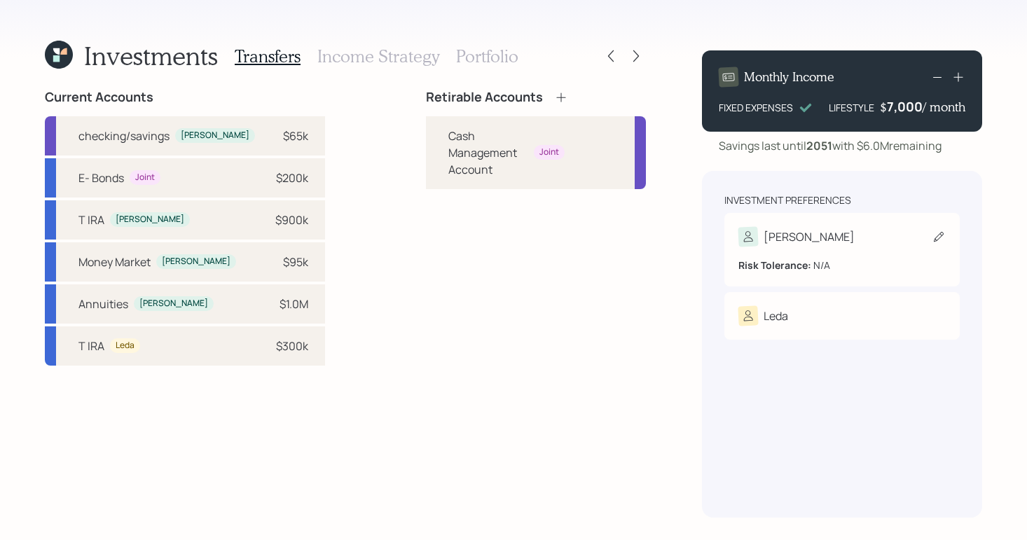
click at [859, 242] on div "[PERSON_NAME]" at bounding box center [841, 237] width 207 height 20
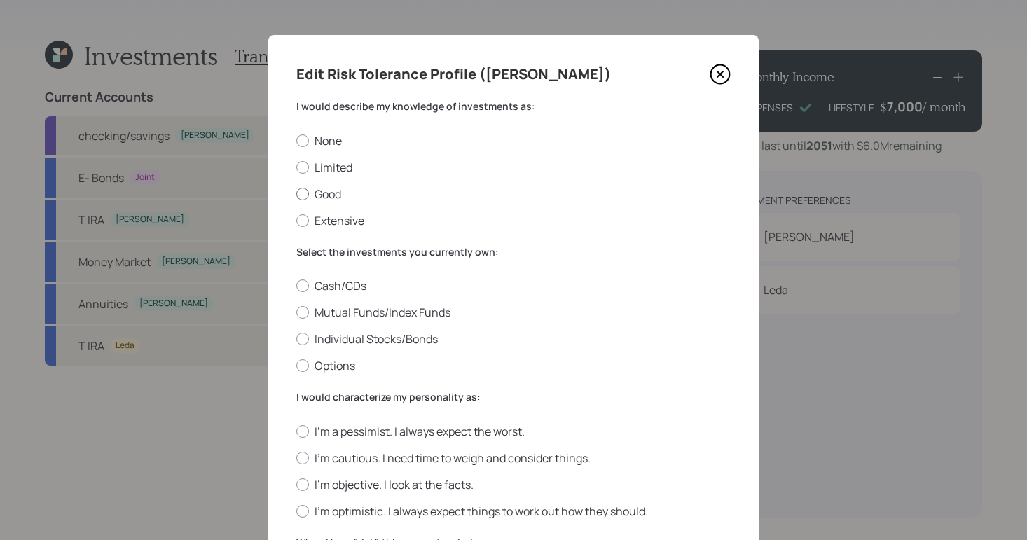
click at [301, 195] on div at bounding box center [302, 194] width 13 height 13
click at [296, 194] on input "Good" at bounding box center [296, 193] width 1 height 1
radio input "true"
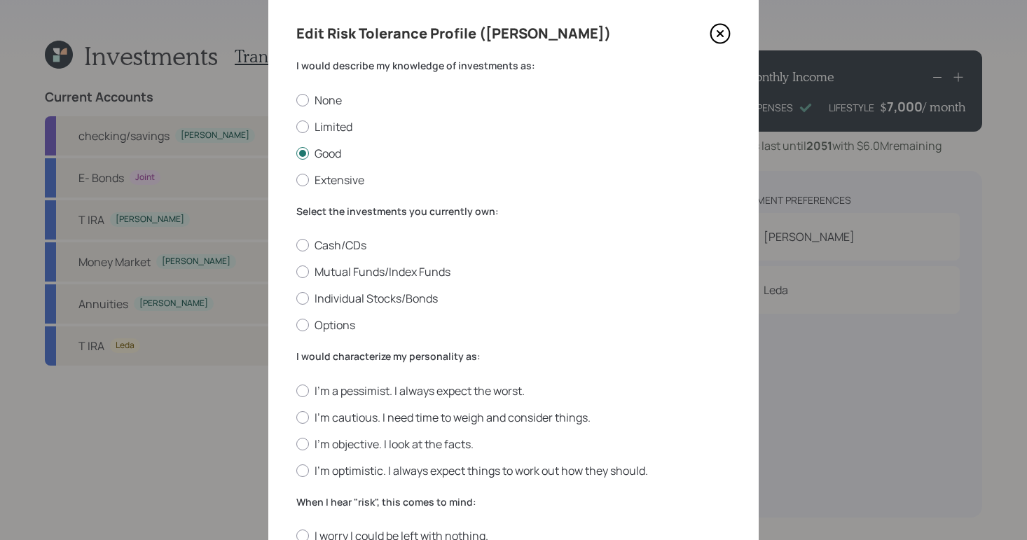
scroll to position [42, 0]
click at [298, 272] on div at bounding box center [302, 270] width 13 height 13
click at [296, 271] on input "Mutual Funds/Index Funds" at bounding box center [296, 270] width 1 height 1
radio input "true"
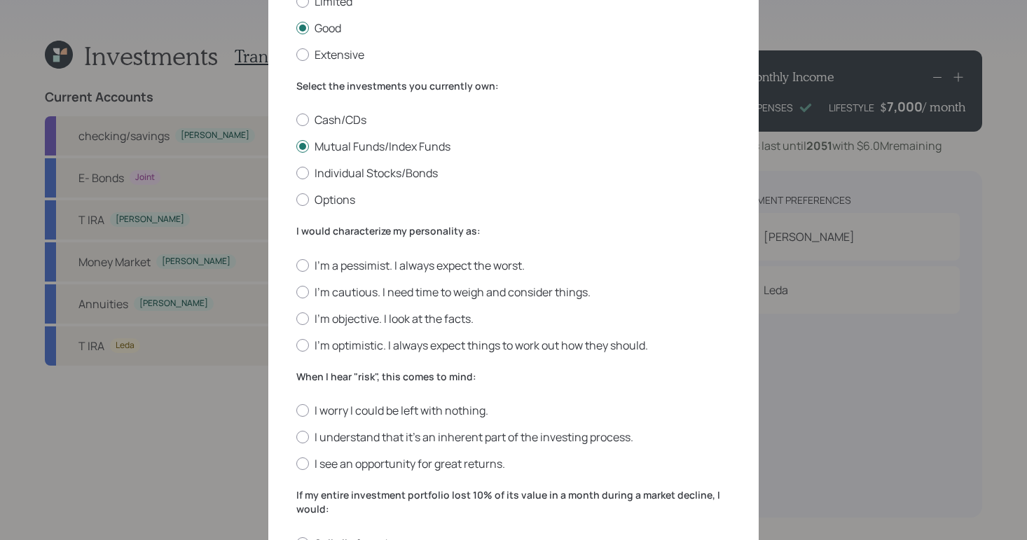
scroll to position [241, 0]
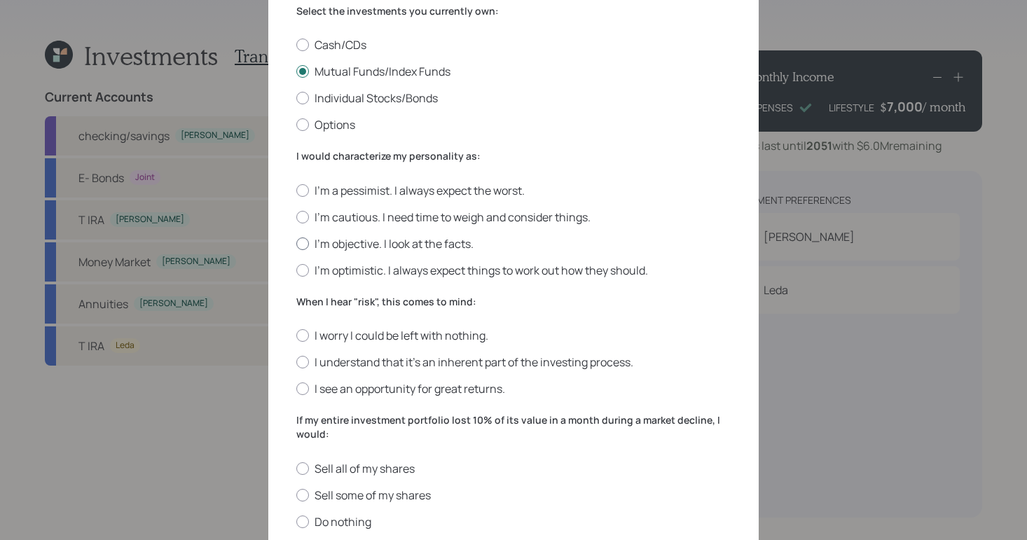
click at [302, 251] on label "I'm objective. I look at the facts." at bounding box center [513, 243] width 434 height 15
click at [296, 244] on input "I'm objective. I look at the facts." at bounding box center [296, 243] width 1 height 1
radio input "true"
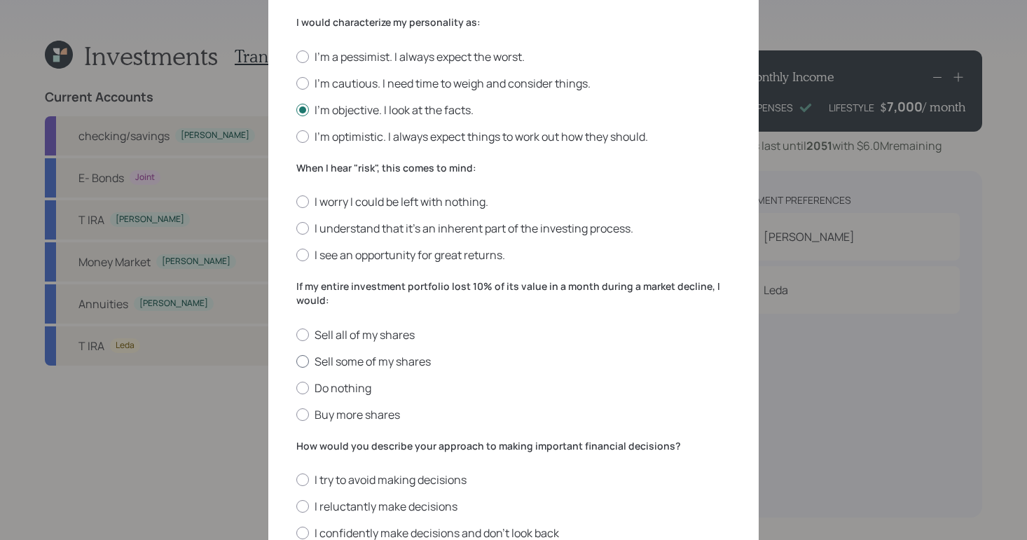
scroll to position [455, 0]
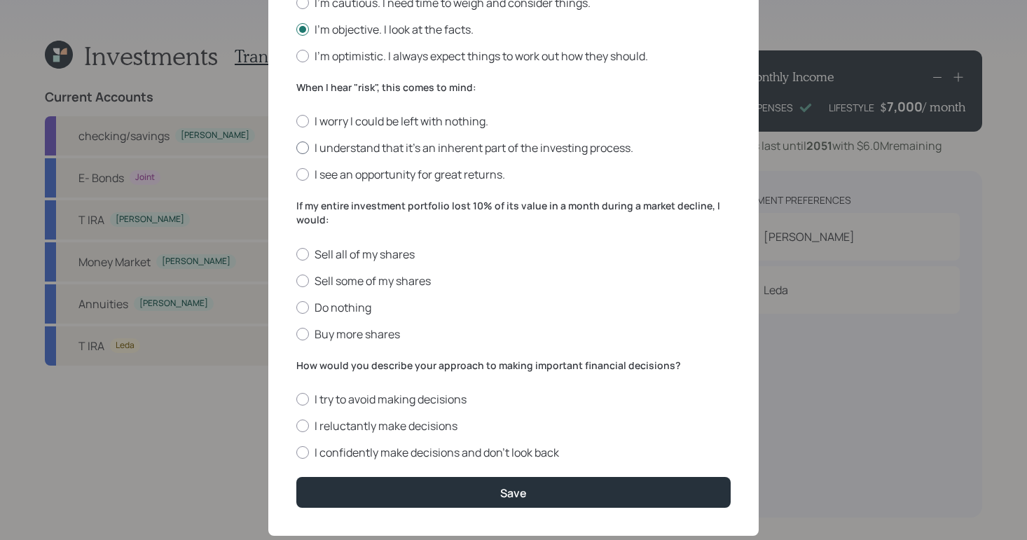
click at [306, 151] on label "I understand that it’s an inherent part of the investing process." at bounding box center [513, 147] width 434 height 15
click at [302, 148] on div at bounding box center [302, 147] width 13 height 13
click at [296, 148] on input "I understand that it’s an inherent part of the investing process." at bounding box center [296, 148] width 1 height 1
radio input "true"
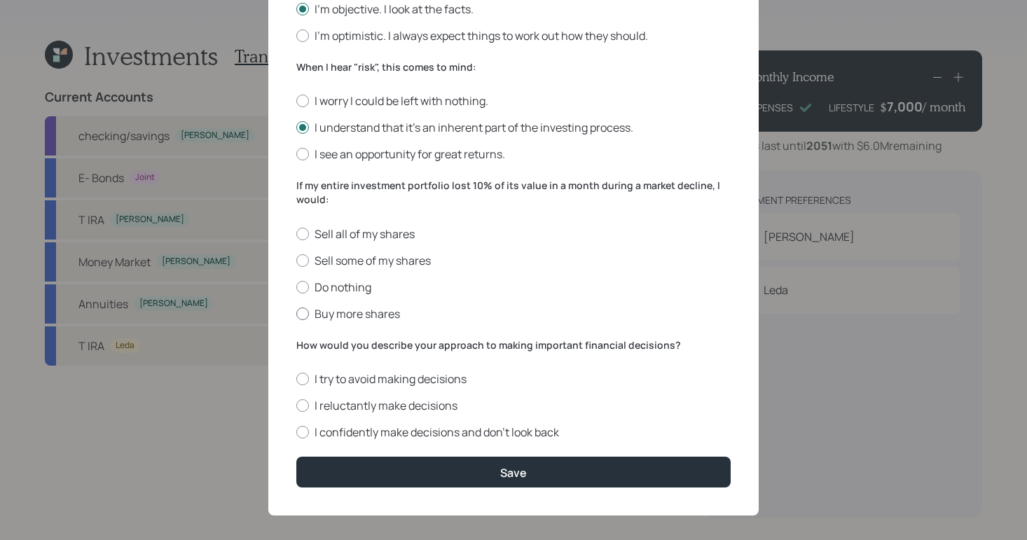
scroll to position [486, 0]
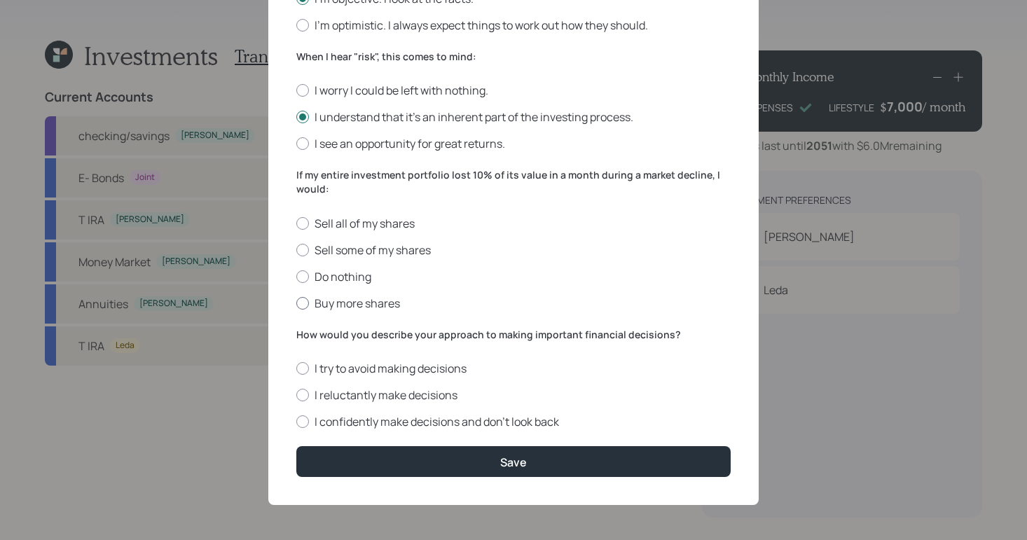
click at [297, 310] on label "Buy more shares" at bounding box center [513, 303] width 434 height 15
click at [296, 303] on input "Buy more shares" at bounding box center [296, 303] width 1 height 1
radio input "true"
click at [305, 427] on label "I confidently make decisions and don’t look back" at bounding box center [513, 421] width 434 height 15
click at [296, 422] on input "I confidently make decisions and don’t look back" at bounding box center [296, 422] width 1 height 1
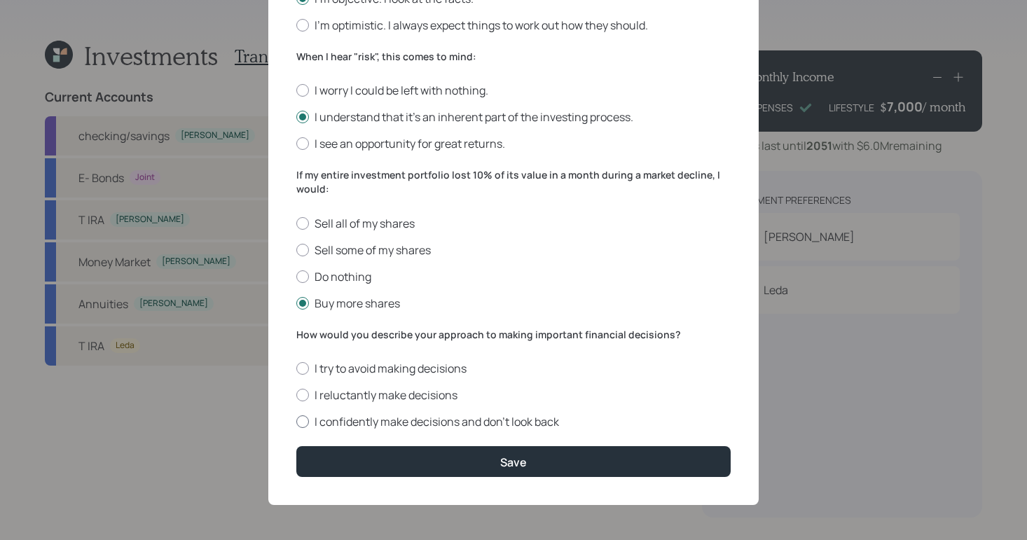
radio input "true"
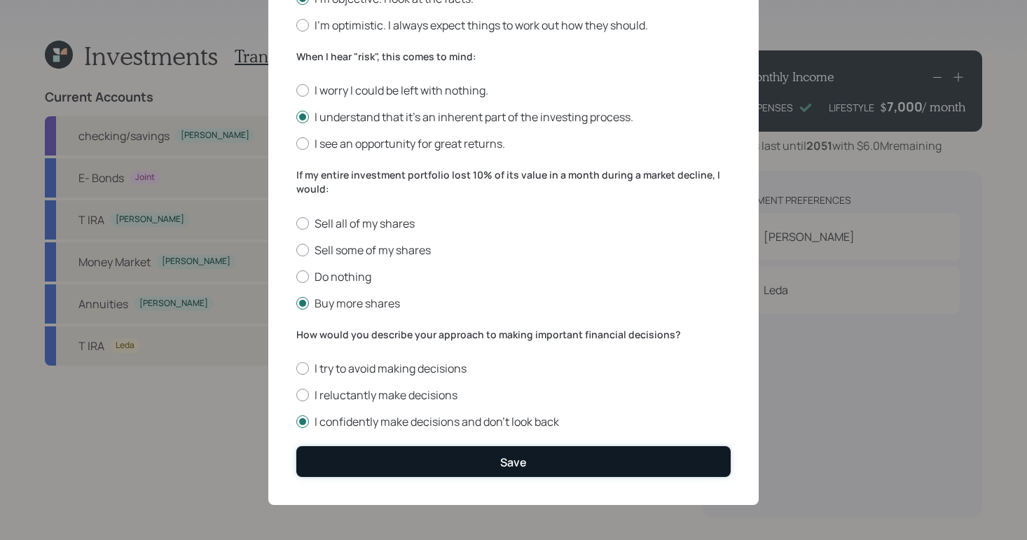
click at [535, 464] on button "Save" at bounding box center [513, 461] width 434 height 30
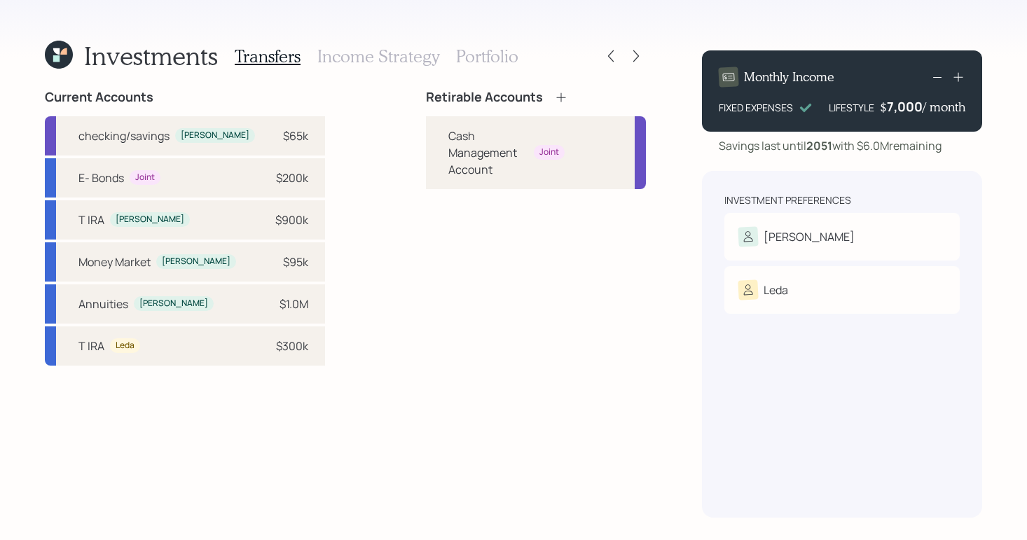
click at [554, 93] on icon at bounding box center [561, 97] width 14 height 14
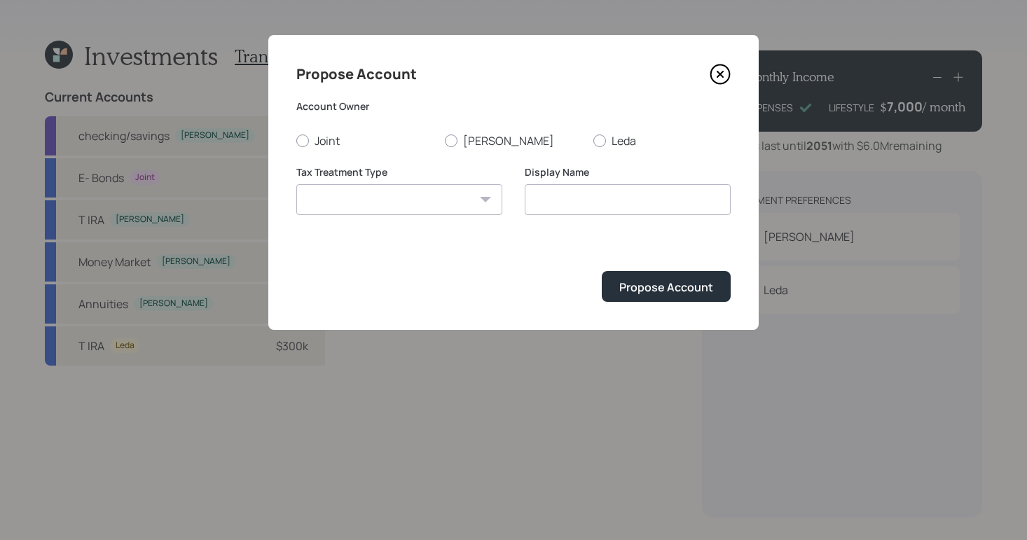
click at [443, 135] on div "Joint [PERSON_NAME]" at bounding box center [513, 140] width 434 height 15
click at [443, 141] on div "Joint [PERSON_NAME]" at bounding box center [513, 140] width 434 height 15
click at [455, 141] on div at bounding box center [451, 140] width 13 height 13
click at [445, 141] on input "[PERSON_NAME]" at bounding box center [444, 140] width 1 height 1
radio input "true"
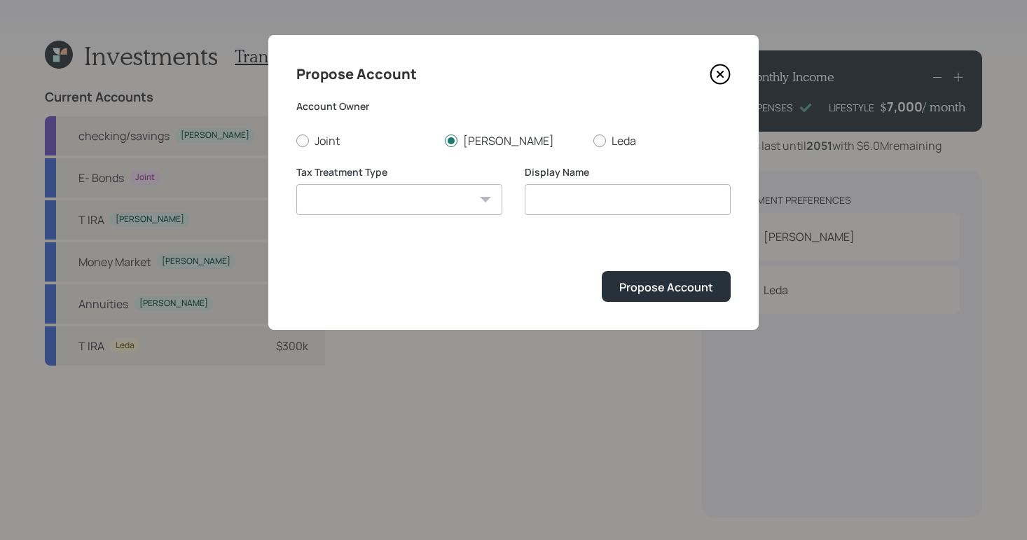
click at [417, 177] on label "Tax Treatment Type" at bounding box center [399, 172] width 206 height 14
click at [417, 184] on select "[PERSON_NAME] Taxable Traditional" at bounding box center [399, 199] width 206 height 31
select select "taxable"
click at [296, 184] on select "[PERSON_NAME] Taxable Traditional" at bounding box center [399, 199] width 206 height 31
type input "Taxable"
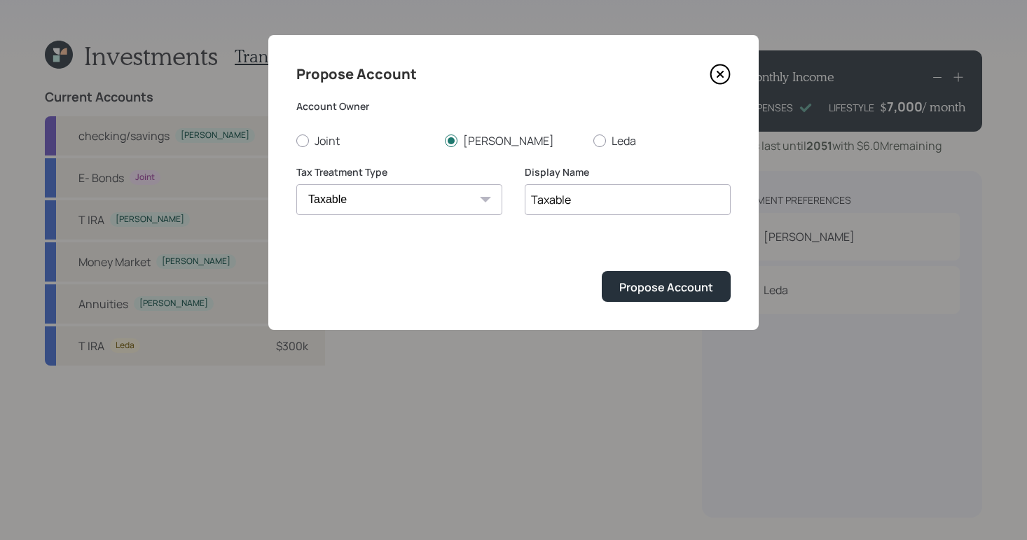
click at [693, 193] on input "Taxable" at bounding box center [628, 199] width 206 height 31
type input "B"
type input "Brokerage"
click at [727, 76] on icon at bounding box center [720, 74] width 21 height 21
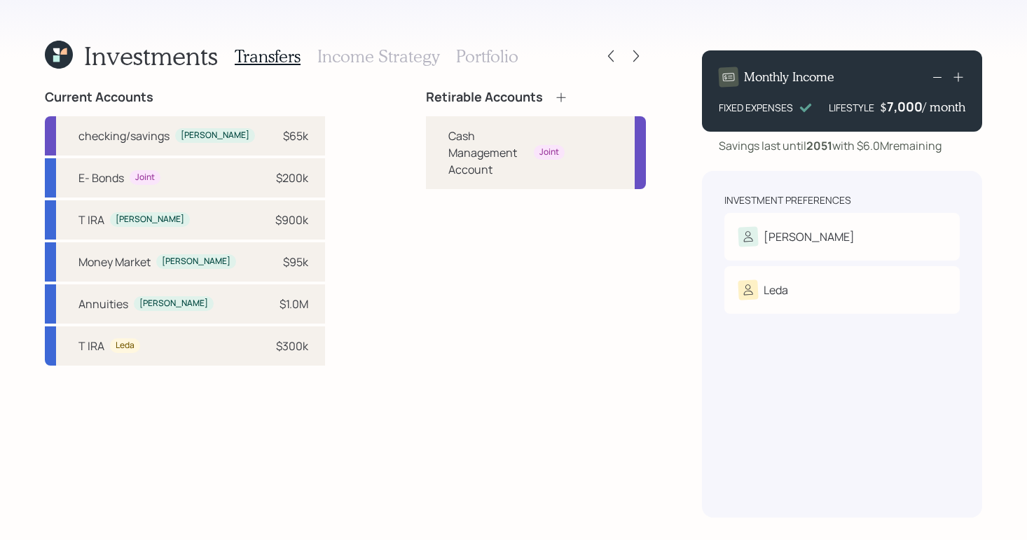
click at [554, 101] on icon at bounding box center [561, 97] width 14 height 14
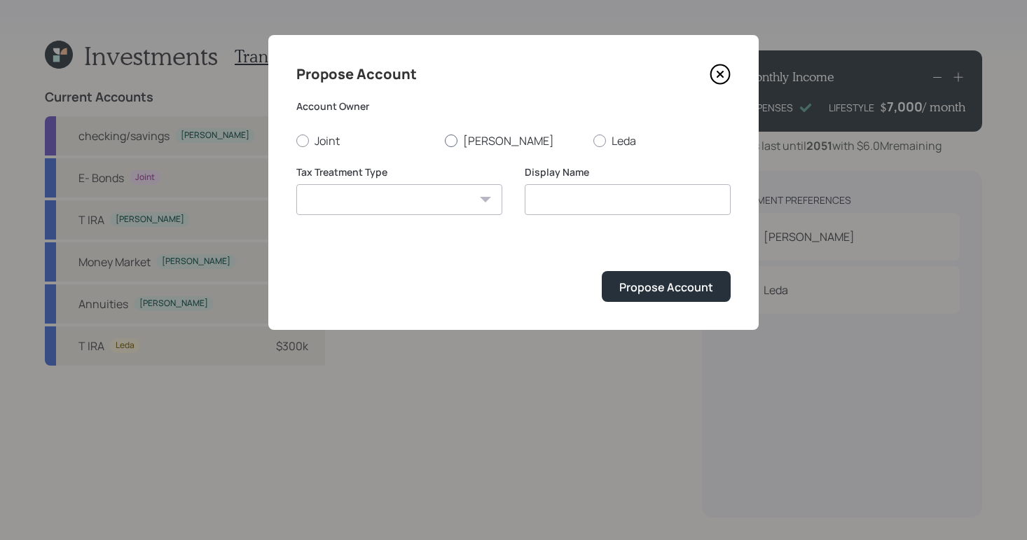
click at [459, 139] on label "[PERSON_NAME]" at bounding box center [513, 140] width 137 height 15
click at [445, 140] on input "[PERSON_NAME]" at bounding box center [444, 140] width 1 height 1
radio input "true"
click at [439, 197] on select "[PERSON_NAME] Taxable Traditional" at bounding box center [399, 199] width 206 height 31
select select "traditional"
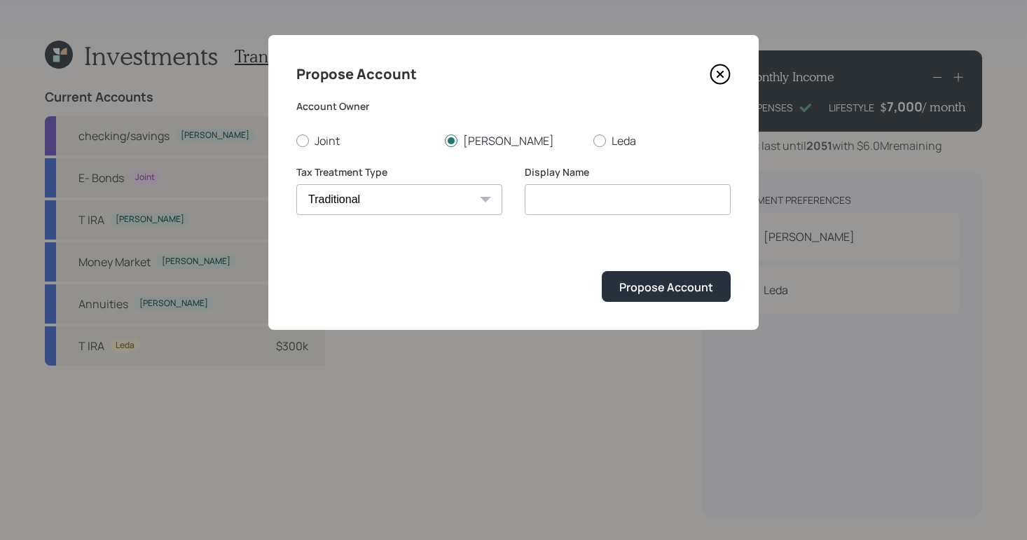
click at [296, 184] on select "[PERSON_NAME] Taxable Traditional" at bounding box center [399, 199] width 206 height 31
type input "Traditional"
click at [638, 290] on div "Propose Account" at bounding box center [666, 286] width 94 height 15
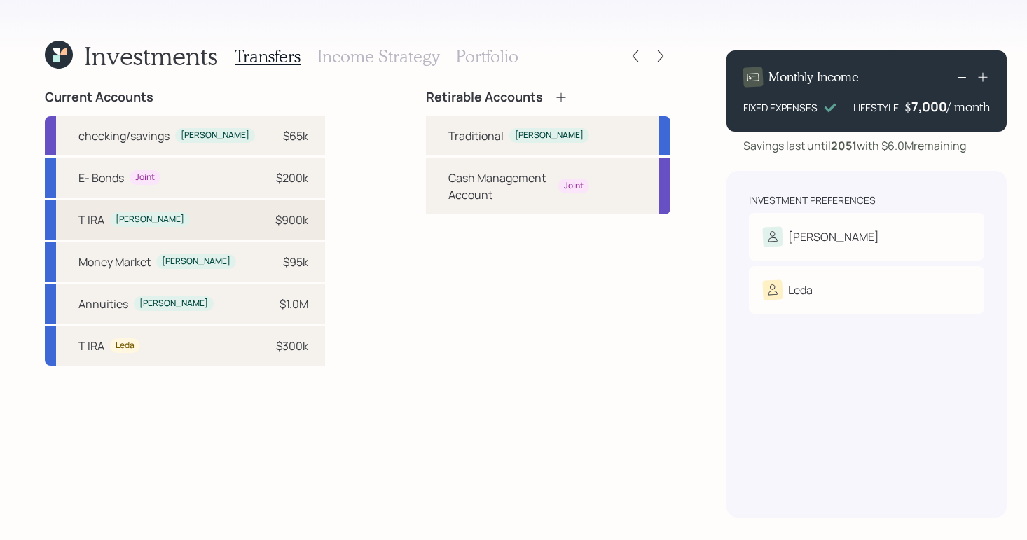
click at [188, 226] on div "T [PERSON_NAME] $900k" at bounding box center [185, 219] width 280 height 39
click at [476, 193] on div "Cash Management Account" at bounding box center [500, 187] width 104 height 34
click at [426, 190] on div "Cash Management Account Joint" at bounding box center [548, 186] width 244 height 56
drag, startPoint x: 398, startPoint y: 189, endPoint x: 415, endPoint y: 188, distance: 16.9
click at [426, 188] on div "Cash Management Account Joint" at bounding box center [548, 186] width 244 height 56
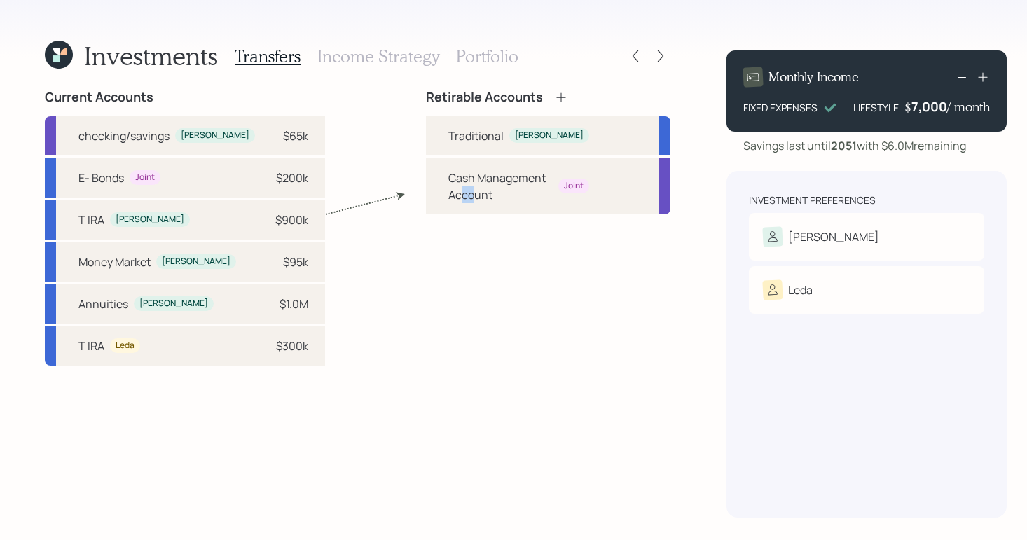
click at [448, 191] on div "Cash Management Account" at bounding box center [500, 187] width 104 height 34
drag, startPoint x: 350, startPoint y: 277, endPoint x: 373, endPoint y: 226, distance: 55.8
click at [350, 277] on div "Current Accounts checking/savings [PERSON_NAME] $65k E- Bonds Joint $200k T [PE…" at bounding box center [357, 304] width 625 height 428
click at [266, 220] on div "$900k" at bounding box center [287, 220] width 42 height 17
click at [457, 139] on div "Traditional" at bounding box center [475, 135] width 55 height 17
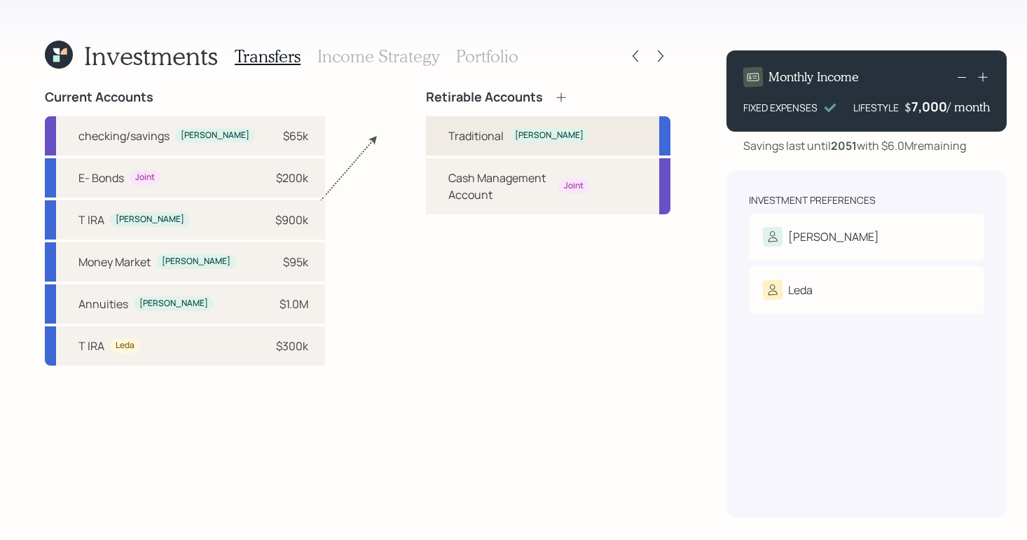
select select "da7f5793-001c-40ba-a41b-304b35a8eb13"
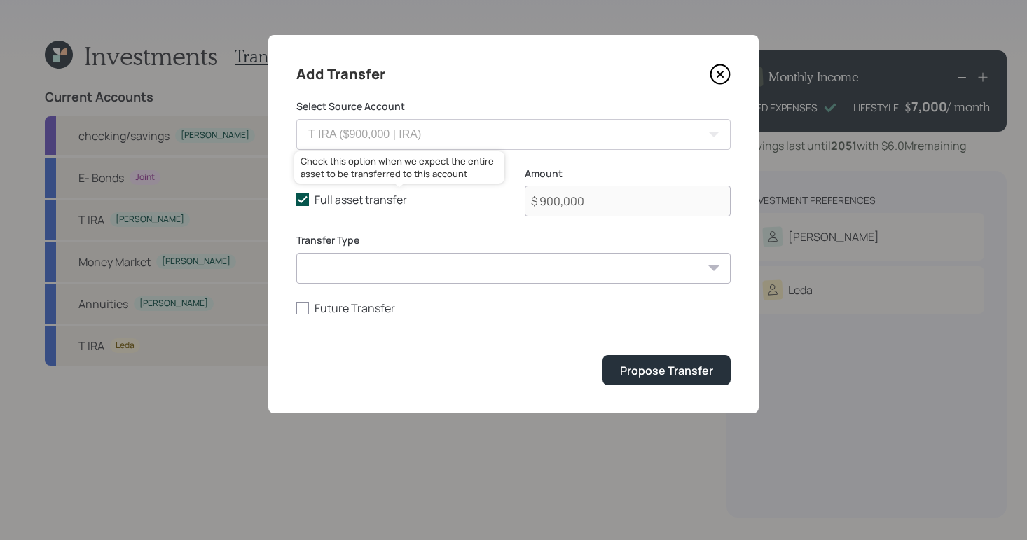
click at [305, 205] on icon at bounding box center [302, 199] width 13 height 13
click at [296, 200] on input "Full asset transfer" at bounding box center [296, 200] width 1 height 1
checkbox input "false"
click at [551, 205] on input "$ 900,000" at bounding box center [628, 201] width 206 height 31
type input "$ 200,000"
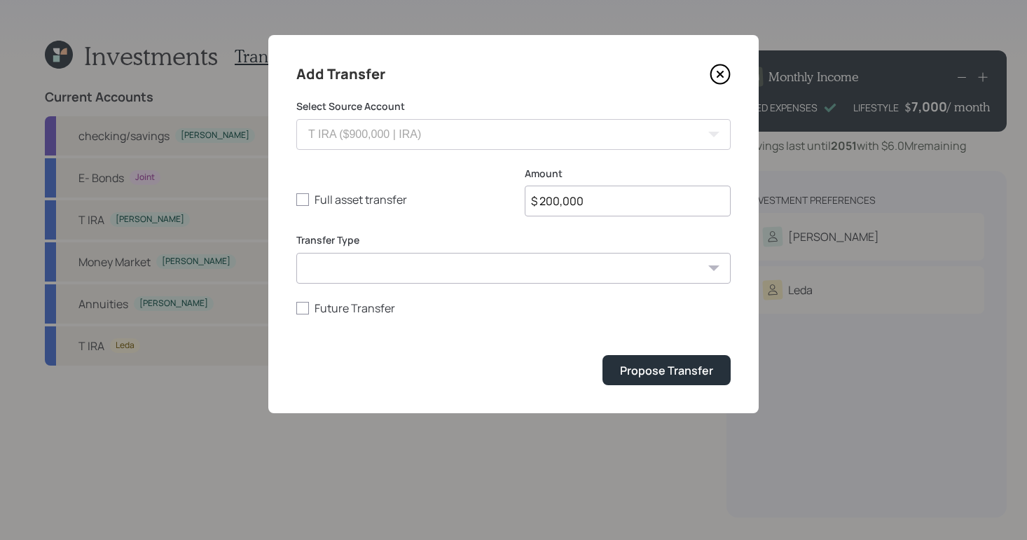
click at [453, 268] on select "ACAT Transfer Non ACAT Transfer Capitalize Rollover Rollover Deposit" at bounding box center [513, 268] width 434 height 31
select select "acat_transfer"
click at [296, 253] on select "ACAT Transfer Non ACAT Transfer Capitalize Rollover Rollover Deposit" at bounding box center [513, 268] width 434 height 31
drag, startPoint x: 660, startPoint y: 375, endPoint x: 639, endPoint y: 382, distance: 21.5
click at [663, 375] on div "Propose Transfer" at bounding box center [666, 370] width 93 height 15
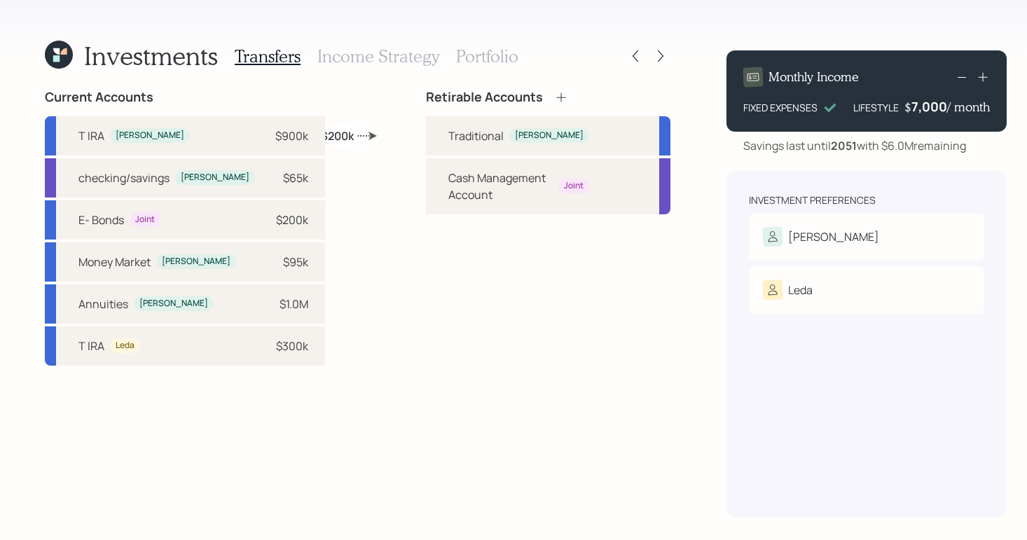
click at [333, 56] on h3 "Income Strategy" at bounding box center [378, 56] width 122 height 20
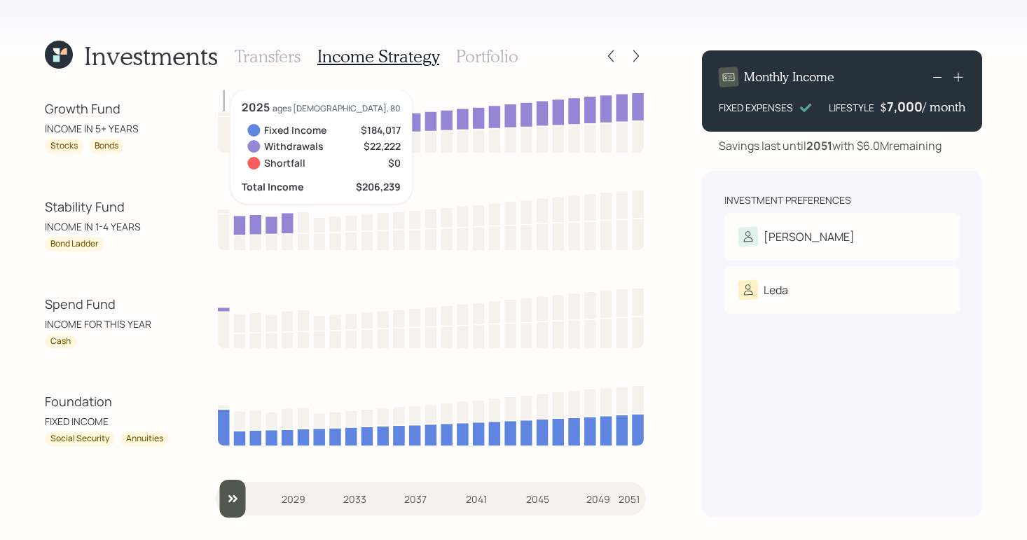
click at [150, 404] on div "Foundation" at bounding box center [108, 401] width 126 height 19
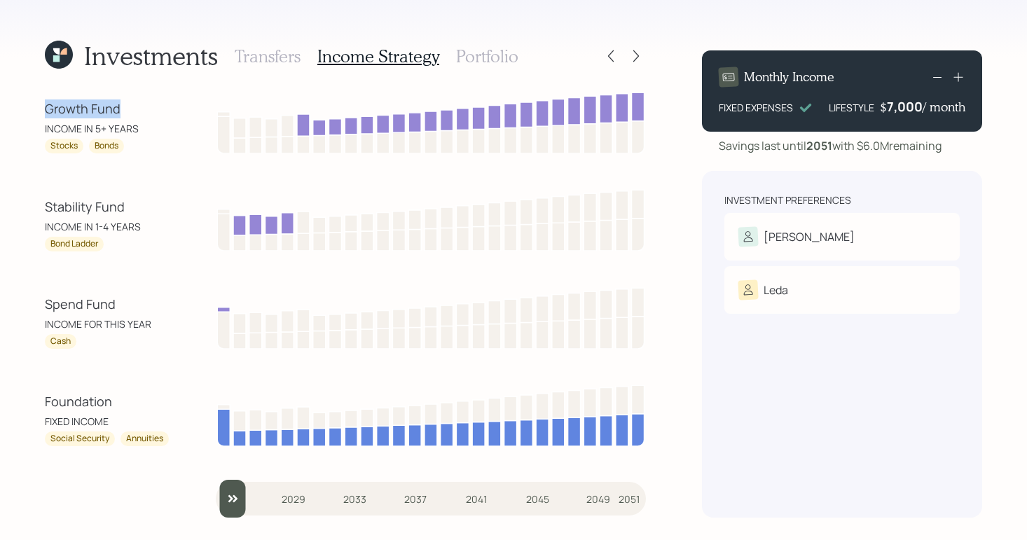
drag, startPoint x: 42, startPoint y: 110, endPoint x: 132, endPoint y: 116, distance: 90.6
click at [132, 116] on div "Investments Transfers Income Strategy Portfolio Growth Fund INCOME IN 5+ YEARS …" at bounding box center [513, 270] width 1027 height 540
click at [137, 109] on div "Growth Fund" at bounding box center [108, 108] width 126 height 19
drag, startPoint x: 95, startPoint y: 129, endPoint x: 125, endPoint y: 125, distance: 30.4
click at [125, 125] on div "INCOME IN 5+ YEARS" at bounding box center [108, 128] width 126 height 15
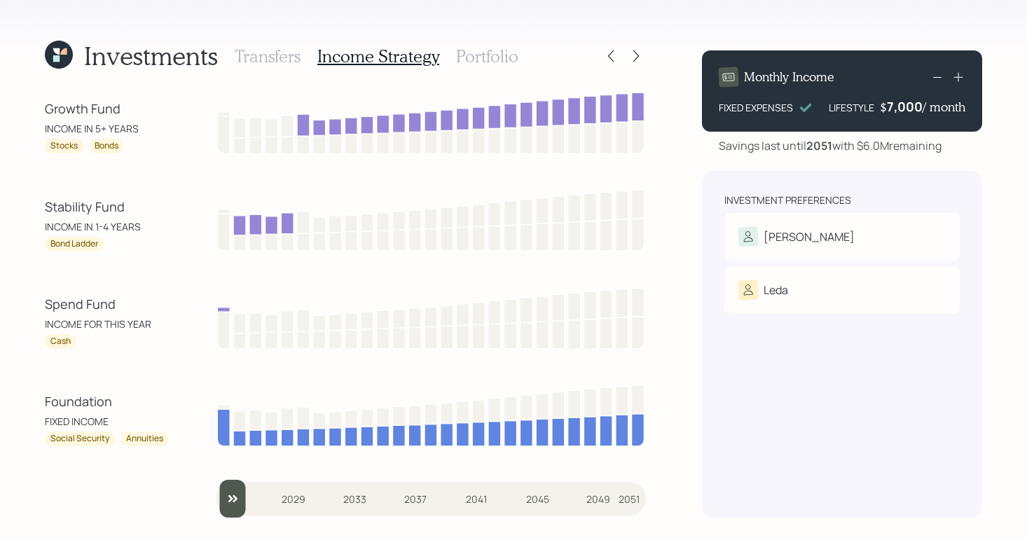
click at [165, 115] on div "Growth Fund" at bounding box center [108, 108] width 126 height 19
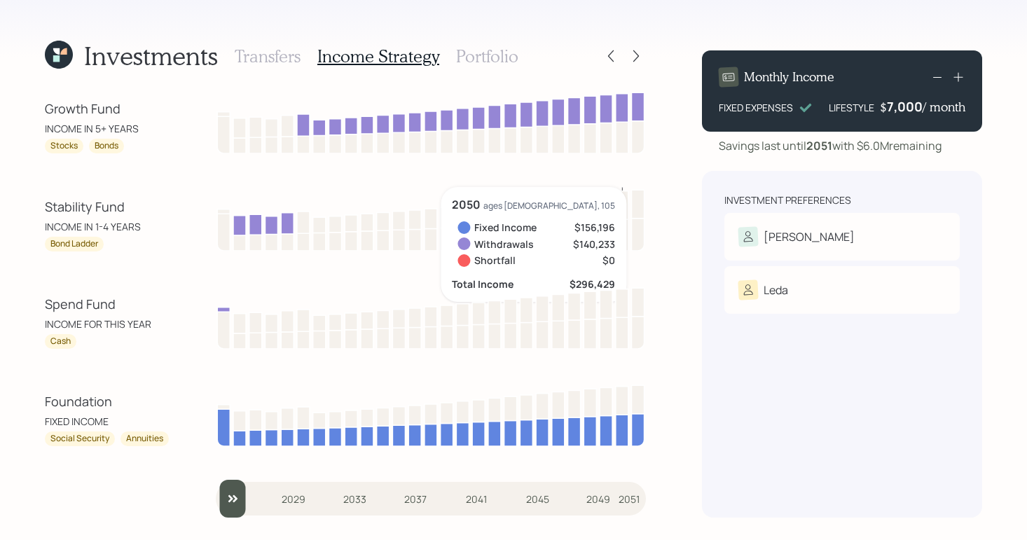
click at [494, 59] on h3 "Portfolio" at bounding box center [487, 56] width 62 height 20
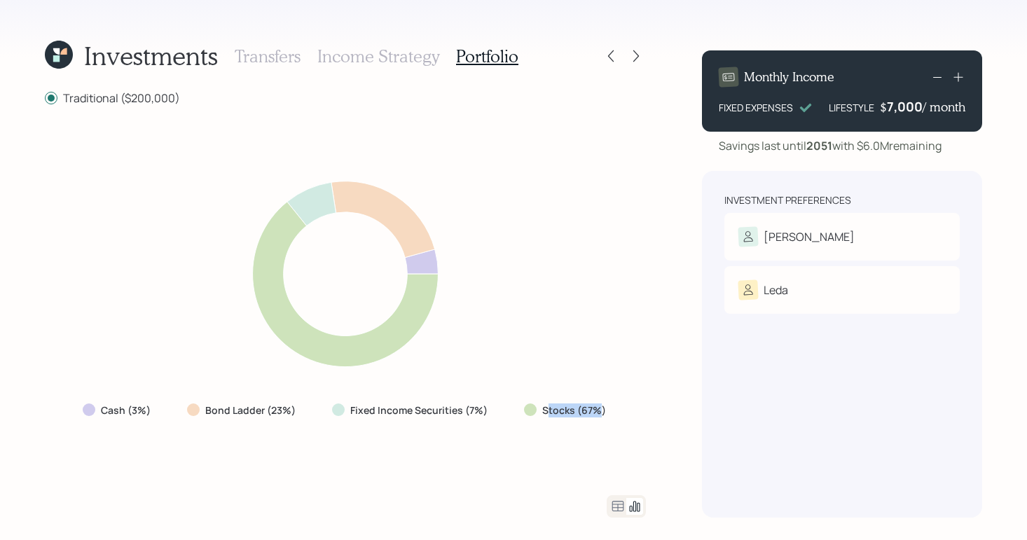
drag, startPoint x: 549, startPoint y: 413, endPoint x: 597, endPoint y: 410, distance: 48.4
click at [597, 410] on label "Stocks (67%)" at bounding box center [574, 410] width 64 height 14
click at [631, 395] on div "Cash (3%) Bond Ladder (23%) Fixed Income Securities (7%) Stocks (67%)" at bounding box center [345, 301] width 601 height 356
drag, startPoint x: 459, startPoint y: 409, endPoint x: 485, endPoint y: 410, distance: 26.7
click at [485, 410] on label "Fixed Income Securities (7%)" at bounding box center [418, 410] width 137 height 14
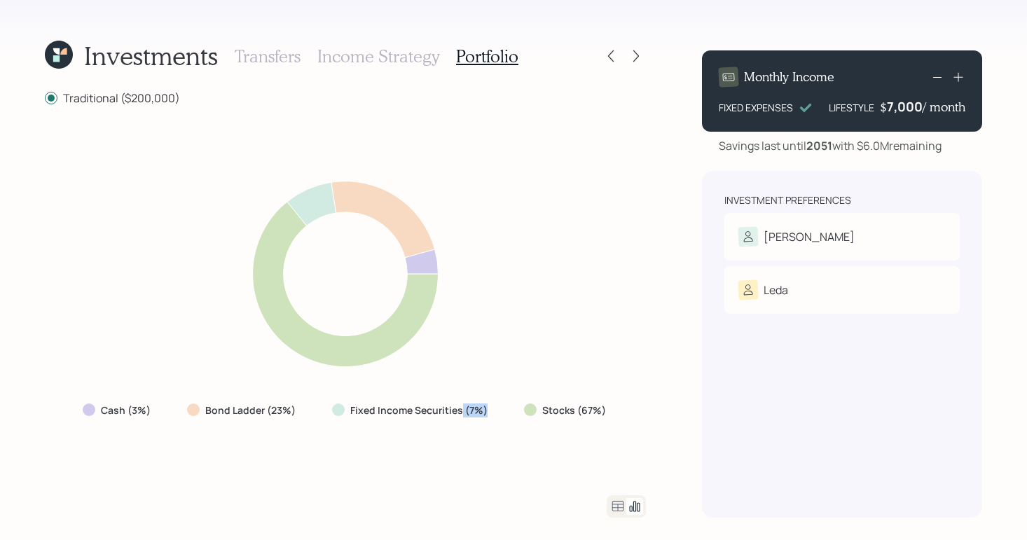
click at [388, 436] on div "Cash (3%) Bond Ladder (23%) Fixed Income Securities (7%) Stocks (67%)" at bounding box center [345, 301] width 601 height 356
click at [621, 510] on icon at bounding box center [617, 506] width 17 height 17
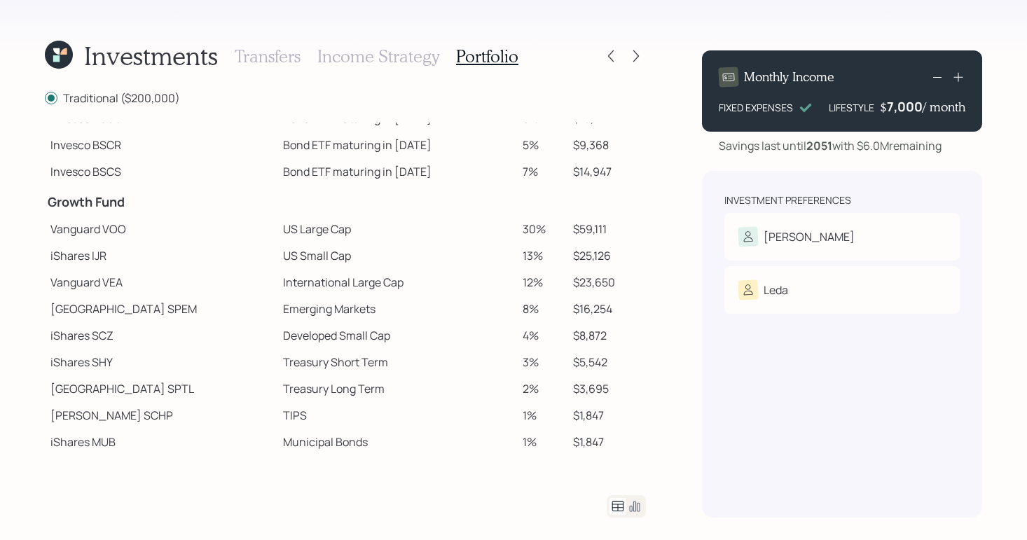
scroll to position [184, 0]
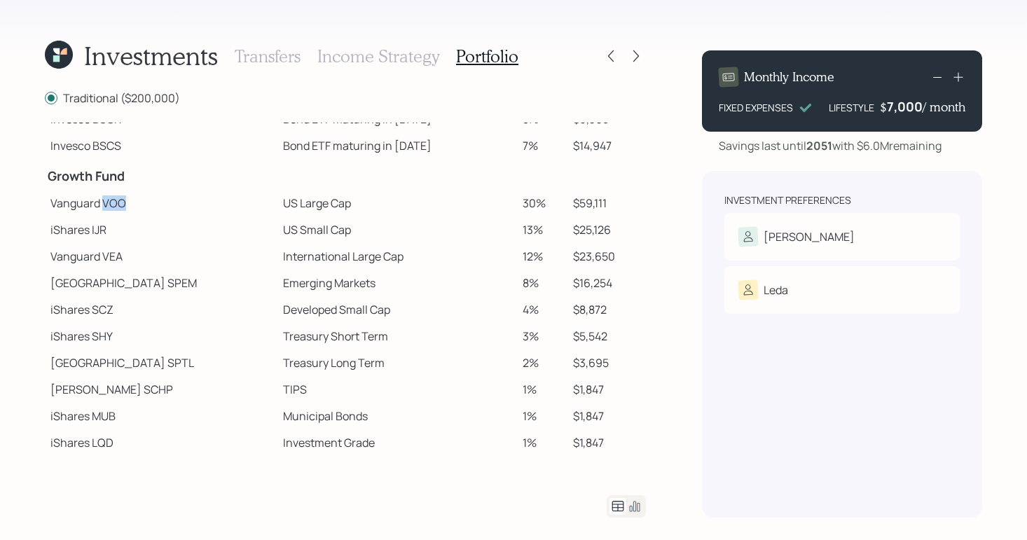
drag, startPoint x: 104, startPoint y: 205, endPoint x: 148, endPoint y: 202, distance: 44.9
click at [148, 202] on td "Vanguard VOO" at bounding box center [161, 203] width 233 height 27
drag, startPoint x: 92, startPoint y: 232, endPoint x: 121, endPoint y: 232, distance: 29.4
click at [121, 232] on td "iShares IJR" at bounding box center [161, 229] width 233 height 27
drag, startPoint x: 104, startPoint y: 257, endPoint x: 141, endPoint y: 252, distance: 36.8
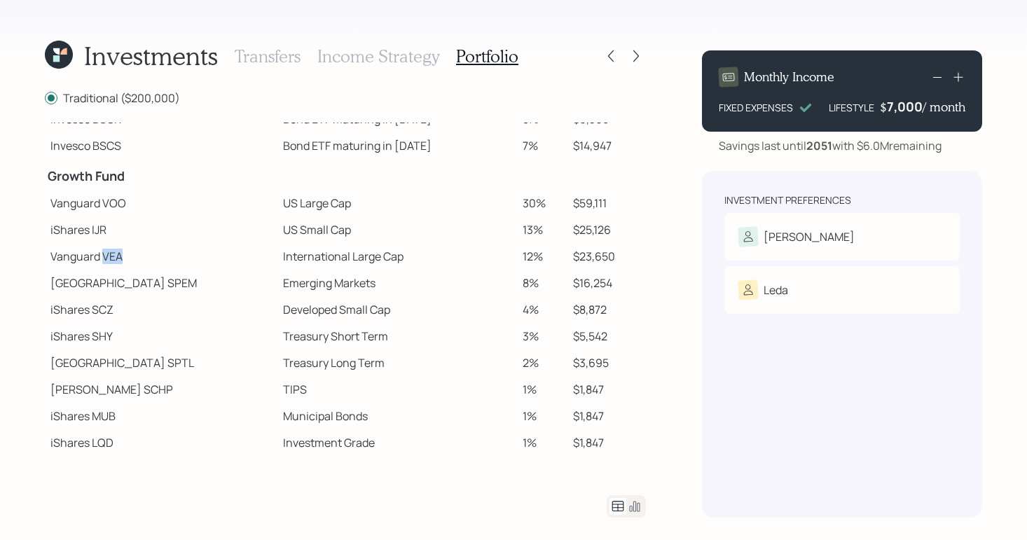
click at [141, 252] on td "Vanguard VEA" at bounding box center [161, 256] width 233 height 27
drag, startPoint x: 124, startPoint y: 286, endPoint x: 158, endPoint y: 285, distance: 34.3
click at [158, 285] on td "[GEOGRAPHIC_DATA]" at bounding box center [161, 283] width 233 height 27
click at [288, 273] on td "Emerging Markets" at bounding box center [397, 283] width 240 height 27
click at [637, 62] on icon at bounding box center [636, 56] width 14 height 14
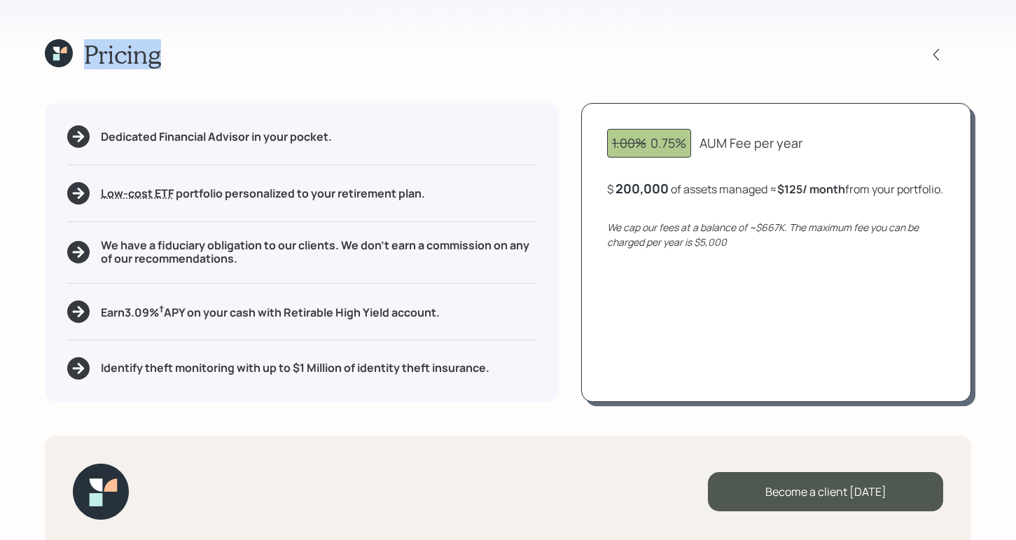
drag, startPoint x: 86, startPoint y: 57, endPoint x: 175, endPoint y: 59, distance: 89.0
click at [175, 59] on div "Pricing" at bounding box center [508, 54] width 927 height 30
click at [558, 71] on div "Pricing Dedicated Financial Advisor in your pocket. Low-cost ETF Retirable uses…" at bounding box center [508, 270] width 1016 height 540
click at [791, 67] on div "Pricing" at bounding box center [508, 54] width 927 height 30
drag, startPoint x: 654, startPoint y: 142, endPoint x: 697, endPoint y: 141, distance: 42.7
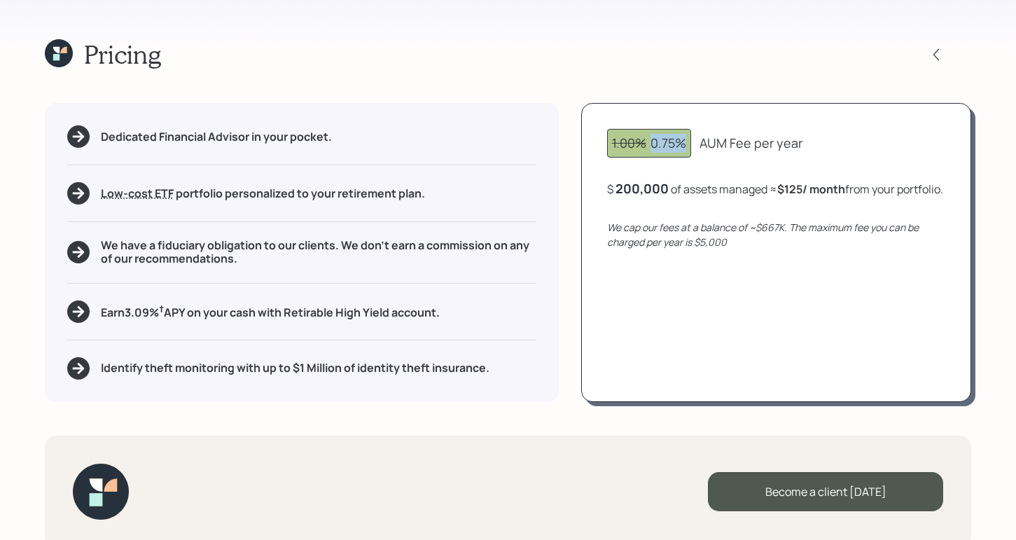
click at [697, 141] on div "1.00% 0.75% AUM Fee per year" at bounding box center [776, 143] width 338 height 29
click at [700, 81] on div "Pricing Dedicated Financial Advisor in your pocket. Low-cost ETF Retirable uses…" at bounding box center [508, 270] width 1016 height 540
drag, startPoint x: 107, startPoint y: 312, endPoint x: 455, endPoint y: 325, distance: 347.6
click at [458, 324] on div "Dedicated Financial Advisor in your pocket. Low-cost ETF Retirable uses diversi…" at bounding box center [302, 252] width 514 height 298
click at [533, 115] on div "Dedicated Financial Advisor in your pocket. Low-cost ETF Retirable uses diversi…" at bounding box center [302, 252] width 514 height 298
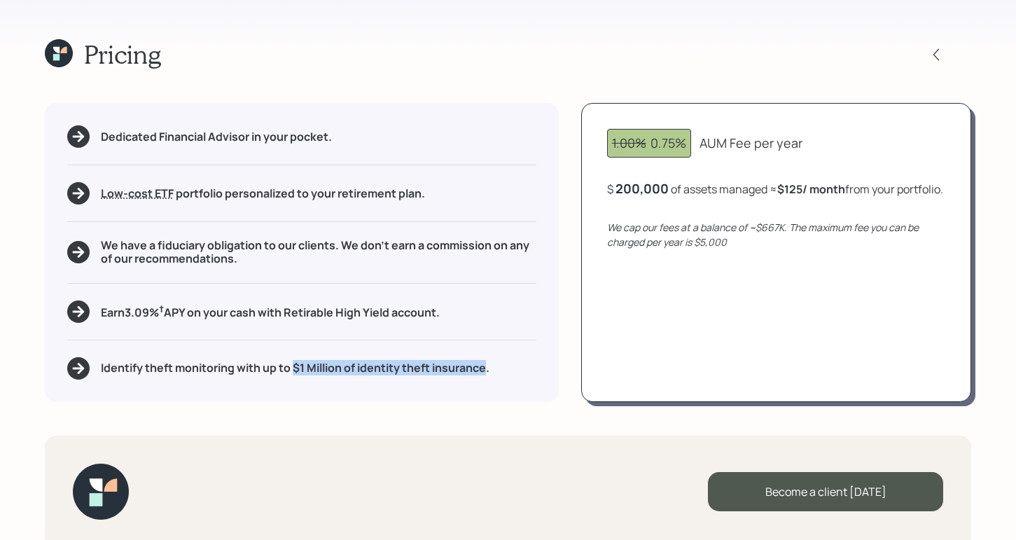
drag, startPoint x: 295, startPoint y: 368, endPoint x: 488, endPoint y: 366, distance: 193.3
click at [488, 366] on h5 "Identify theft monitoring with up to $1 Million of identity theft insurance." at bounding box center [295, 367] width 389 height 13
click at [527, 60] on div "Pricing" at bounding box center [508, 54] width 927 height 30
click at [939, 56] on icon at bounding box center [936, 55] width 14 height 14
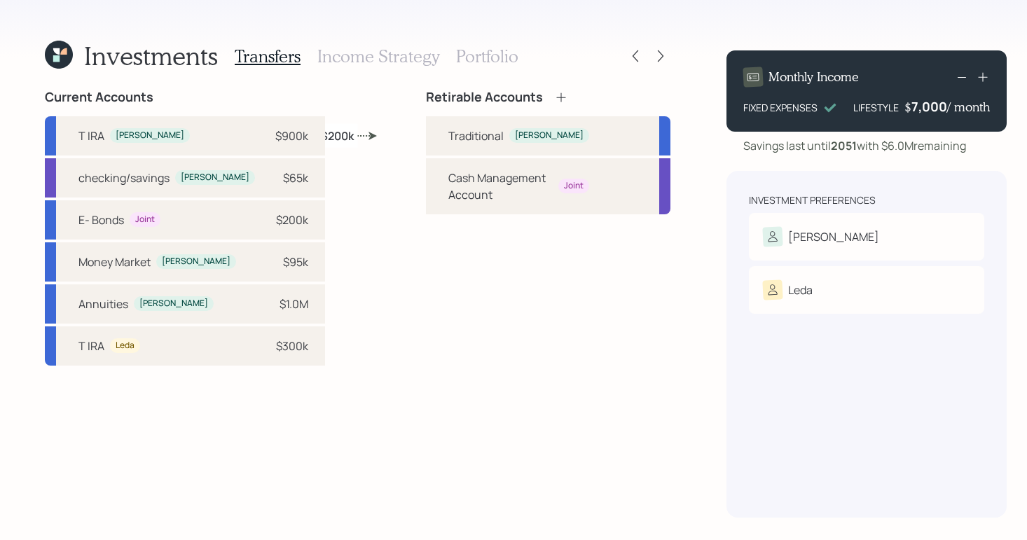
click at [489, 52] on h3 "Portfolio" at bounding box center [487, 56] width 62 height 20
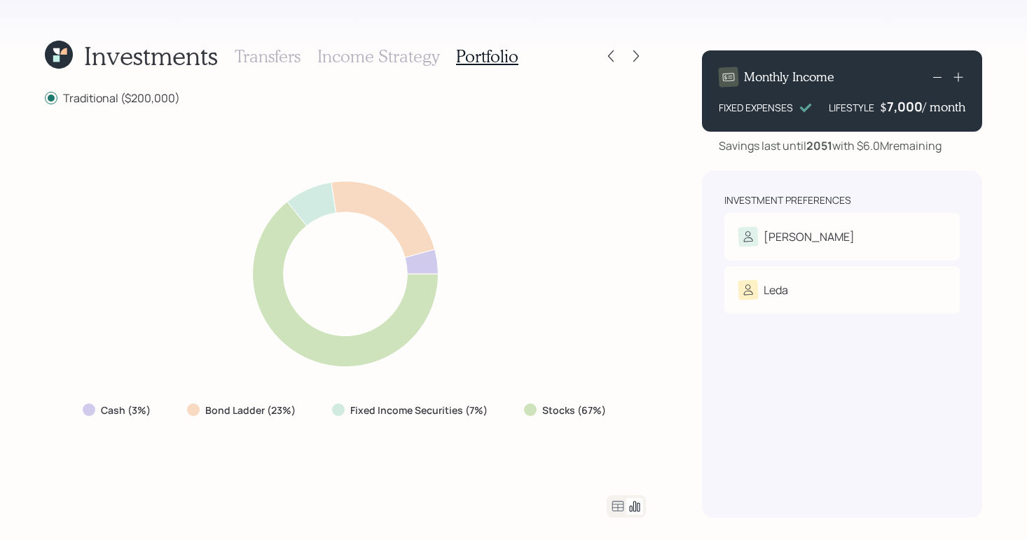
click at [618, 510] on icon at bounding box center [617, 506] width 17 height 17
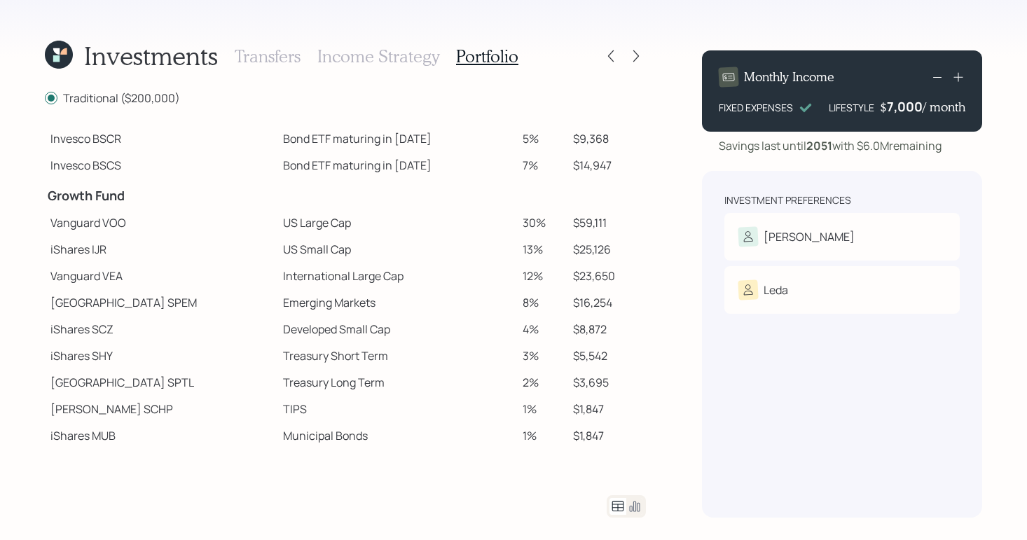
scroll to position [184, 0]
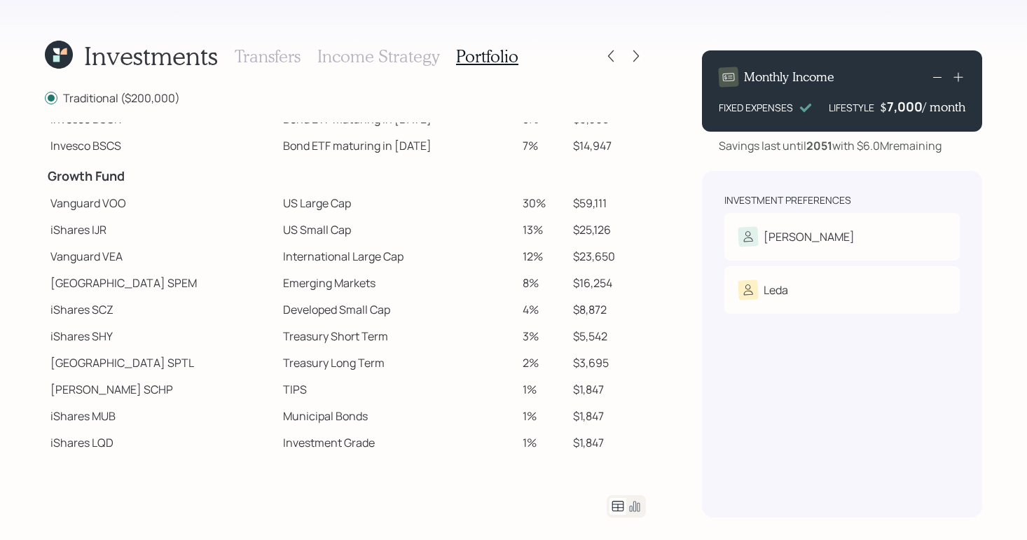
click at [61, 41] on div "Investments Transfers Income Strategy Portfolio Traditional ($200,000) Spend Fu…" at bounding box center [513, 270] width 1027 height 540
click at [64, 41] on icon at bounding box center [59, 55] width 28 height 28
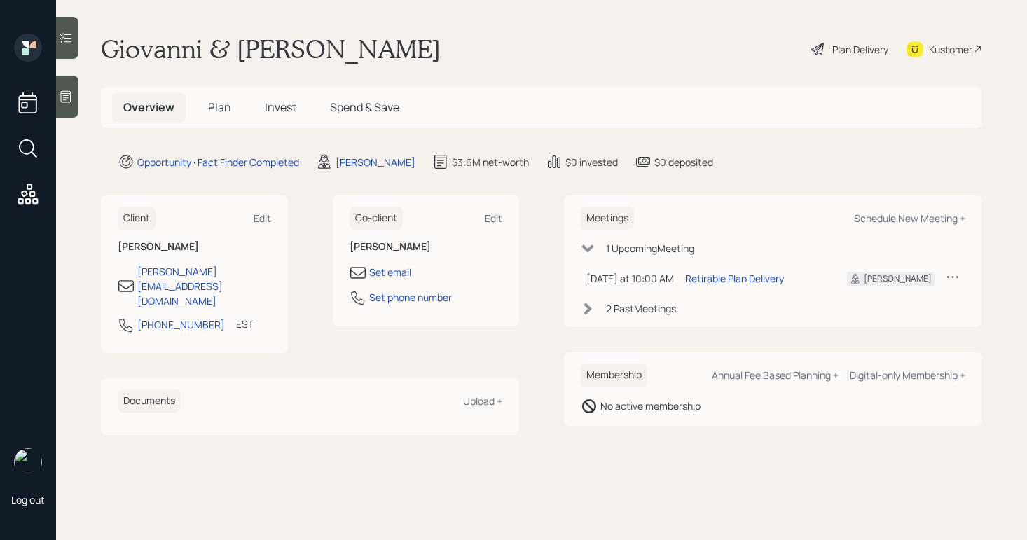
click at [217, 116] on h5 "Plan" at bounding box center [220, 107] width 46 height 30
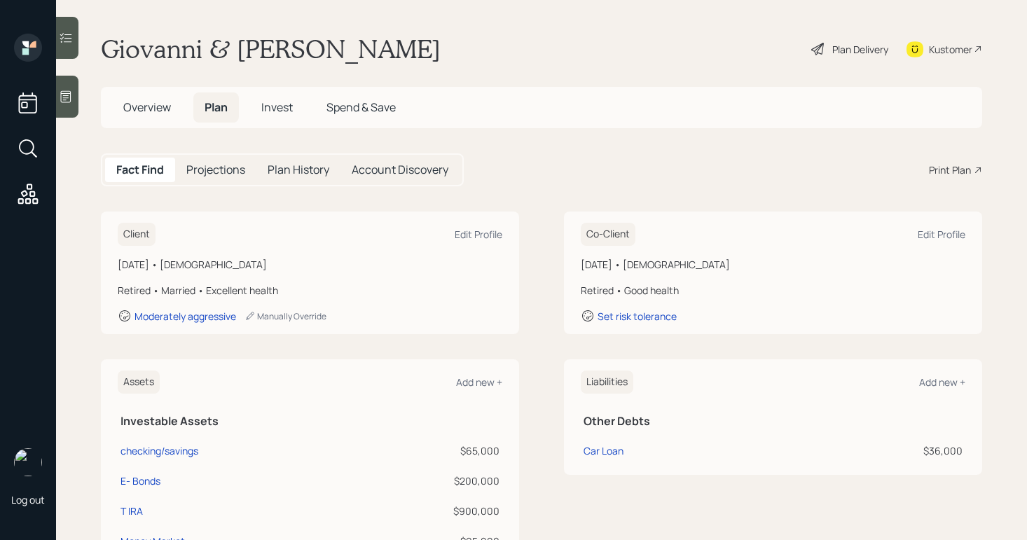
click at [929, 168] on div "Print Plan" at bounding box center [950, 169] width 42 height 15
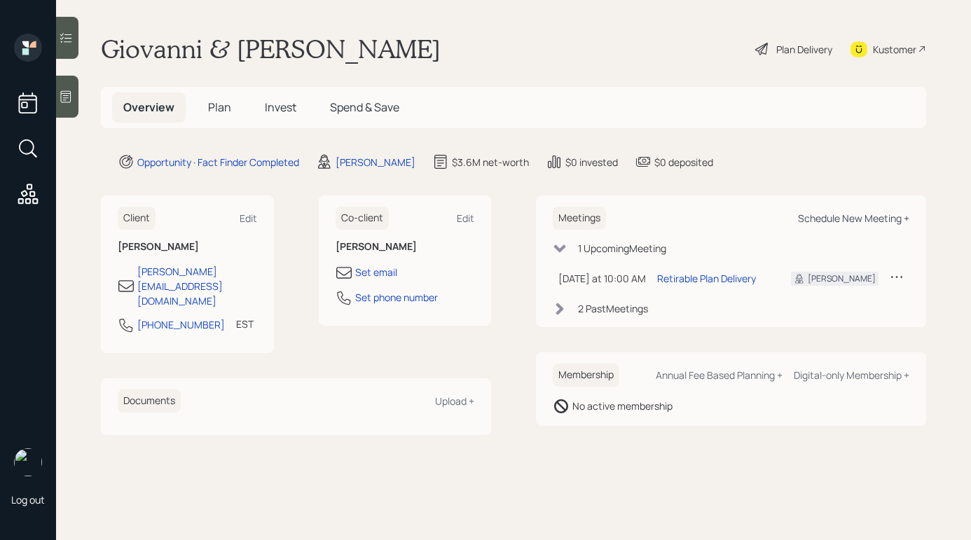
click at [843, 219] on div "Schedule New Meeting +" at bounding box center [853, 218] width 111 height 13
select select "8b79112e-3cfb-44f9-89e7-15267fe946c1"
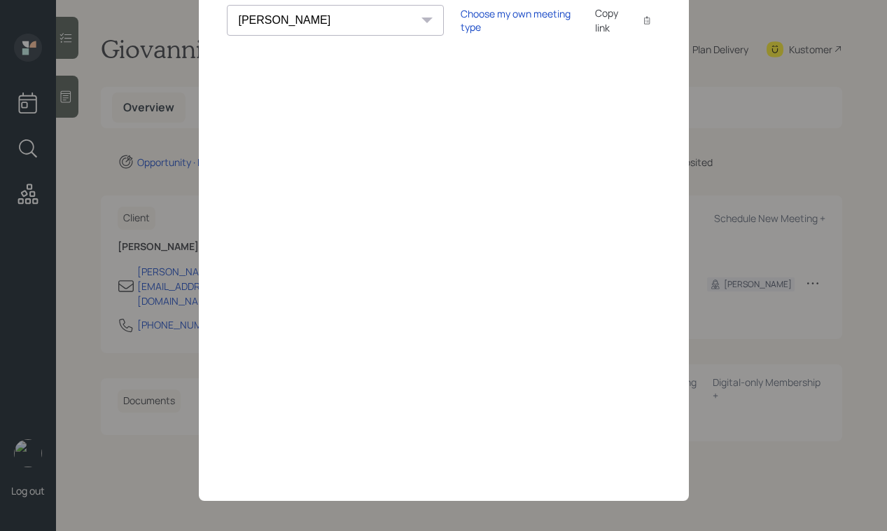
scroll to position [73, 0]
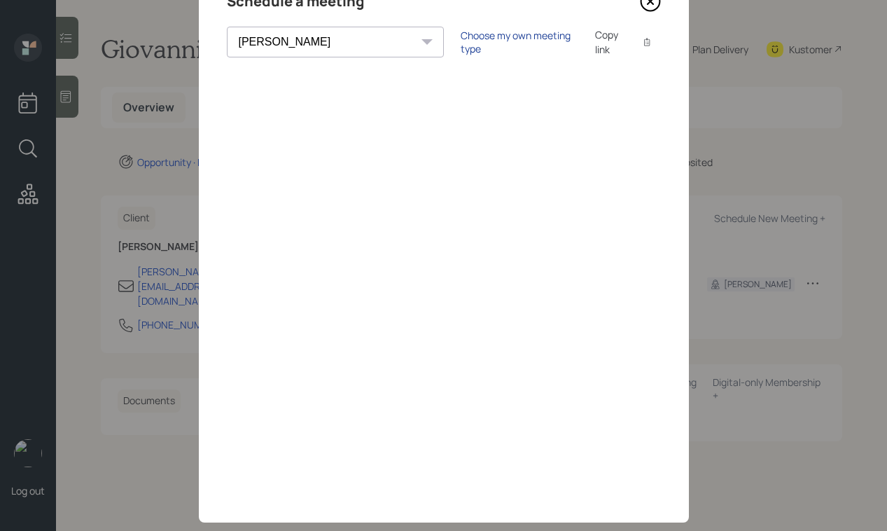
drag, startPoint x: 392, startPoint y: 47, endPoint x: 399, endPoint y: 41, distance: 8.4
click at [461, 47] on div "Choose my own meeting type" at bounding box center [520, 42] width 118 height 27
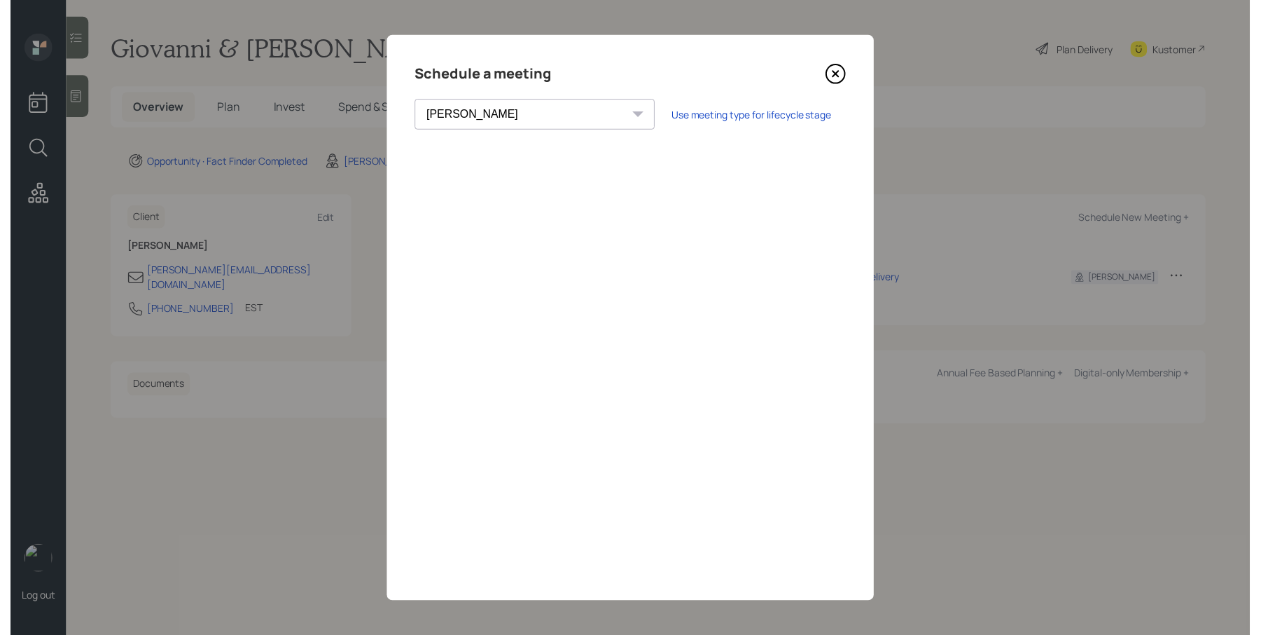
scroll to position [0, 0]
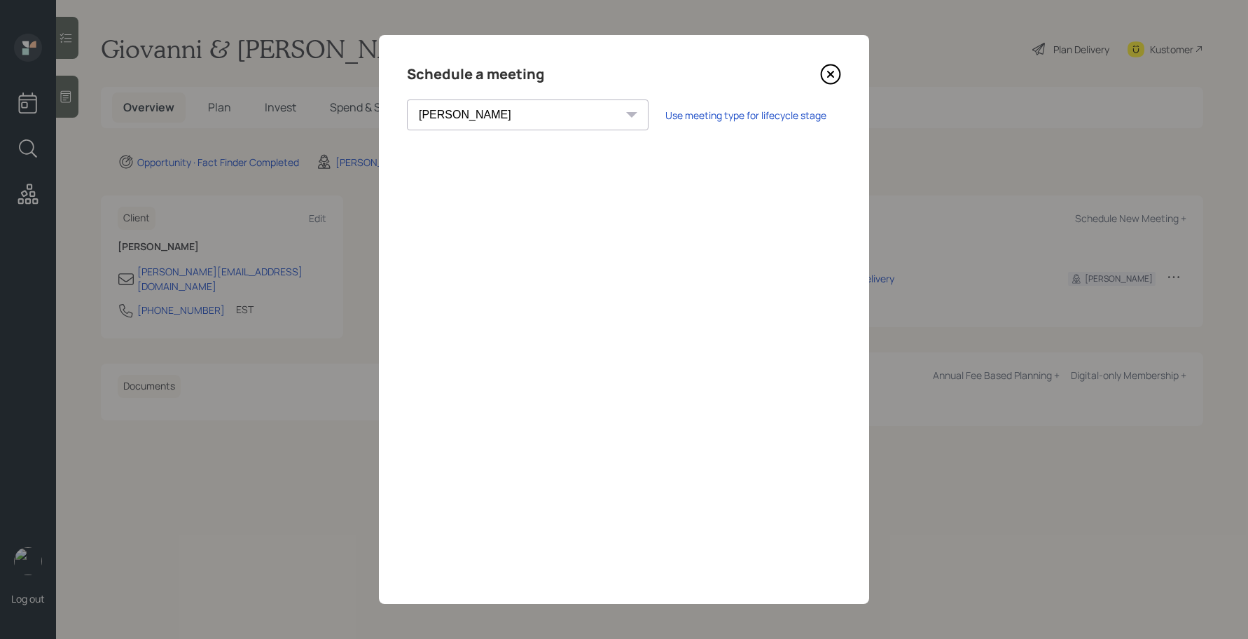
click at [832, 77] on icon at bounding box center [831, 74] width 6 height 6
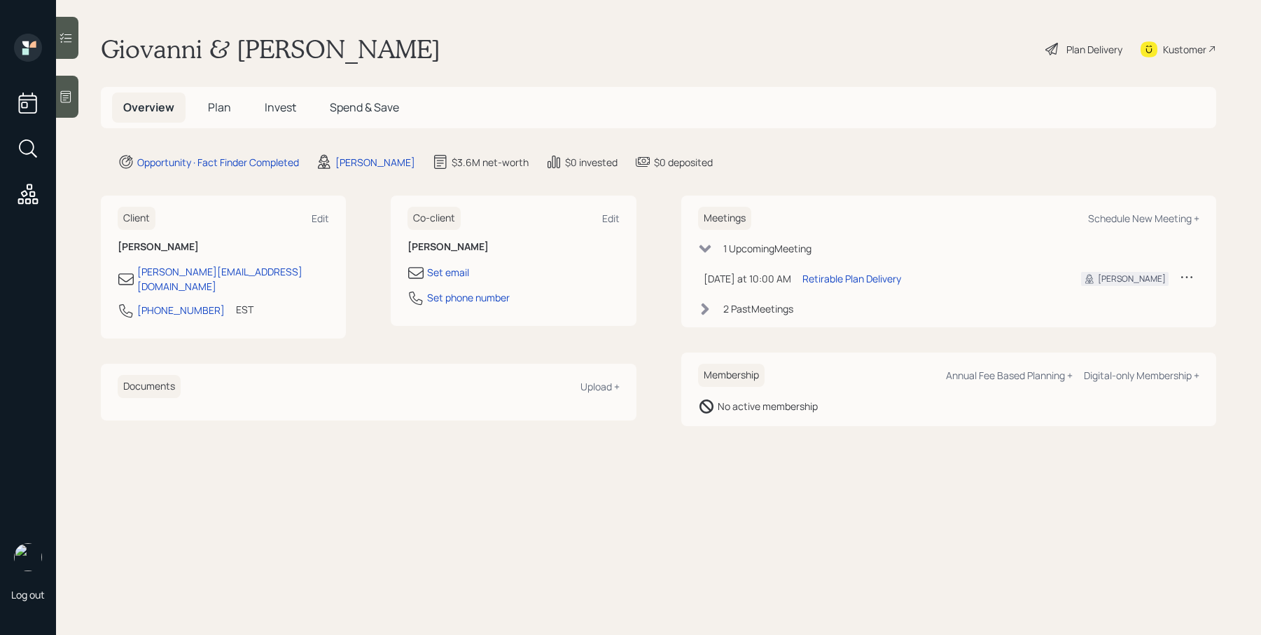
click at [57, 101] on div at bounding box center [67, 97] width 22 height 42
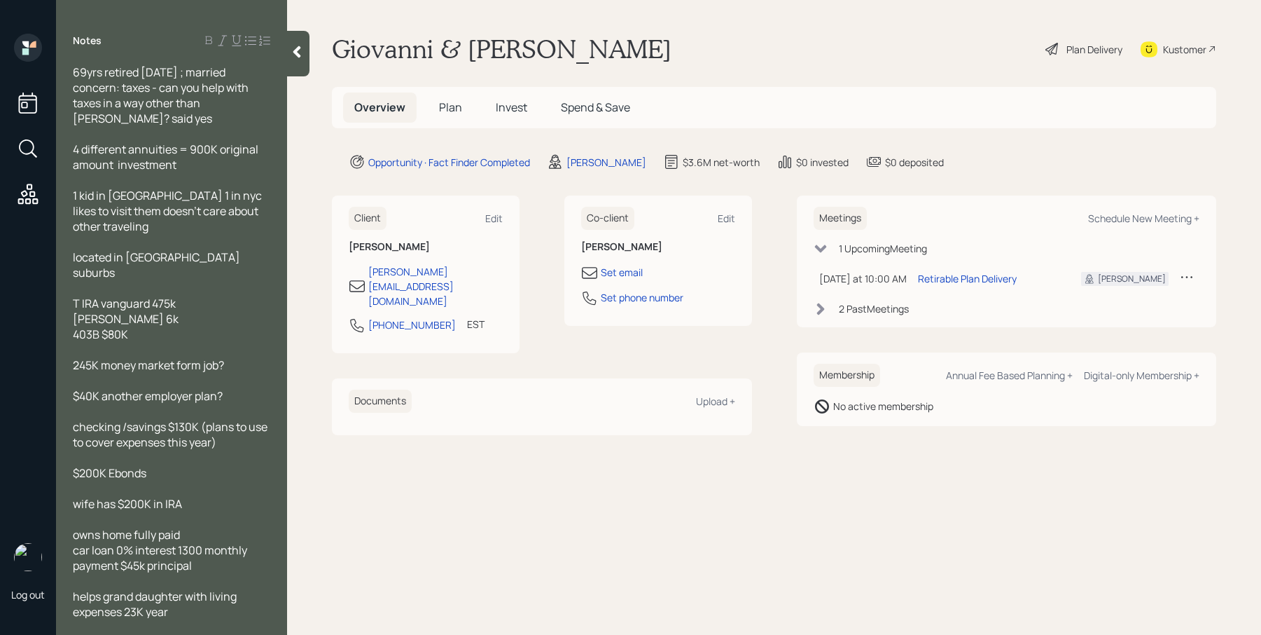
click at [297, 54] on icon at bounding box center [297, 52] width 8 height 12
